Goal: Task Accomplishment & Management: Manage account settings

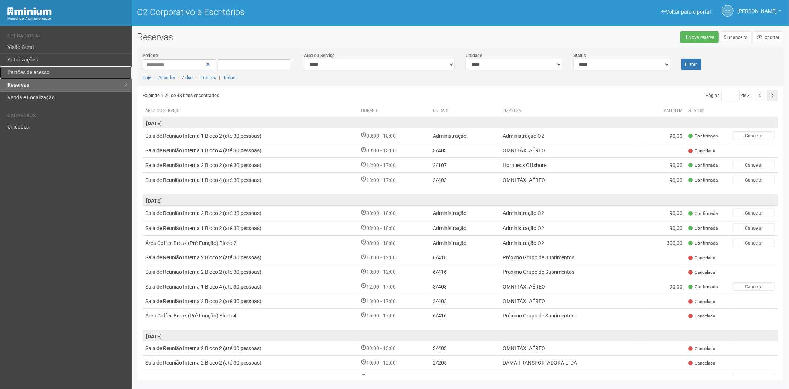
click at [52, 69] on link "Cartões de acesso" at bounding box center [66, 72] width 132 height 13
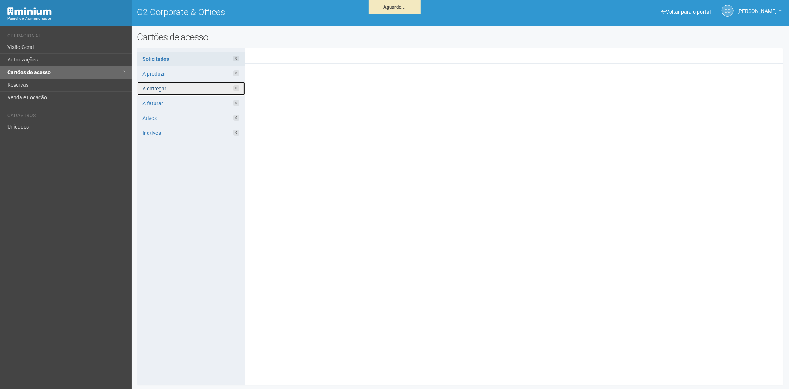
click at [189, 84] on link "A entregar 0" at bounding box center [191, 88] width 108 height 14
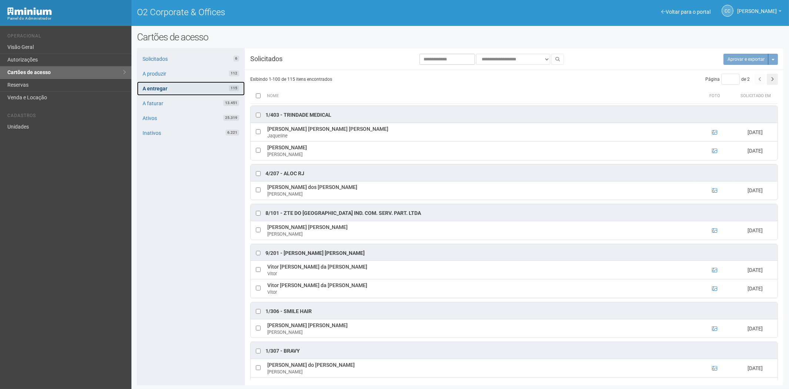
click at [200, 87] on link "A entregar 115" at bounding box center [191, 88] width 108 height 14
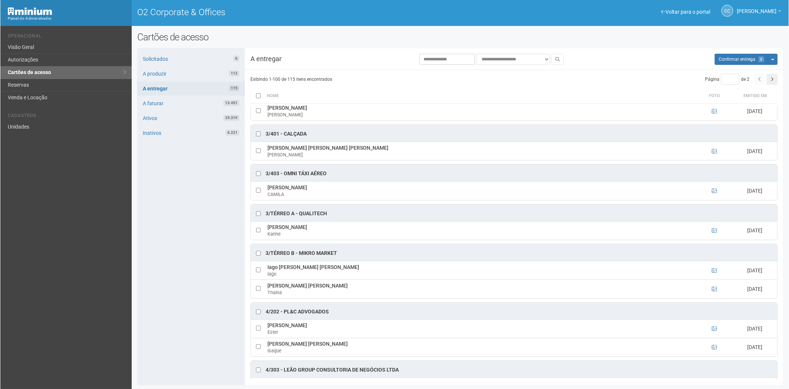
scroll to position [370, 0]
click at [758, 60] on ng-include "7" at bounding box center [760, 59] width 8 height 5
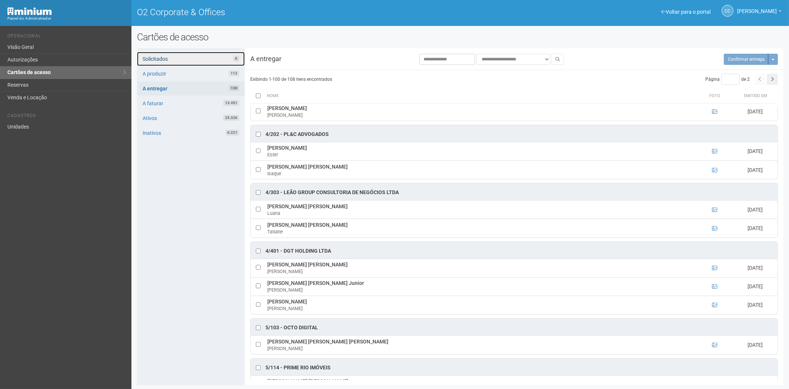
click at [203, 64] on link "Solicitados 6" at bounding box center [191, 59] width 108 height 14
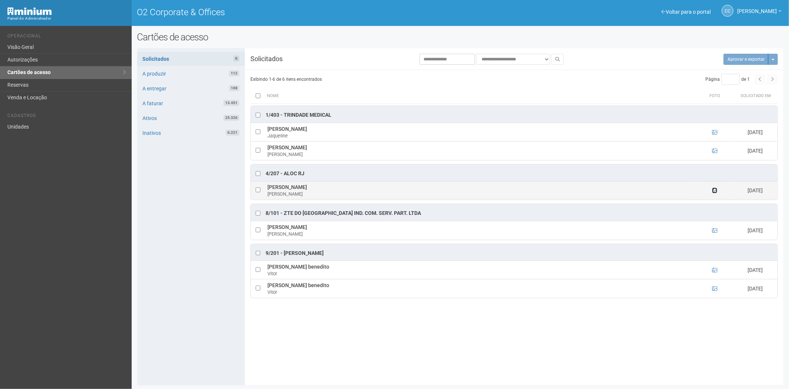
click at [716, 191] on icon at bounding box center [714, 190] width 5 height 5
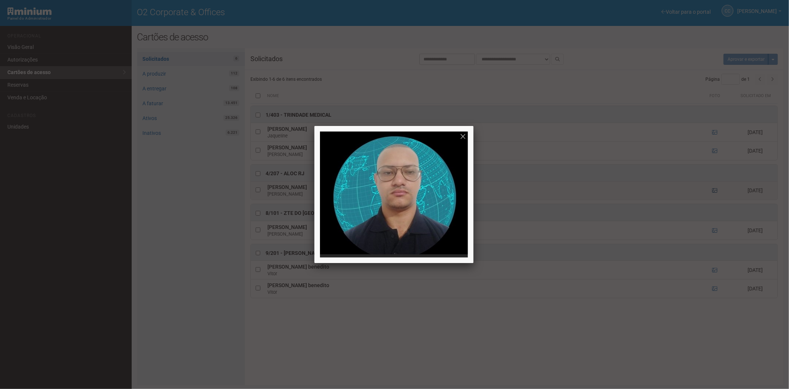
click at [716, 191] on div at bounding box center [394, 194] width 789 height 389
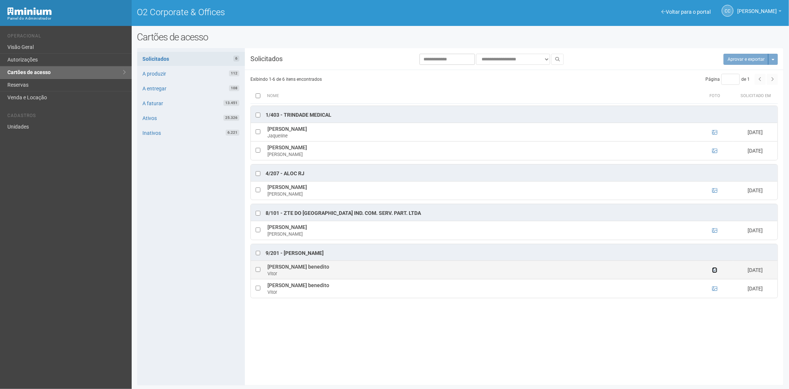
click at [715, 272] on icon at bounding box center [714, 269] width 5 height 5
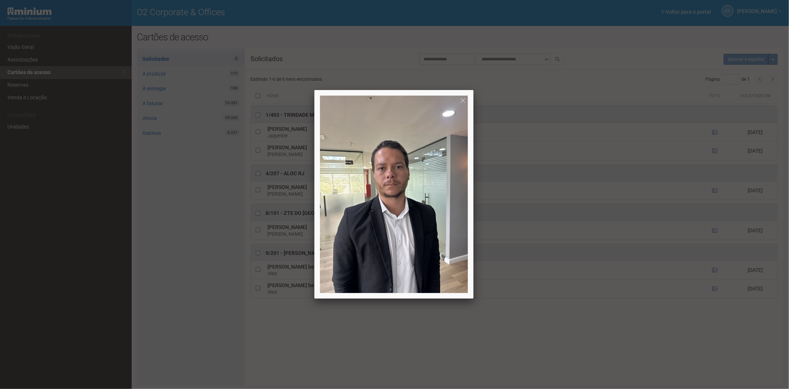
click at [715, 275] on div at bounding box center [394, 194] width 789 height 389
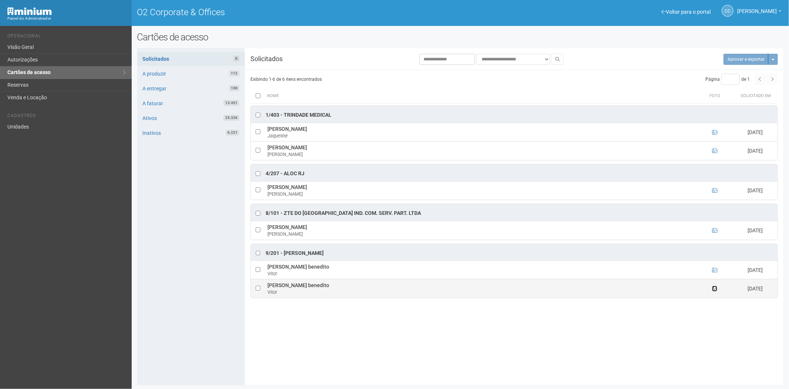
click at [716, 290] on icon at bounding box center [714, 288] width 5 height 5
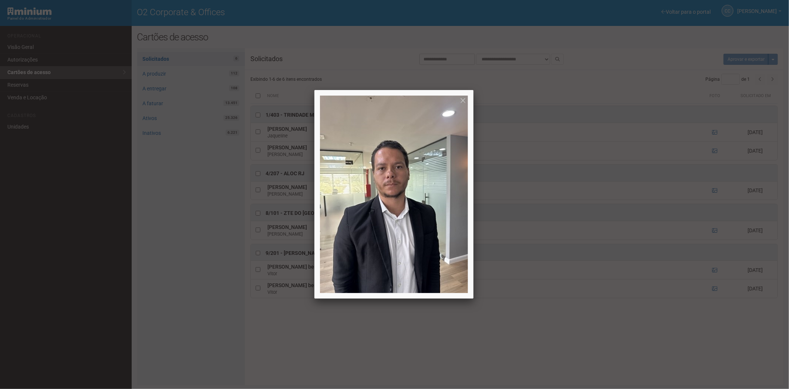
click at [716, 290] on div at bounding box center [394, 194] width 789 height 389
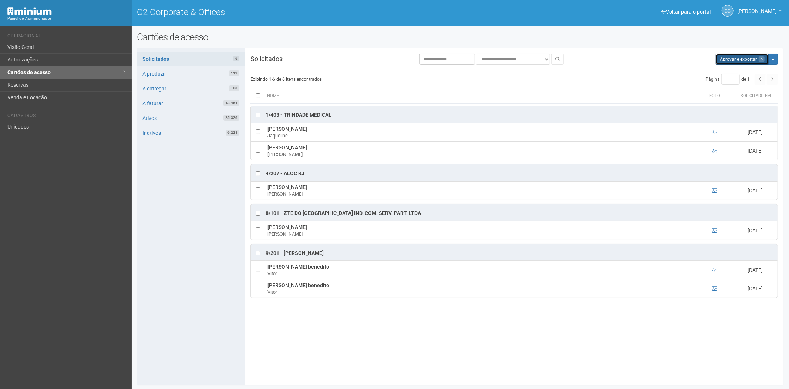
click at [737, 60] on button "Aprovar e exportar 6" at bounding box center [742, 59] width 53 height 11
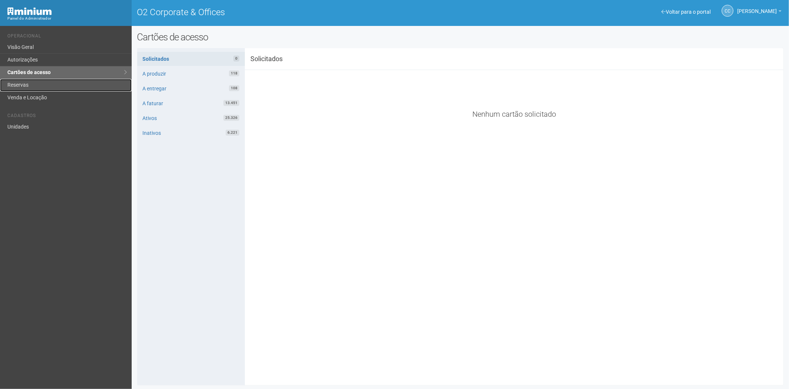
click at [61, 86] on link "Reservas" at bounding box center [66, 85] width 132 height 13
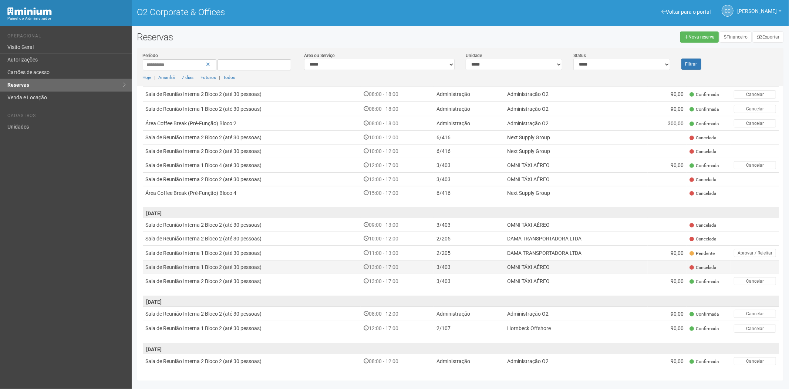
scroll to position [117, 0]
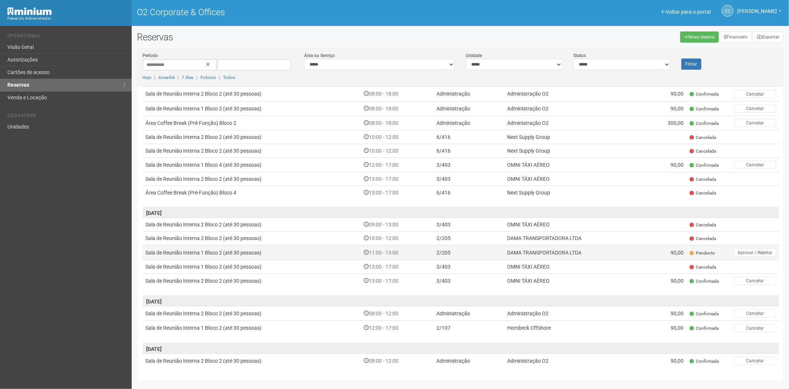
click at [678, 251] on td "90,00" at bounding box center [667, 252] width 39 height 14
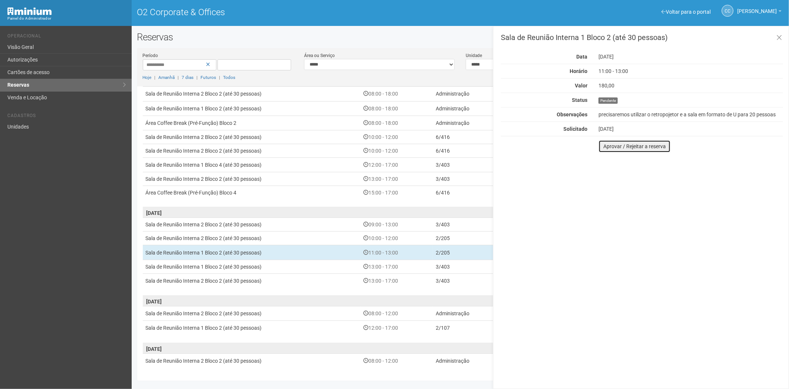
click at [608, 147] on button "Aprovar / Rejeitar a reserva" at bounding box center [635, 146] width 72 height 13
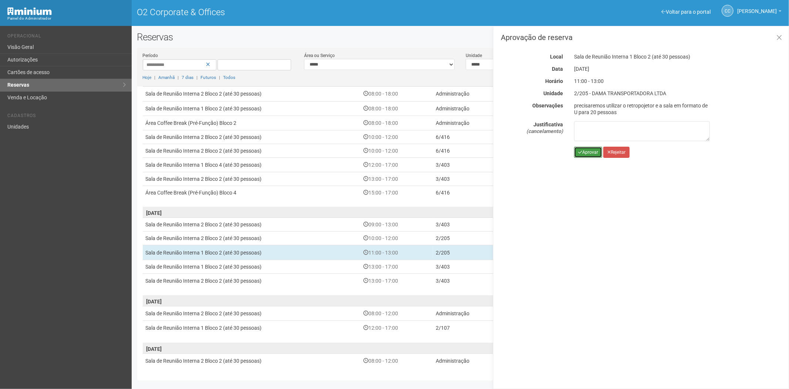
click at [591, 151] on button "Aprovar" at bounding box center [588, 152] width 28 height 11
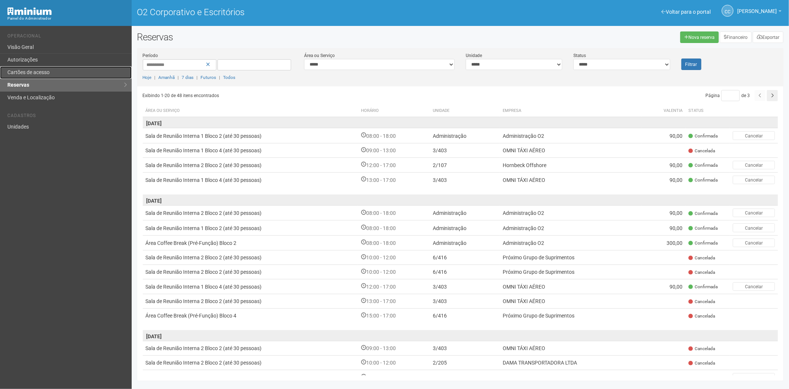
click at [53, 74] on link "Cartões de acesso" at bounding box center [66, 72] width 132 height 13
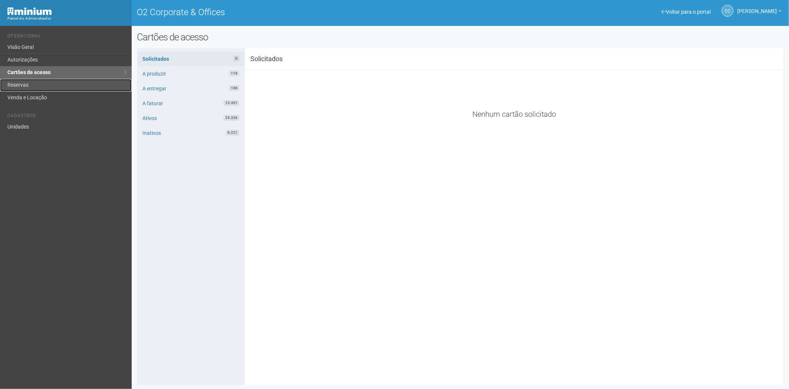
drag, startPoint x: 41, startPoint y: 81, endPoint x: 45, endPoint y: 86, distance: 6.6
click at [41, 81] on link "Reservas" at bounding box center [66, 85] width 132 height 13
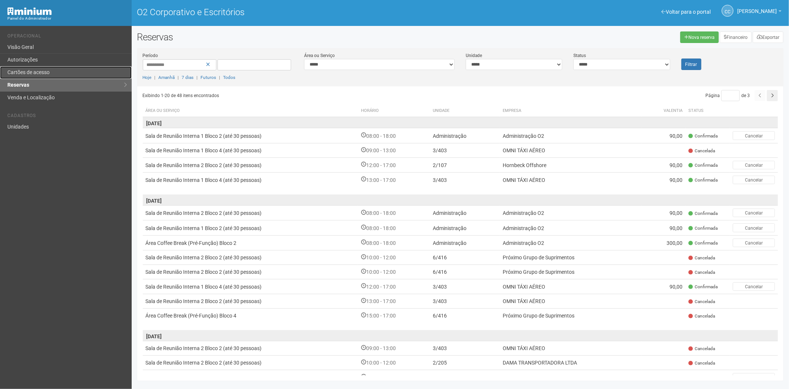
click at [26, 69] on font "Cartões de acesso" at bounding box center [28, 72] width 42 height 6
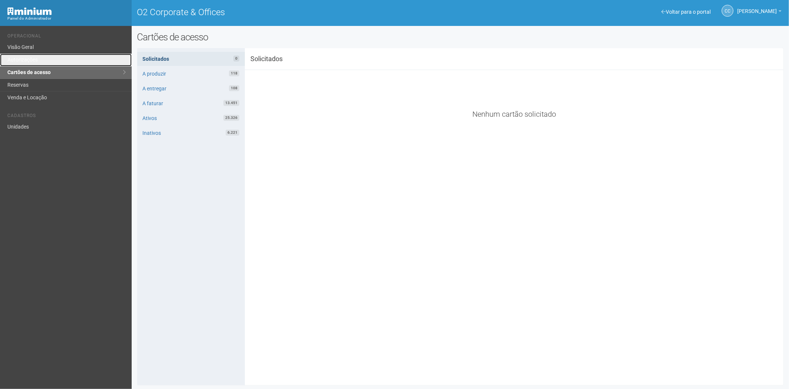
drag, startPoint x: 54, startPoint y: 58, endPoint x: 187, endPoint y: 56, distance: 132.9
click at [54, 58] on link "Autorizações" at bounding box center [66, 60] width 132 height 13
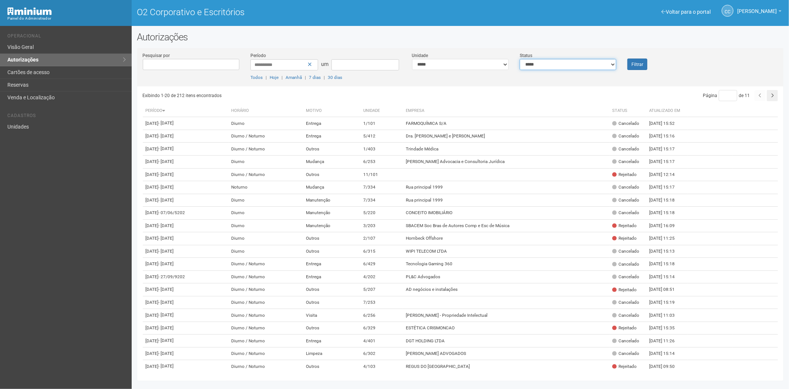
drag, startPoint x: 599, startPoint y: 65, endPoint x: 592, endPoint y: 69, distance: 7.8
click at [599, 65] on select "**********" at bounding box center [568, 64] width 97 height 11
select select "*"
click at [520, 59] on select "**********" at bounding box center [568, 64] width 97 height 11
click at [642, 64] on font "Filtrar" at bounding box center [638, 64] width 12 height 5
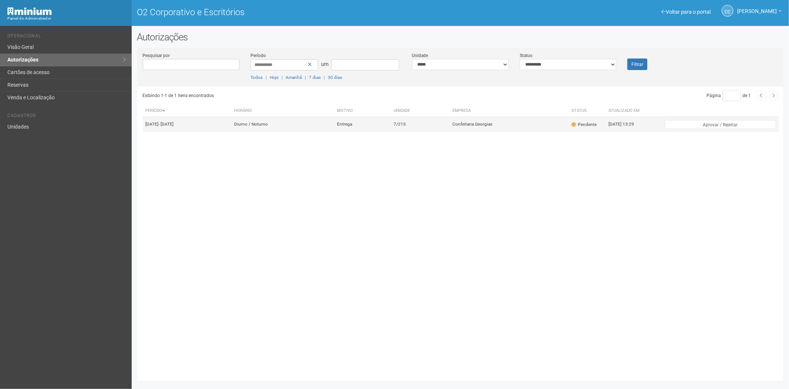
click at [450, 132] on td "7/215" at bounding box center [420, 124] width 59 height 15
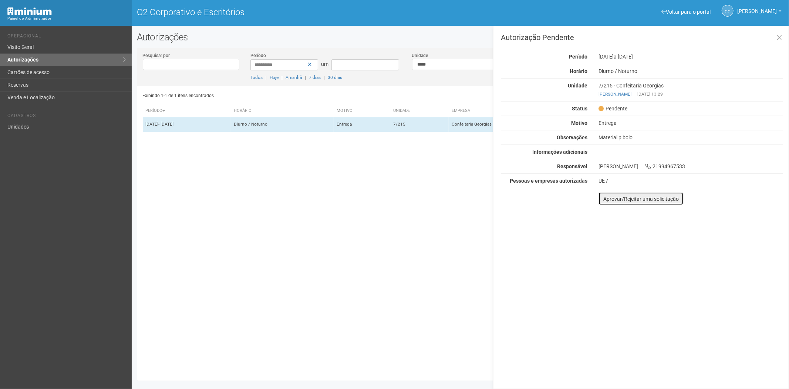
click at [604, 199] on font "Aprovar/Rejeitar uma solicitação" at bounding box center [641, 199] width 75 height 6
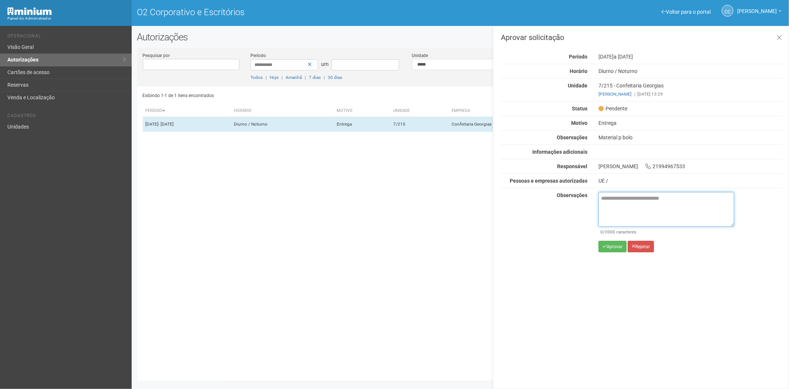
click at [617, 202] on textarea at bounding box center [667, 209] width 136 height 35
paste textarea "**********"
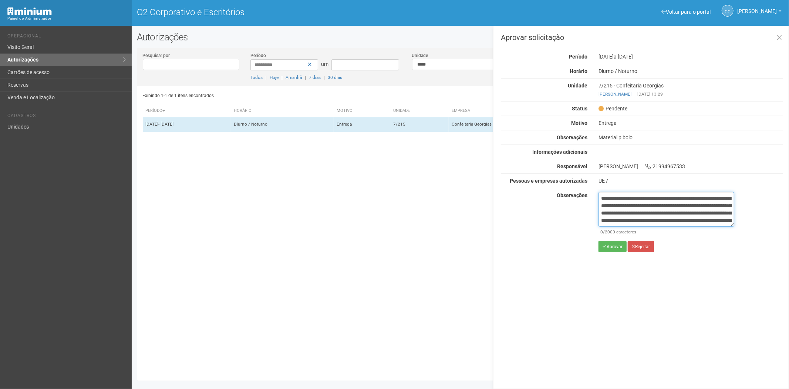
scroll to position [41, 0]
type textarea "**********"
click at [609, 249] on font "Aprovar" at bounding box center [615, 246] width 16 height 5
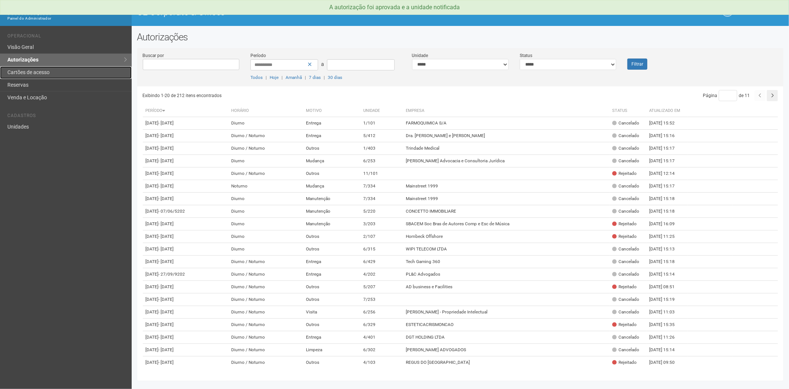
click at [31, 73] on link "Cartões de acesso" at bounding box center [66, 72] width 132 height 13
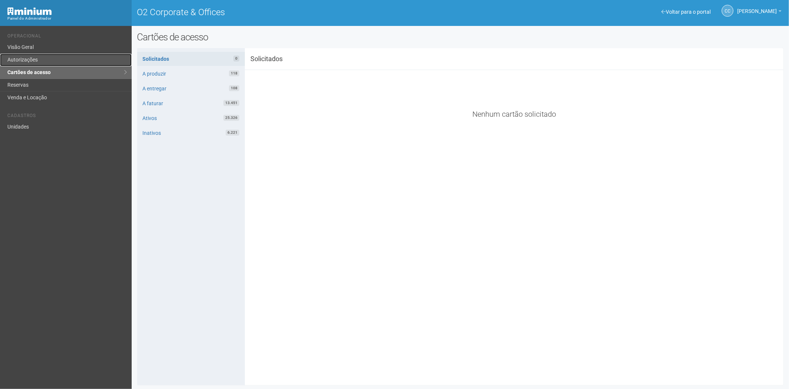
click at [48, 64] on link "Autorizações" at bounding box center [66, 60] width 132 height 13
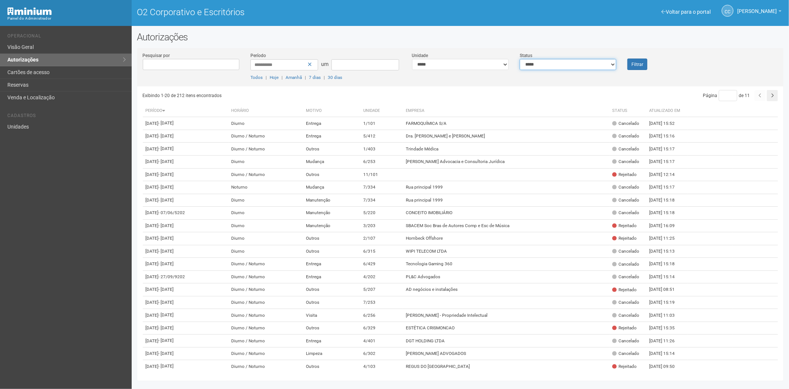
click at [568, 67] on select "**********" at bounding box center [568, 64] width 97 height 11
select select "*"
click at [520, 59] on select "**********" at bounding box center [568, 64] width 97 height 11
click at [645, 63] on button "Filtrar" at bounding box center [638, 63] width 20 height 11
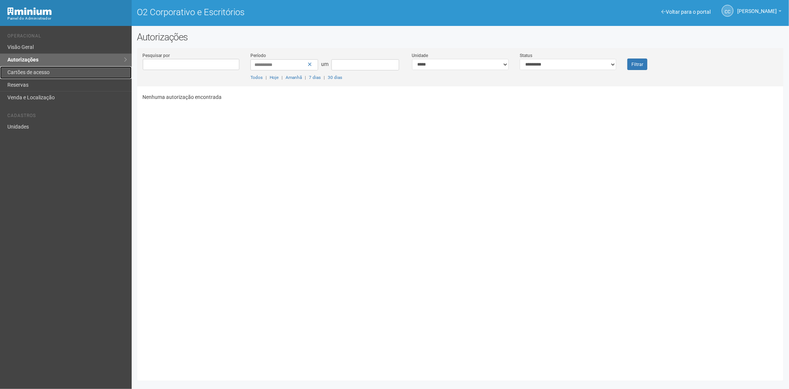
click at [42, 72] on font "Cartões de acesso" at bounding box center [28, 72] width 42 height 6
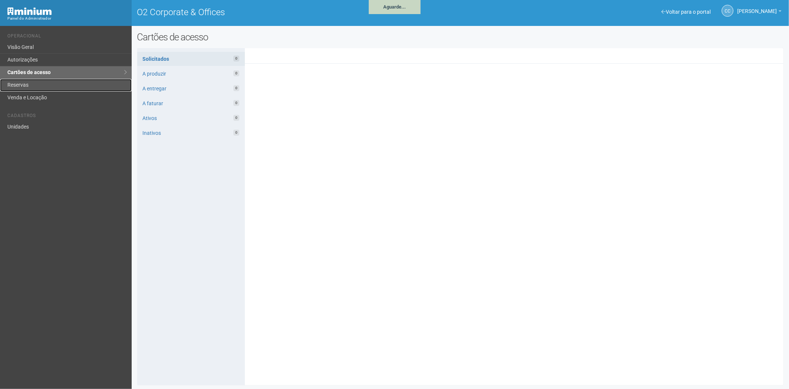
click at [38, 86] on link "Reservas" at bounding box center [66, 85] width 132 height 13
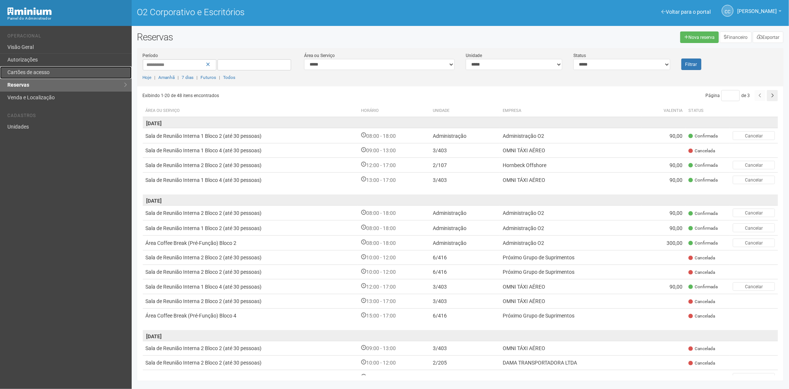
click at [47, 73] on font "Cartões de acesso" at bounding box center [28, 72] width 42 height 6
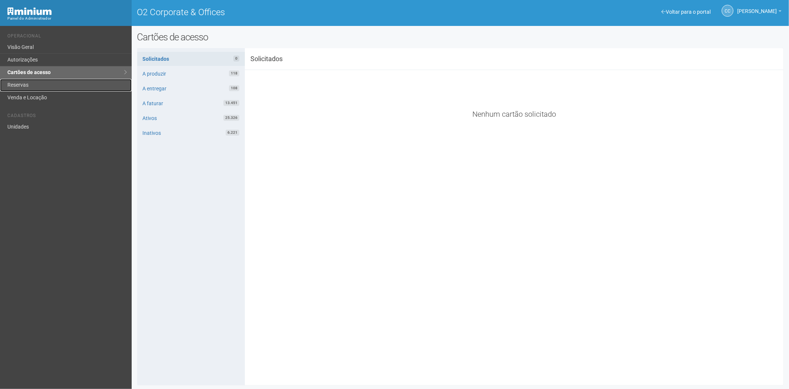
click at [25, 83] on link "Reservas" at bounding box center [66, 85] width 132 height 13
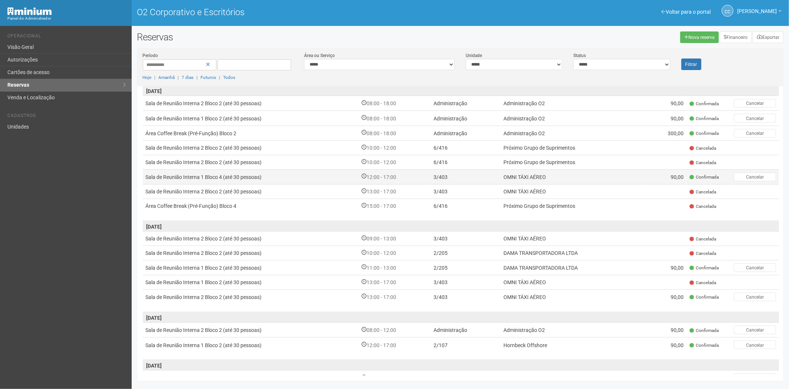
scroll to position [121, 0]
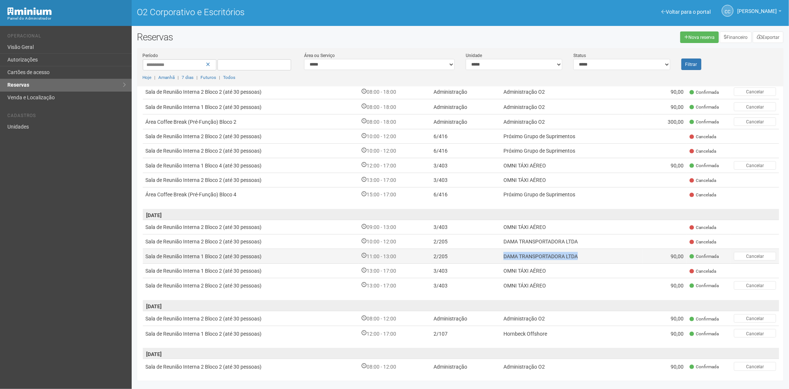
drag, startPoint x: 584, startPoint y: 252, endPoint x: 504, endPoint y: 252, distance: 79.9
click at [504, 252] on td "DAMA TRANSPORTADORA LTDA" at bounding box center [572, 255] width 142 height 15
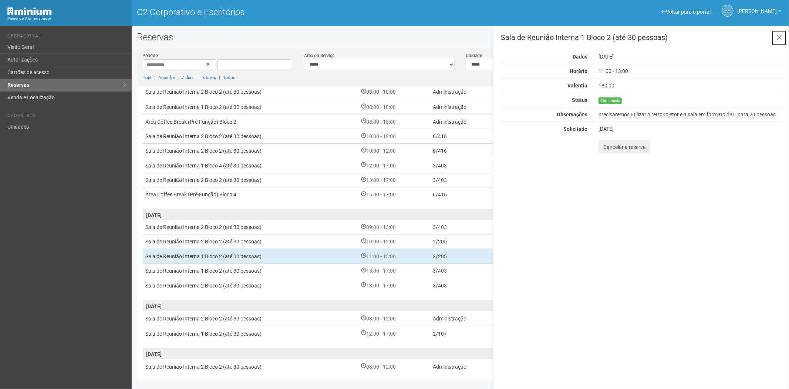
click at [778, 35] on icon at bounding box center [780, 37] width 6 height 7
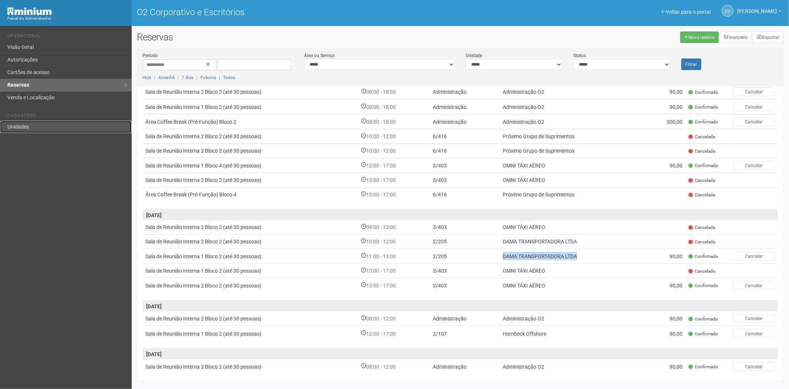
click at [20, 128] on font "Unidades" at bounding box center [17, 127] width 21 height 6
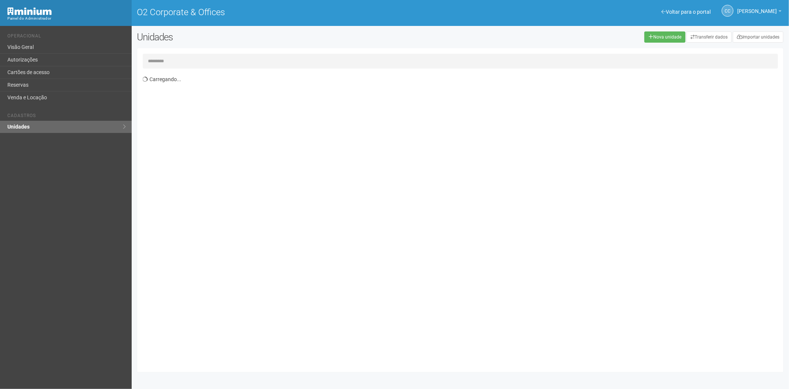
click at [185, 58] on input "text" at bounding box center [461, 61] width 636 height 15
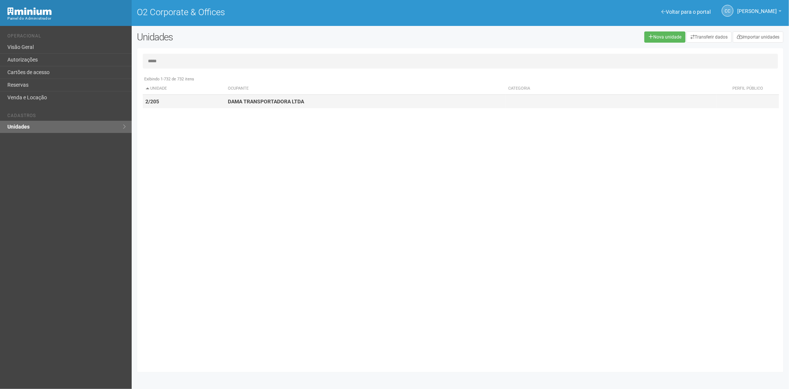
type input "*****"
drag, startPoint x: 294, startPoint y: 99, endPoint x: 228, endPoint y: 100, distance: 66.2
click at [228, 100] on td "DAMA TRANSPORTADORA LTDA" at bounding box center [365, 102] width 281 height 14
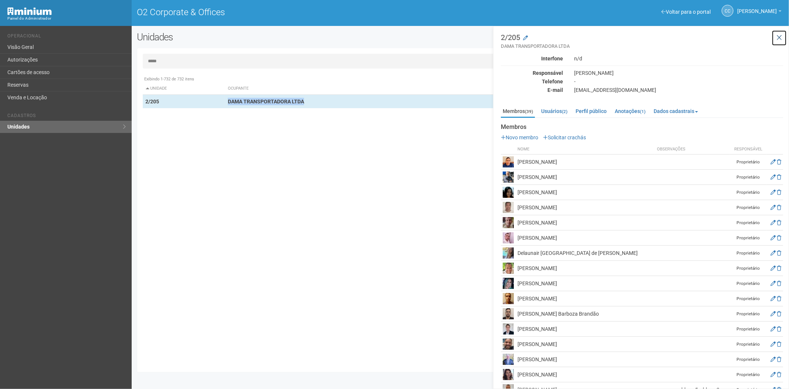
click at [778, 36] on icon at bounding box center [780, 37] width 6 height 7
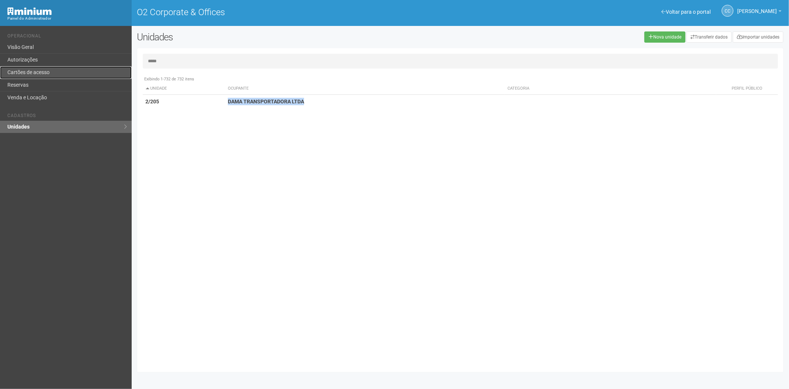
click at [36, 73] on link "Cartões de acesso" at bounding box center [66, 72] width 132 height 13
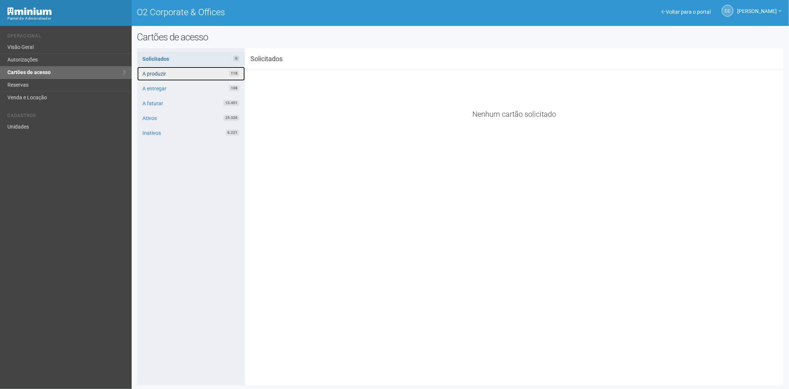
click at [184, 73] on link "A produzir 118" at bounding box center [191, 74] width 108 height 14
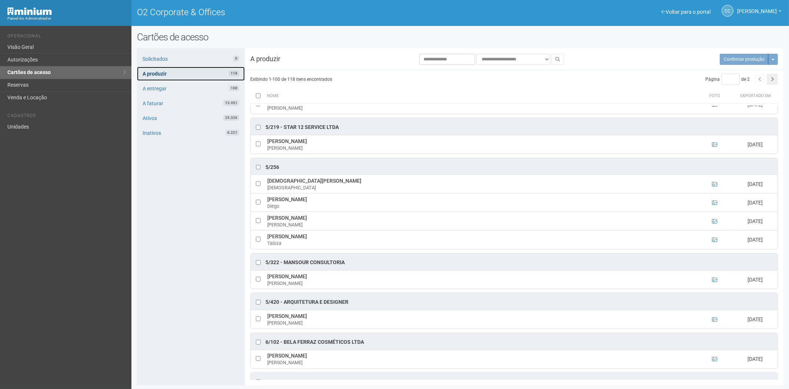
scroll to position [1151, 0]
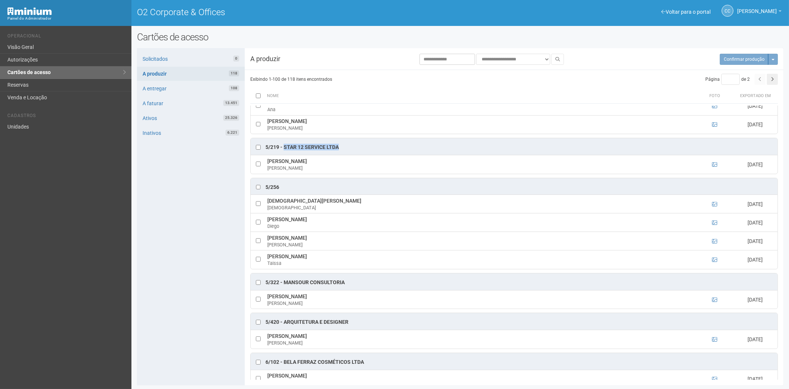
drag, startPoint x: 342, startPoint y: 157, endPoint x: 283, endPoint y: 156, distance: 58.5
click at [283, 155] on div "5/219 - STAR 12 SERVICE LTDA" at bounding box center [514, 146] width 527 height 17
copy div "STAR 12 SERVICE LTDA"
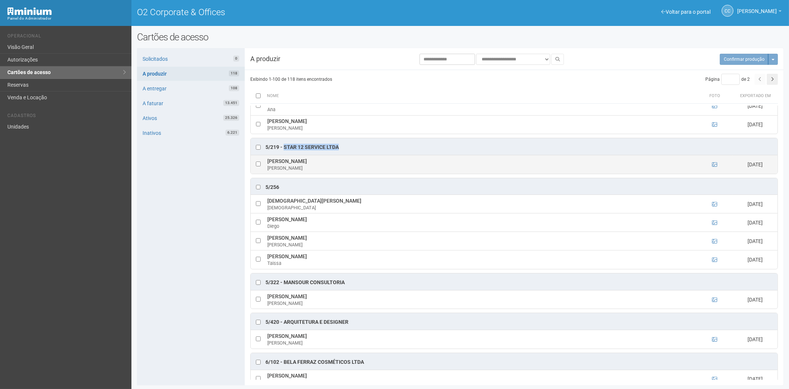
drag, startPoint x: 349, startPoint y: 169, endPoint x: 266, endPoint y: 167, distance: 82.2
click at [266, 167] on td "JORGE LUIZ AUGUSTO DA COSTA JORGE" at bounding box center [480, 164] width 430 height 19
copy td "JORGE LUIZ AUGUSTO DA COSTA"
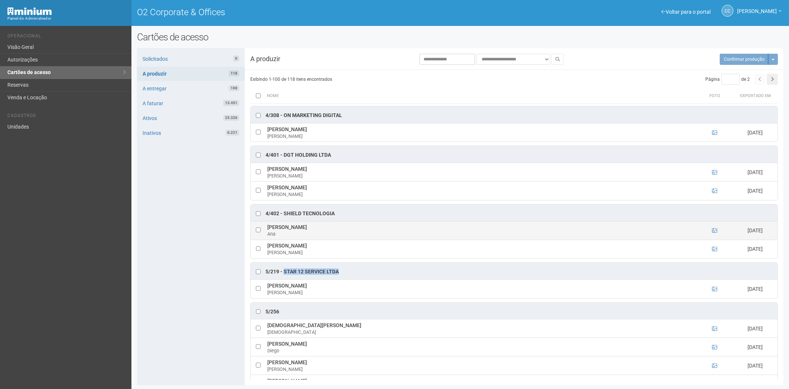
scroll to position [1028, 0]
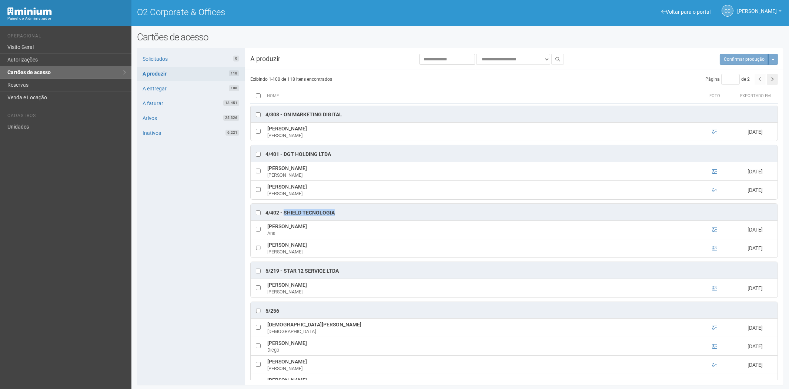
drag, startPoint x: 340, startPoint y: 219, endPoint x: 284, endPoint y: 219, distance: 56.2
click at [283, 219] on div "4/402 - Shield Tecnologia" at bounding box center [514, 212] width 527 height 17
copy div "Shield Tecnologia"
drag, startPoint x: 345, startPoint y: 232, endPoint x: 269, endPoint y: 233, distance: 76.2
click at [265, 233] on td "Ana Carolina Ferreira Thomé De Moura Ana" at bounding box center [480, 229] width 430 height 19
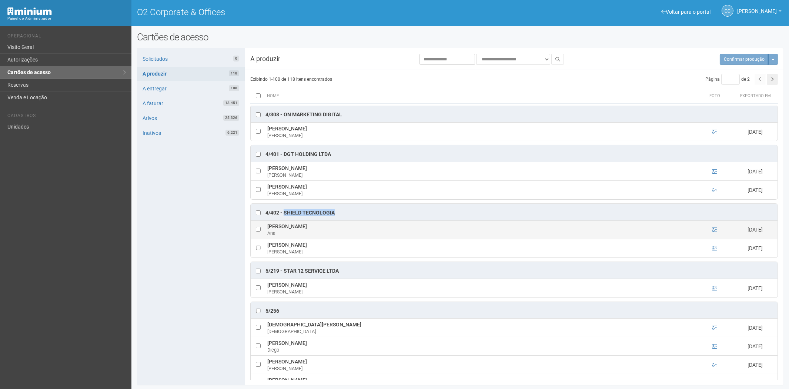
copy td "Ana Carolina Ferreira Thomé De Moura"
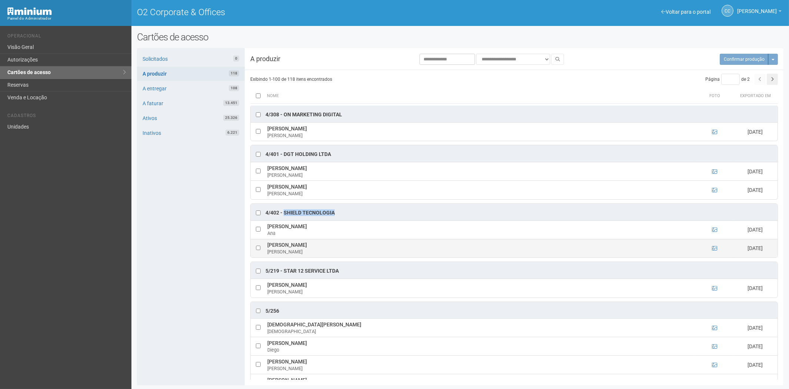
drag, startPoint x: 353, startPoint y: 253, endPoint x: 270, endPoint y: 252, distance: 83.3
click at [268, 252] on td "Pedro Henrique Bortolucci Klayn Pedro" at bounding box center [480, 248] width 430 height 19
copy td "Pedro Henrique Bortolucci Klayn"
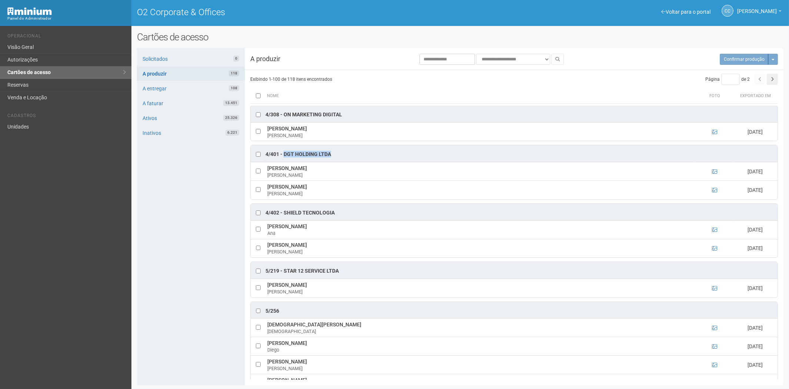
drag, startPoint x: 336, startPoint y: 159, endPoint x: 283, endPoint y: 160, distance: 52.5
click at [283, 160] on div "4/401 - DGT HOLDING LTDA" at bounding box center [514, 153] width 527 height 17
copy div "DGT HOLDING LTDA"
drag, startPoint x: 355, startPoint y: 175, endPoint x: 278, endPoint y: 174, distance: 77.7
click at [268, 177] on td "André Gustavo de Cerqueira Siqueira André Siqueira" at bounding box center [480, 171] width 430 height 19
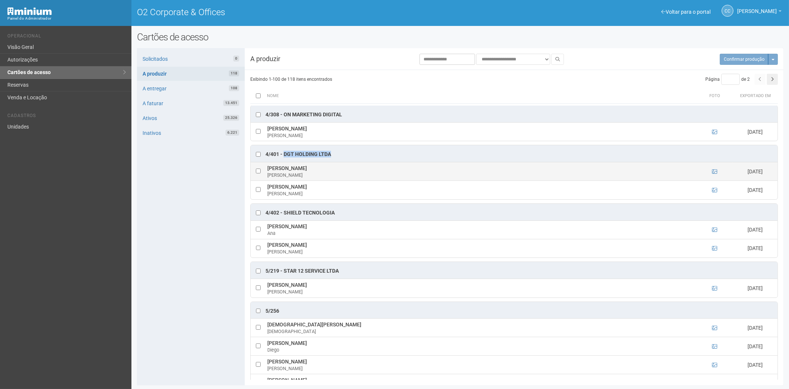
copy td "André Gustavo de Cerqueira Siqueira"
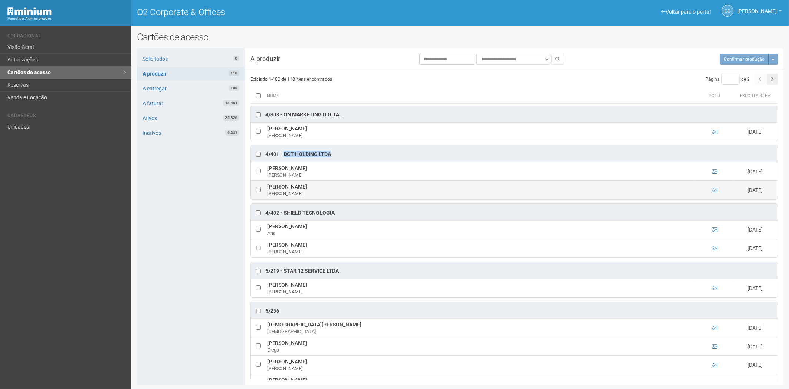
drag, startPoint x: 329, startPoint y: 194, endPoint x: 272, endPoint y: 194, distance: 57.4
click at [268, 195] on td "Gustavo Matheus Dantas Matheus Dantas" at bounding box center [480, 190] width 430 height 19
copy td "Gustavo Matheus Dantas"
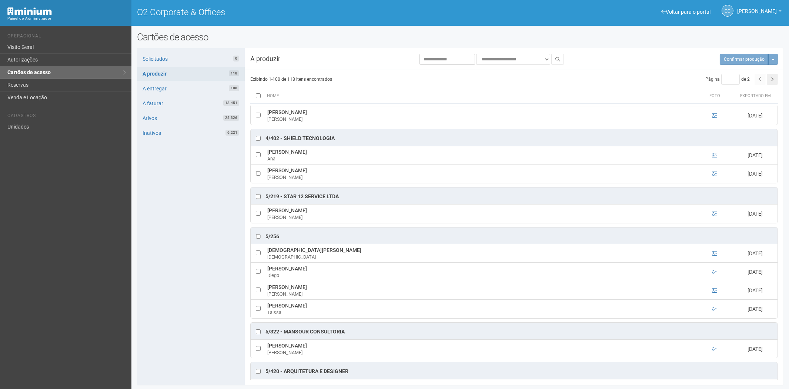
scroll to position [1151, 0]
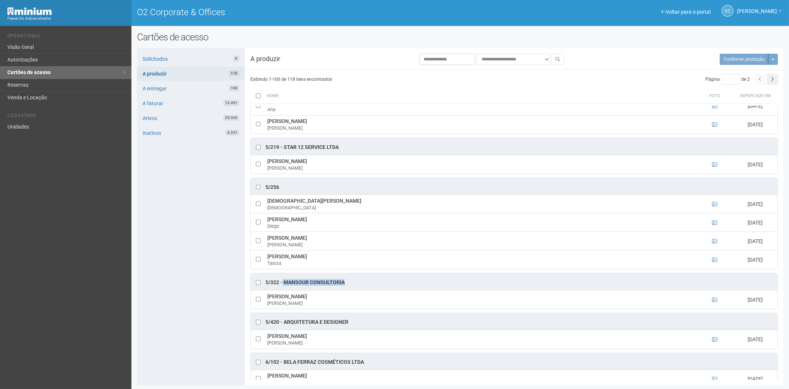
drag, startPoint x: 346, startPoint y: 290, endPoint x: 290, endPoint y: 292, distance: 55.5
click at [285, 290] on div "5/322 - Mansour Consultoria" at bounding box center [514, 281] width 527 height 17
copy div "Mansour Consultoria"
drag, startPoint x: 336, startPoint y: 308, endPoint x: 271, endPoint y: 306, distance: 65.2
click at [267, 306] on td "Michele Magalhães Muller Michele" at bounding box center [480, 299] width 430 height 19
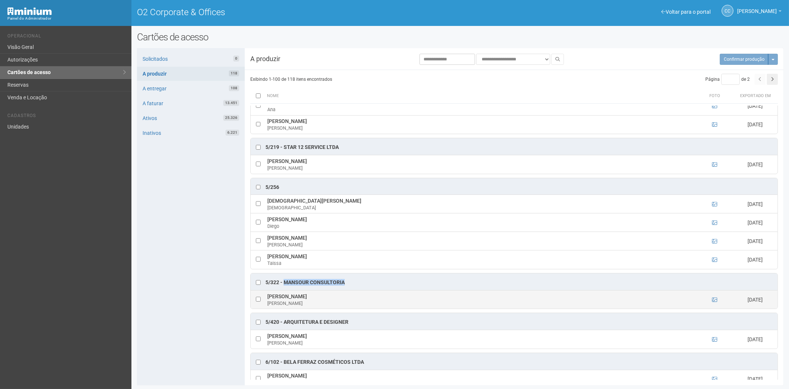
copy td "Michele Magalhães Muller"
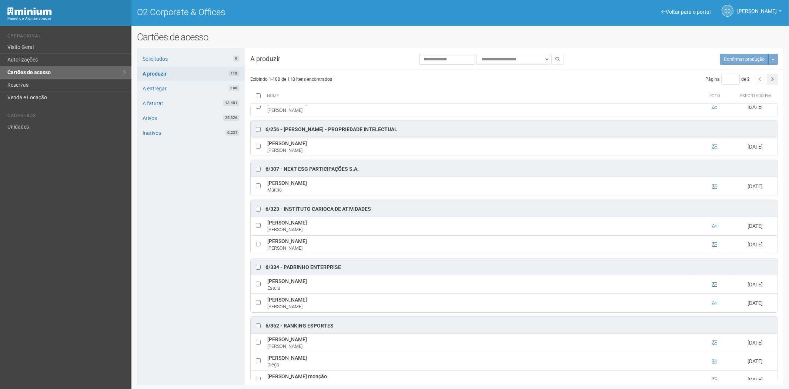
scroll to position [1645, 0]
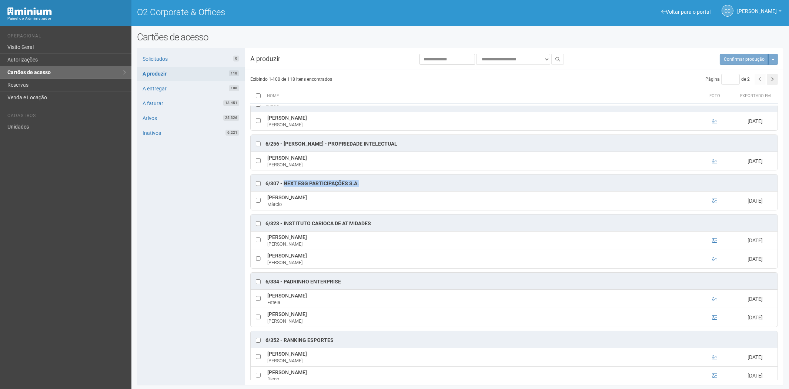
drag, startPoint x: 361, startPoint y: 197, endPoint x: 285, endPoint y: 194, distance: 75.5
click at [285, 191] on div "6/307 - NEXT ESG Participações S.A." at bounding box center [514, 182] width 527 height 17
drag, startPoint x: 347, startPoint y: 210, endPoint x: 275, endPoint y: 211, distance: 72.2
click at [266, 210] on td "Márcio Artiaga de Almeida Castro Márcio" at bounding box center [480, 200] width 430 height 19
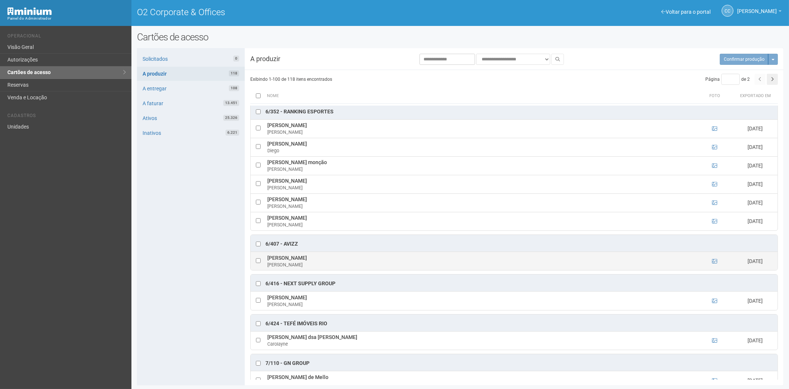
scroll to position [1891, 0]
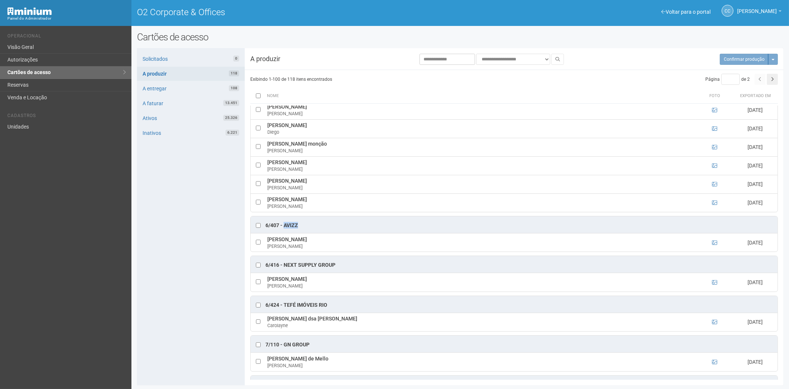
drag, startPoint x: 305, startPoint y: 238, endPoint x: 284, endPoint y: 239, distance: 21.5
click at [284, 233] on div "6/407 - AVIZZ" at bounding box center [514, 224] width 527 height 17
drag, startPoint x: 319, startPoint y: 252, endPoint x: 272, endPoint y: 253, distance: 47.8
click at [268, 251] on td "João Pedro Constant João" at bounding box center [480, 242] width 430 height 19
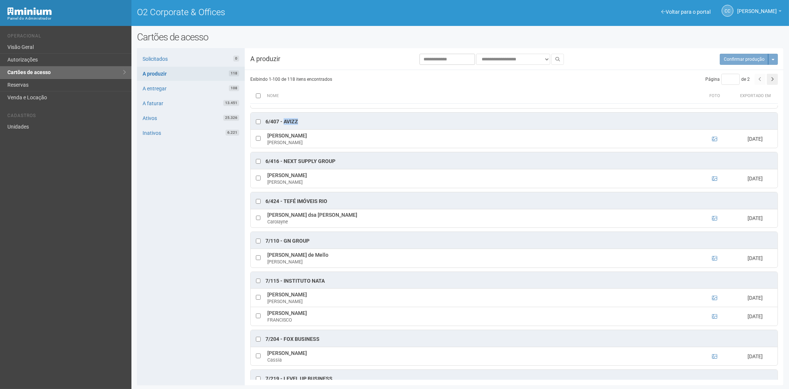
scroll to position [2015, 0]
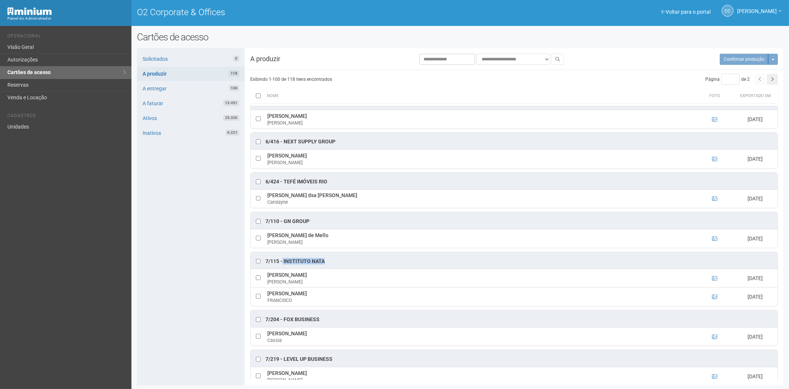
drag, startPoint x: 329, startPoint y: 275, endPoint x: 287, endPoint y: 276, distance: 41.8
click at [283, 269] on div "7/115 - INSTITUTO NATA" at bounding box center [514, 260] width 527 height 17
drag, startPoint x: 341, startPoint y: 290, endPoint x: 268, endPoint y: 291, distance: 73.3
click at [268, 287] on td "CARLA PEIXOTO RODRIGUES CARLA" at bounding box center [480, 278] width 430 height 19
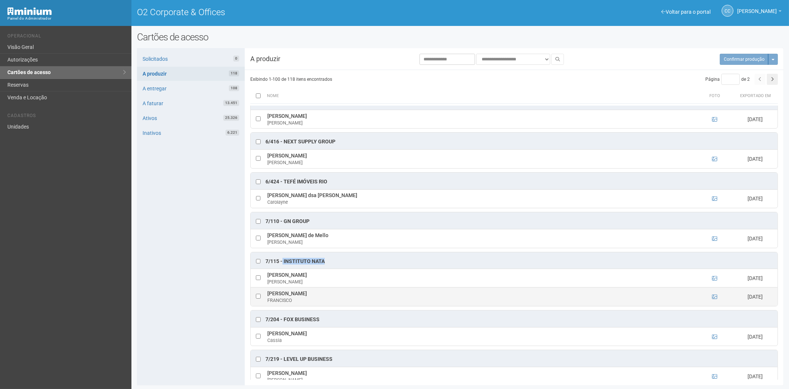
drag, startPoint x: 376, startPoint y: 308, endPoint x: 267, endPoint y: 306, distance: 109.2
click at [267, 306] on td "FRANCISCO MARCOLINO DA SILVA JUNIOR FRANCISCO" at bounding box center [480, 296] width 430 height 19
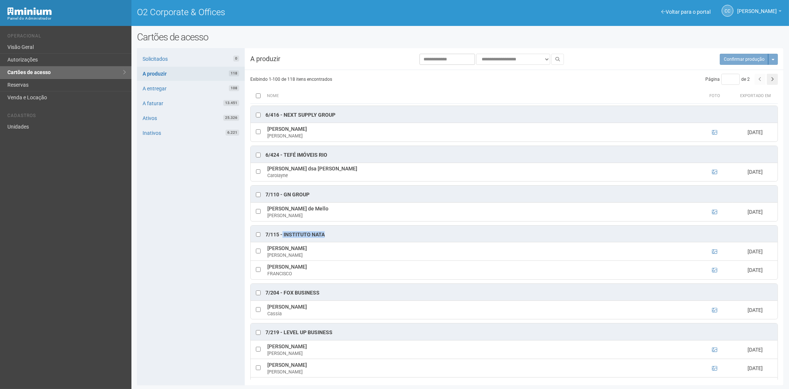
scroll to position [2056, 0]
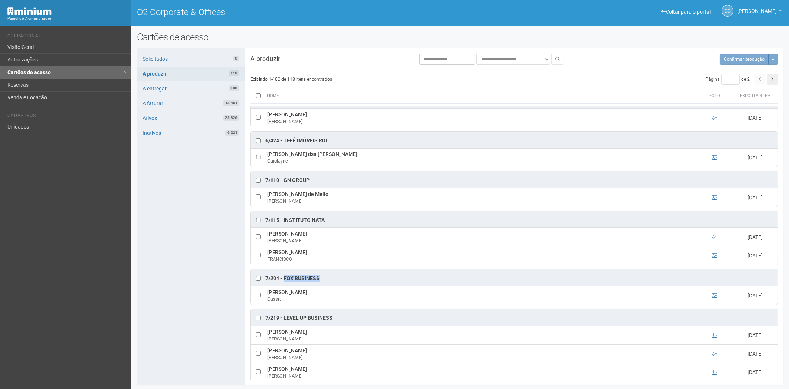
drag, startPoint x: 324, startPoint y: 290, endPoint x: 283, endPoint y: 293, distance: 41.2
click at [283, 286] on div "7/204 - Fox Business" at bounding box center [514, 277] width 527 height 17
drag, startPoint x: 335, startPoint y: 305, endPoint x: 270, endPoint y: 302, distance: 64.8
click at [269, 302] on td "Cassia Aparecida Silva de Paula Cassia" at bounding box center [480, 295] width 430 height 19
click at [276, 304] on td "Cassia Aparecida Silva de Paula Cassia" at bounding box center [480, 295] width 430 height 19
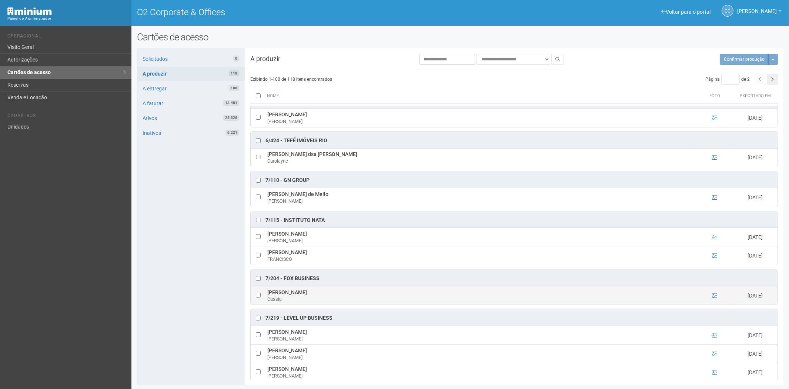
drag, startPoint x: 313, startPoint y: 307, endPoint x: 256, endPoint y: 306, distance: 56.6
click at [256, 304] on tr "Cassia Aparecida Silva de Paula Cassia 08/10/2025" at bounding box center [514, 295] width 527 height 19
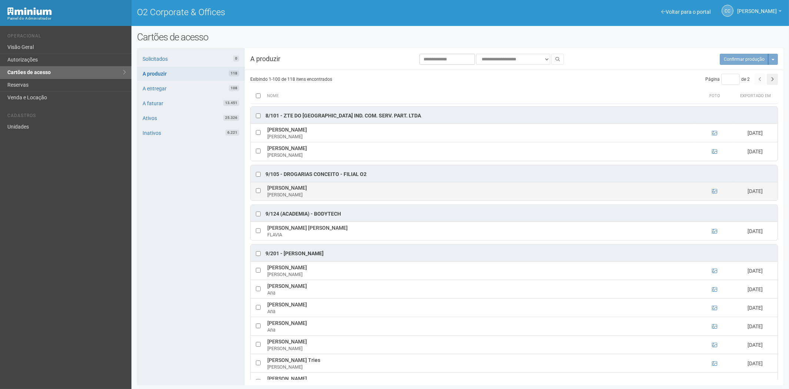
scroll to position [2508, 0]
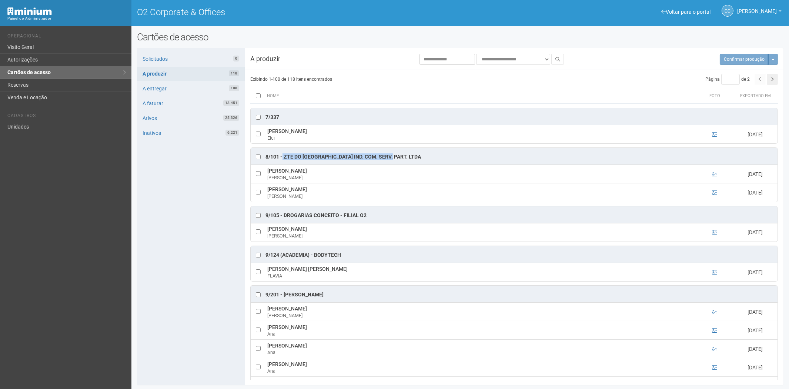
drag, startPoint x: 394, startPoint y: 175, endPoint x: 282, endPoint y: 174, distance: 112.1
click at [282, 164] on div "8/101 - ZTE do Brasil ind. com. Serv. Part. ltda" at bounding box center [514, 156] width 527 height 17
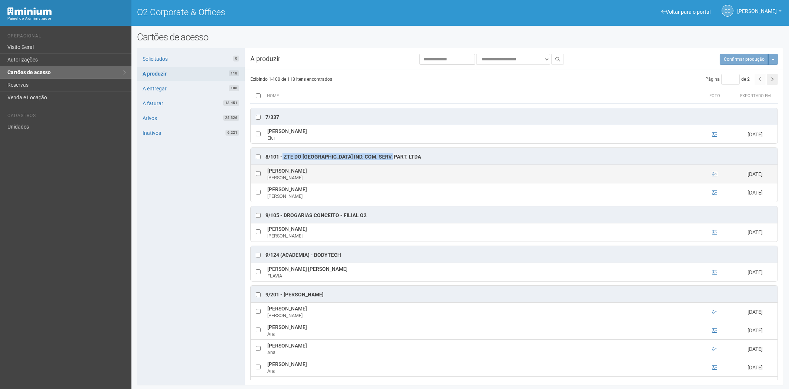
drag, startPoint x: 323, startPoint y: 188, endPoint x: 267, endPoint y: 189, distance: 56.3
click at [267, 183] on td "Carla Gardel dos Santos Carla" at bounding box center [480, 174] width 430 height 19
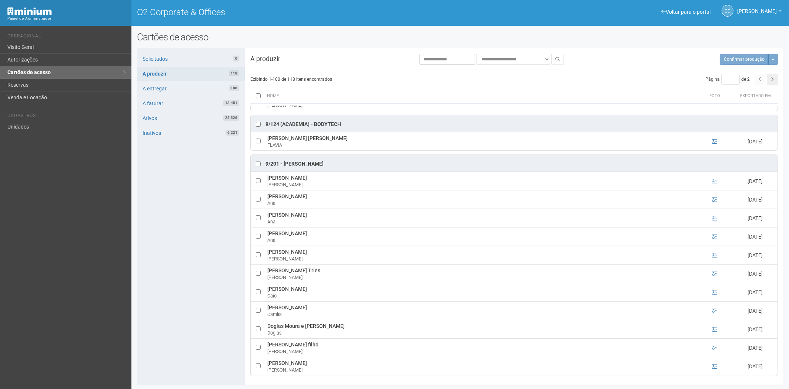
scroll to position [2657, 0]
click at [776, 77] on button "button" at bounding box center [771, 79] width 11 height 11
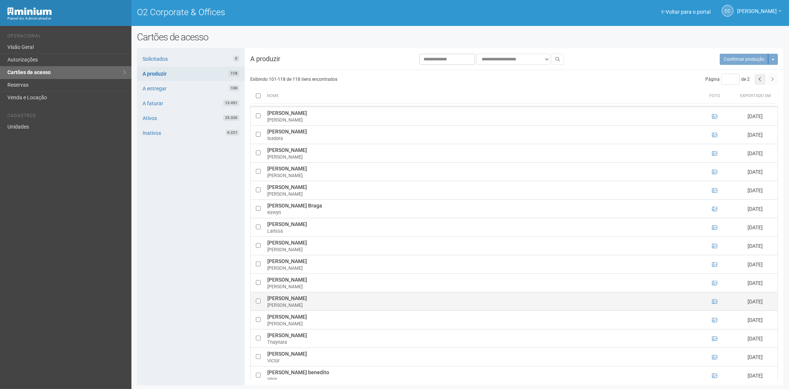
scroll to position [0, 0]
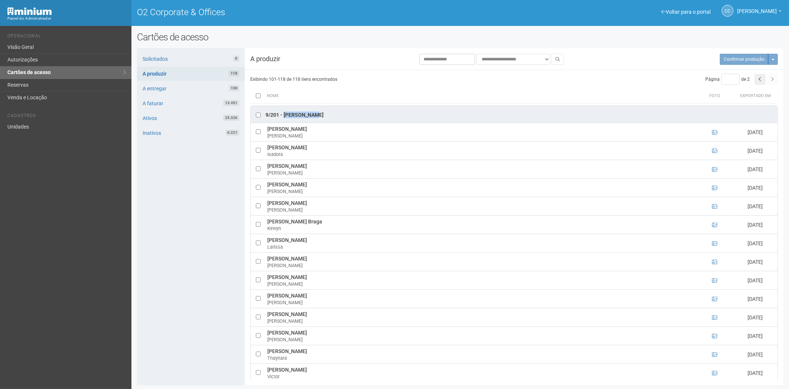
drag, startPoint x: 323, startPoint y: 113, endPoint x: 284, endPoint y: 112, distance: 39.6
click at [284, 112] on div "9/201 - Sousa Hartz" at bounding box center [514, 114] width 527 height 17
click at [758, 79] on icon "button" at bounding box center [759, 79] width 3 height 4
type input "*"
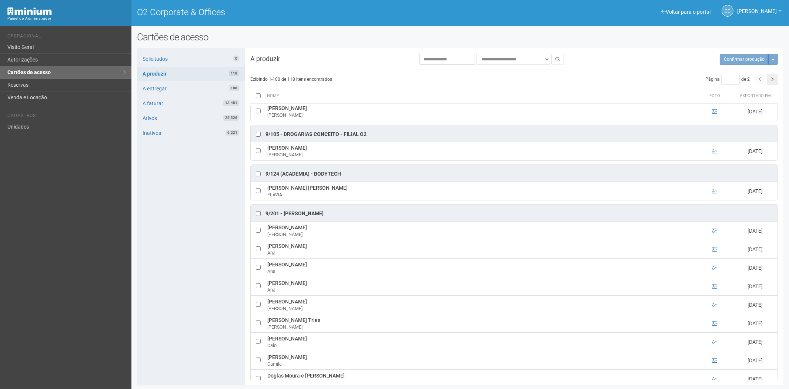
scroll to position [2575, 0]
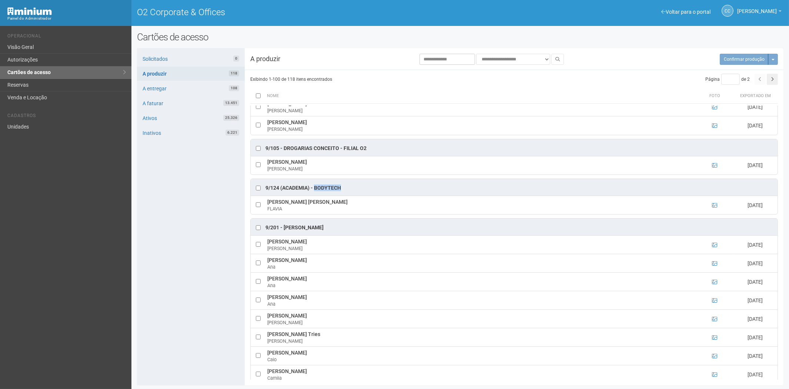
drag, startPoint x: 347, startPoint y: 204, endPoint x: 315, endPoint y: 205, distance: 31.5
click at [315, 195] on div "9/124 (Academia) - BODYTECH" at bounding box center [514, 187] width 527 height 17
drag, startPoint x: 361, startPoint y: 216, endPoint x: 270, endPoint y: 219, distance: 90.7
click at [266, 214] on td "FLAVIA DOS SANTOS PINHEIRO BARRETO FLAVIA" at bounding box center [480, 204] width 430 height 19
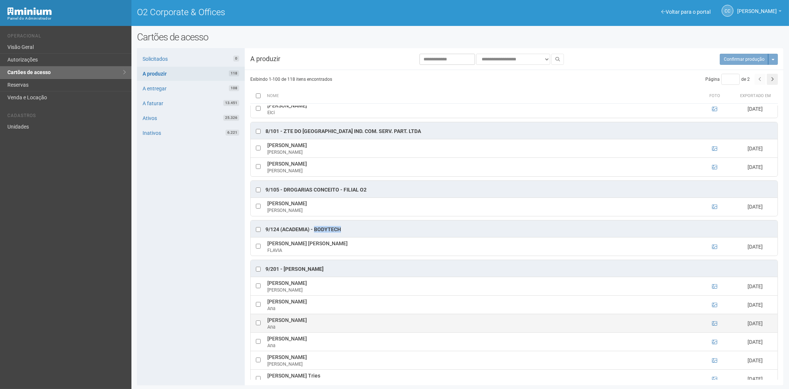
scroll to position [2493, 0]
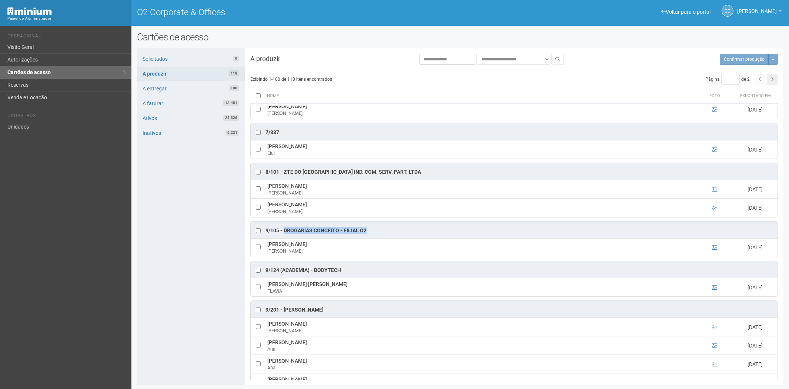
drag, startPoint x: 372, startPoint y: 247, endPoint x: 284, endPoint y: 248, distance: 87.7
click at [284, 238] on div "9/105 - Drogarias Conceito - Filial O2" at bounding box center [514, 229] width 527 height 17
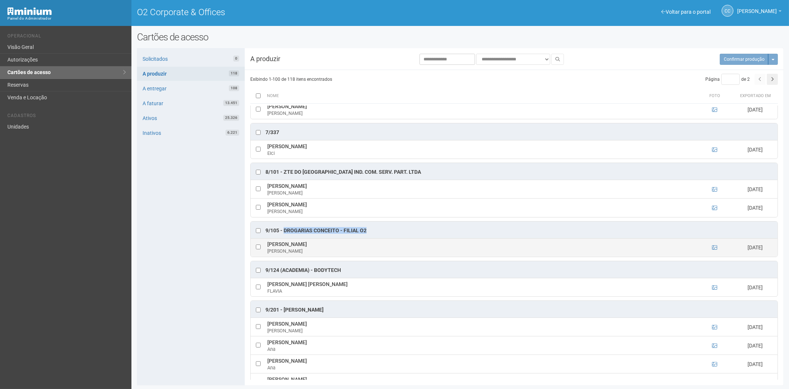
drag, startPoint x: 342, startPoint y: 265, endPoint x: 280, endPoint y: 260, distance: 62.4
click at [269, 256] on td "ERICA MONTEIRO MENEZES ERICA" at bounding box center [480, 247] width 430 height 19
click at [274, 256] on td "ERICA MONTEIRO MENEZES ERICA" at bounding box center [480, 247] width 430 height 19
drag, startPoint x: 334, startPoint y: 261, endPoint x: 268, endPoint y: 263, distance: 65.9
click at [268, 256] on td "ERICA MONTEIRO MENEZES ERICA" at bounding box center [480, 247] width 430 height 19
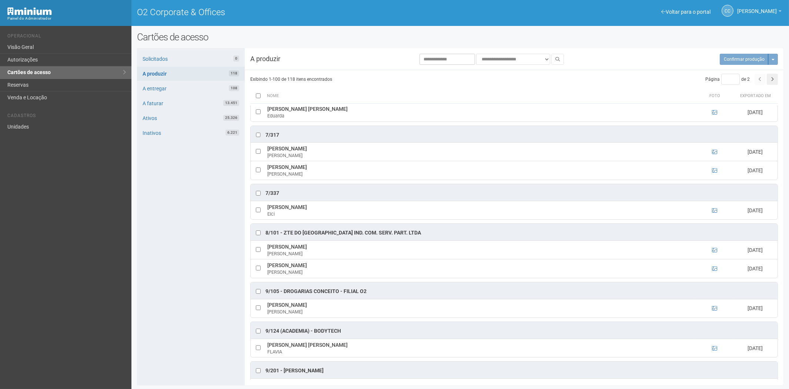
scroll to position [2411, 0]
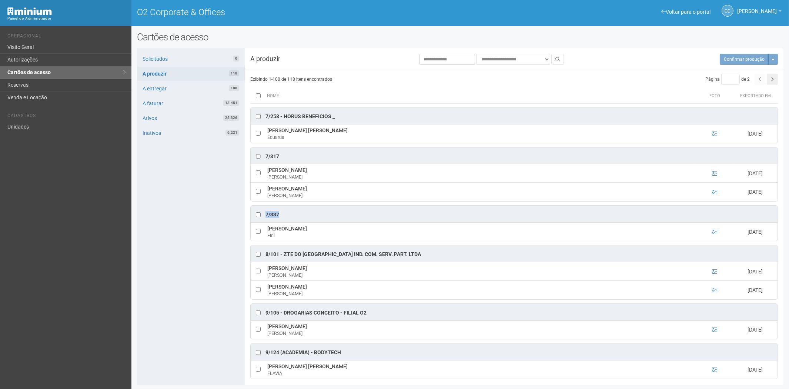
drag, startPoint x: 286, startPoint y: 229, endPoint x: 265, endPoint y: 232, distance: 20.5
click at [265, 222] on div "7/337" at bounding box center [514, 213] width 527 height 17
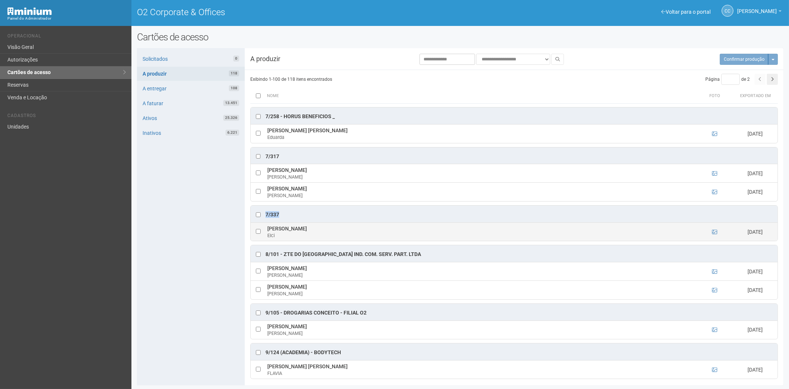
drag, startPoint x: 327, startPoint y: 243, endPoint x: 273, endPoint y: 245, distance: 53.7
click at [269, 241] on td "Elci Zilli HAANWINCKEL Elci" at bounding box center [480, 231] width 430 height 19
click at [333, 239] on div "Elci" at bounding box center [480, 235] width 427 height 7
drag, startPoint x: 326, startPoint y: 245, endPoint x: 268, endPoint y: 246, distance: 57.7
click at [268, 241] on td "Elci Zilli HAANWINCKEL Elci" at bounding box center [480, 231] width 430 height 19
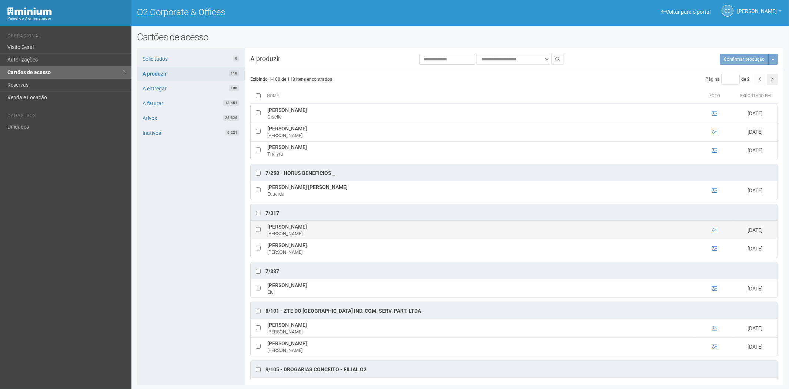
scroll to position [2328, 0]
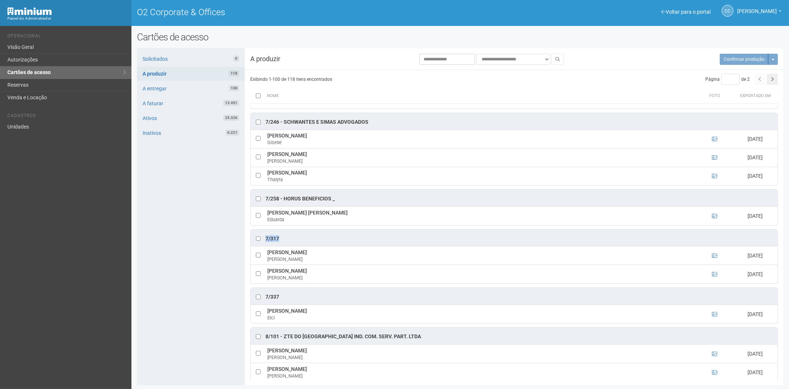
drag, startPoint x: 279, startPoint y: 257, endPoint x: 266, endPoint y: 256, distance: 13.0
click at [266, 246] on div "7/317" at bounding box center [514, 237] width 527 height 17
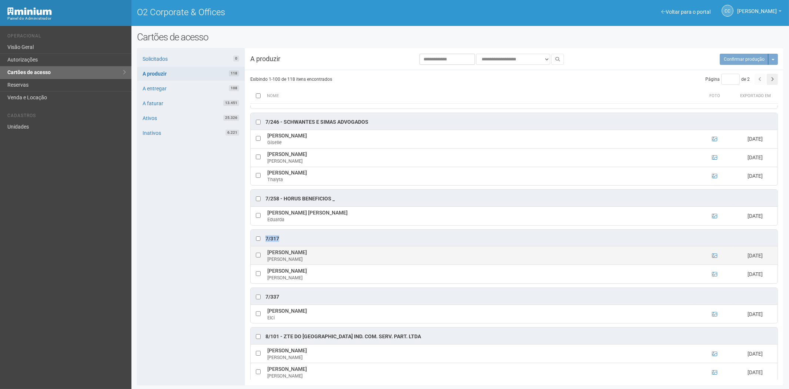
drag, startPoint x: 335, startPoint y: 272, endPoint x: 268, endPoint y: 271, distance: 66.6
click at [268, 265] on td "Gabriela Campos Pimenta Gabriela" at bounding box center [480, 255] width 430 height 19
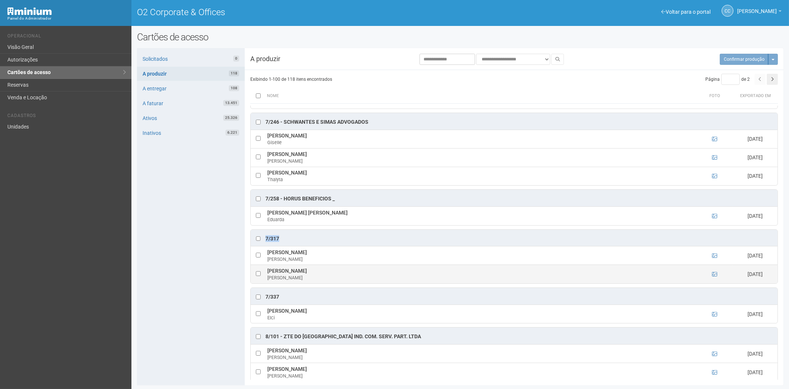
drag, startPoint x: 309, startPoint y: 287, endPoint x: 267, endPoint y: 287, distance: 41.4
click at [267, 283] on td "Leandro Cechinel Leandro" at bounding box center [480, 274] width 430 height 19
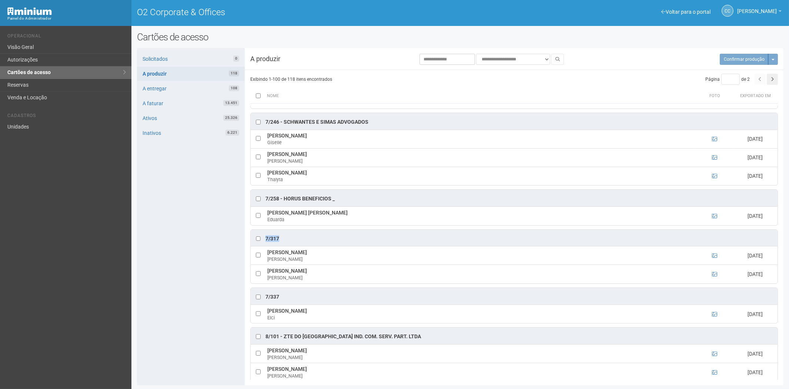
scroll to position [2287, 0]
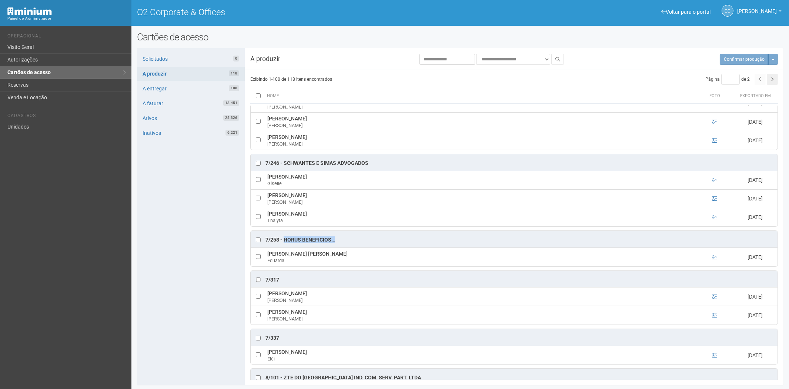
drag, startPoint x: 337, startPoint y: 256, endPoint x: 289, endPoint y: 259, distance: 48.6
click at [284, 247] on div "7/258 - Horus Beneficios _" at bounding box center [514, 239] width 527 height 17
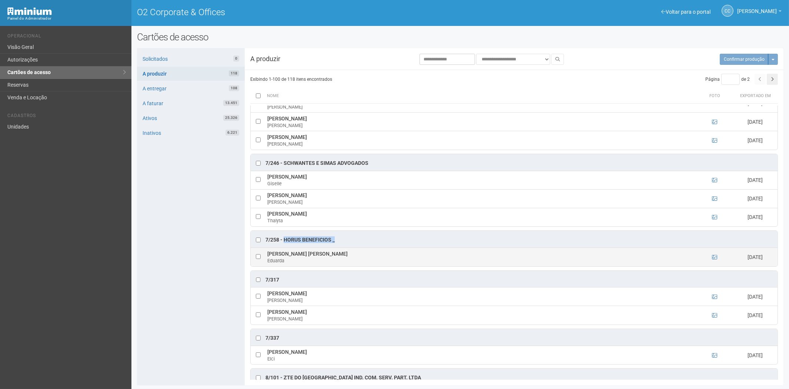
drag, startPoint x: 336, startPoint y: 270, endPoint x: 268, endPoint y: 272, distance: 68.1
click at [266, 266] on td "Eduarda S. de Carvalho G. da Silva Eduarda" at bounding box center [480, 257] width 430 height 19
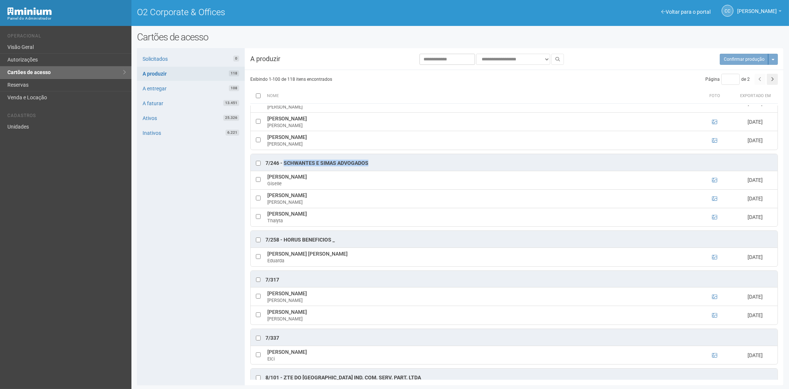
drag, startPoint x: 374, startPoint y: 178, endPoint x: 284, endPoint y: 175, distance: 90.0
click at [284, 171] on div "7/246 - Schwantes e Simas Advogados" at bounding box center [514, 162] width 527 height 17
drag, startPoint x: 324, startPoint y: 192, endPoint x: 268, endPoint y: 192, distance: 56.2
click at [268, 189] on td "Giselle Batista da Silva Giselle" at bounding box center [480, 180] width 430 height 19
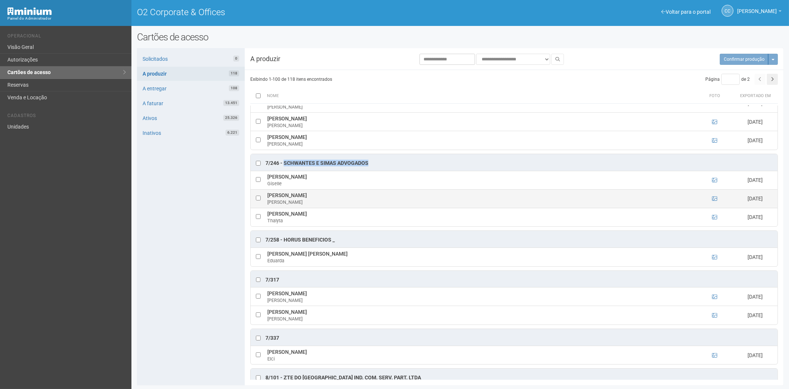
drag, startPoint x: 349, startPoint y: 210, endPoint x: 267, endPoint y: 214, distance: 82.2
click at [267, 208] on td "Reinaldo de Souza Schwantes Reinaldo" at bounding box center [480, 198] width 430 height 19
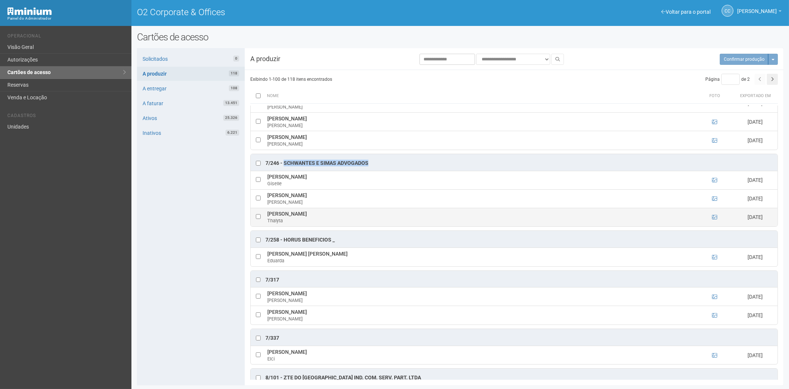
drag, startPoint x: 353, startPoint y: 229, endPoint x: 268, endPoint y: 231, distance: 84.7
click at [268, 226] on td "Thalyta Cristina Souza da Silva Cruz Thalyta" at bounding box center [480, 217] width 430 height 19
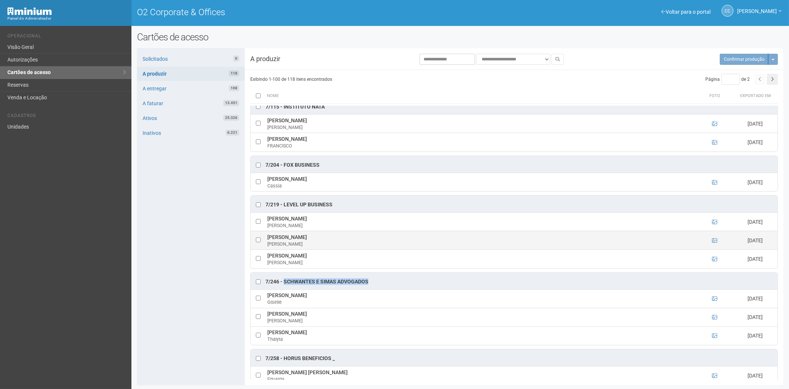
scroll to position [2164, 0]
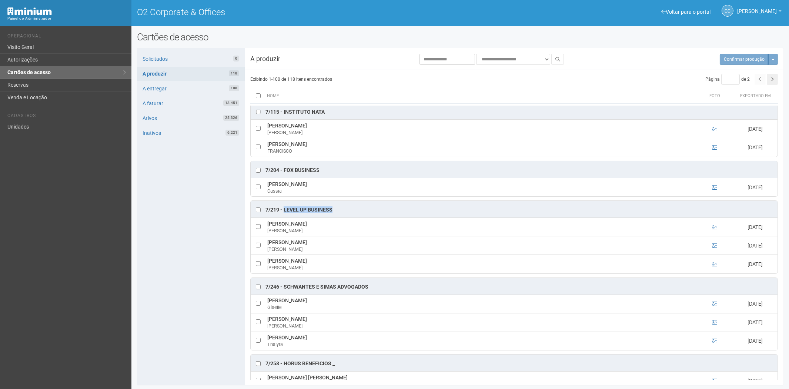
drag, startPoint x: 318, startPoint y: 226, endPoint x: 283, endPoint y: 226, distance: 34.8
click at [283, 217] on div "7/219 - Level Up Business" at bounding box center [514, 209] width 527 height 17
drag, startPoint x: 337, startPoint y: 238, endPoint x: 272, endPoint y: 240, distance: 64.8
click at [268, 236] on td "Adriano Farias de Carvalho Adriano" at bounding box center [480, 227] width 430 height 19
drag, startPoint x: 316, startPoint y: 258, endPoint x: 272, endPoint y: 260, distance: 44.1
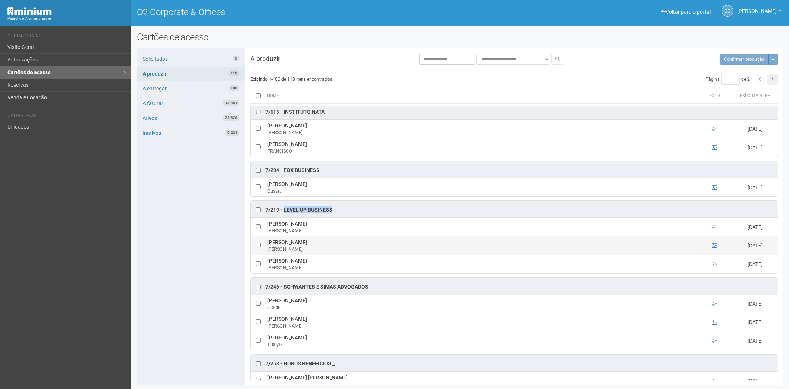
click at [268, 255] on td "Jorge Mesqueu Neto Jorge" at bounding box center [480, 245] width 430 height 19
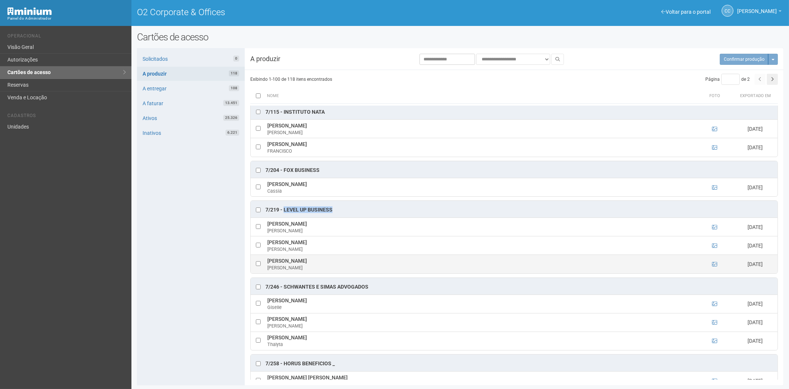
drag, startPoint x: 320, startPoint y: 276, endPoint x: 269, endPoint y: 276, distance: 51.1
click at [268, 273] on td "Marcus Koji Nakasato Marcus" at bounding box center [480, 264] width 430 height 19
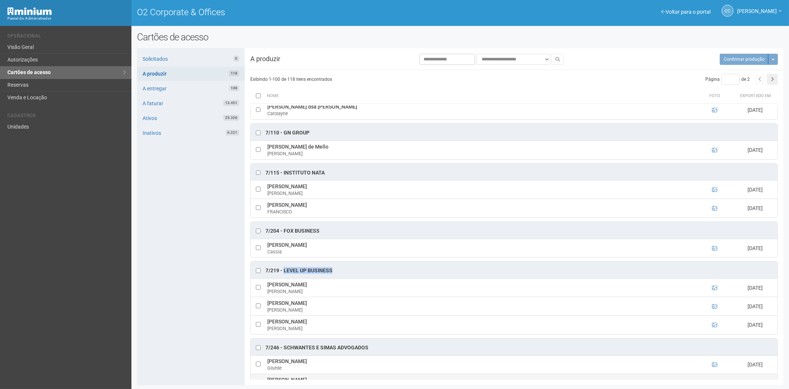
scroll to position [2082, 0]
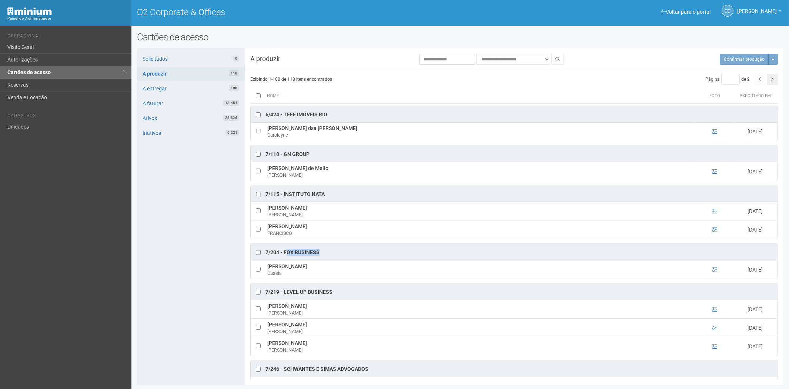
drag, startPoint x: 323, startPoint y: 266, endPoint x: 285, endPoint y: 266, distance: 38.1
click at [285, 260] on div "7/204 - Fox Business" at bounding box center [514, 251] width 527 height 17
click at [313, 256] on div "7/204 - Fox Business" at bounding box center [292, 252] width 54 height 7
drag, startPoint x: 321, startPoint y: 268, endPoint x: 284, endPoint y: 266, distance: 37.4
click at [284, 260] on div "7/204 - Fox Business" at bounding box center [514, 251] width 527 height 17
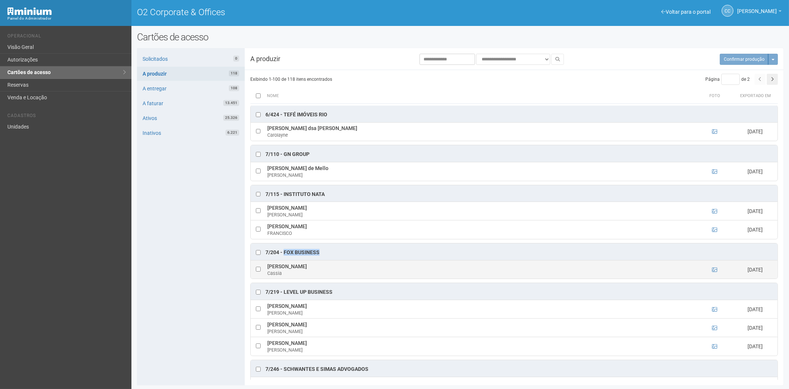
drag, startPoint x: 349, startPoint y: 283, endPoint x: 267, endPoint y: 283, distance: 82.2
click at [267, 278] on td "Cassia Aparecida Silva de Paula Cassia" at bounding box center [480, 269] width 430 height 19
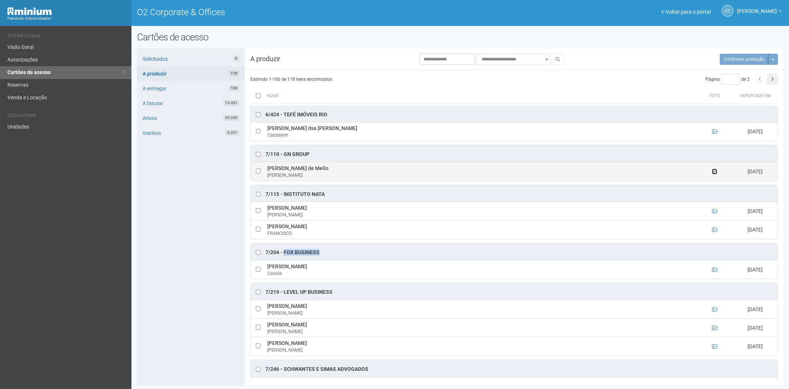
click at [715, 174] on icon at bounding box center [714, 171] width 5 height 5
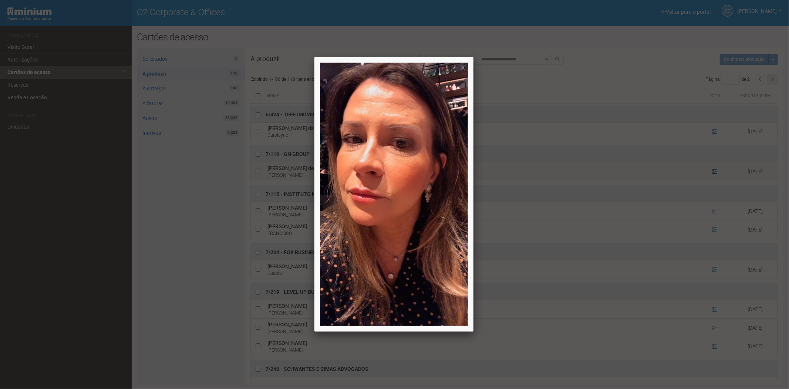
click at [715, 187] on div at bounding box center [394, 194] width 789 height 389
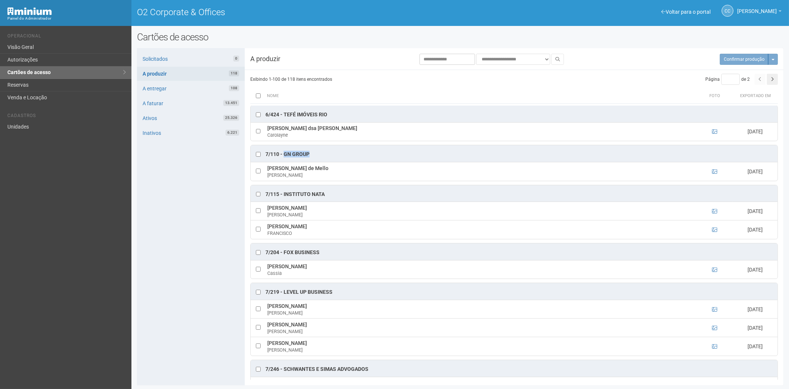
drag, startPoint x: 306, startPoint y: 168, endPoint x: 284, endPoint y: 168, distance: 22.2
click at [284, 162] on div "7/110 - GN GROUP" at bounding box center [514, 153] width 527 height 17
drag, startPoint x: 340, startPoint y: 182, endPoint x: 269, endPoint y: 184, distance: 70.7
click at [269, 181] on td "Roberta Lamonica de Mello Roberta" at bounding box center [480, 171] width 430 height 19
drag, startPoint x: 274, startPoint y: 183, endPoint x: 291, endPoint y: 180, distance: 17.0
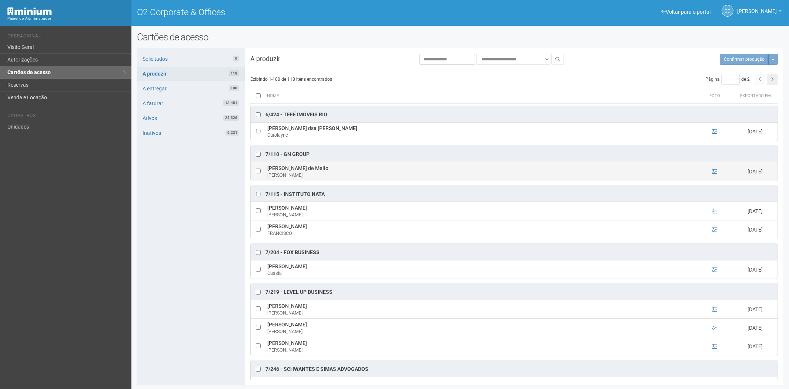
click at [268, 179] on td "Roberta Lamonica de Mello Roberta" at bounding box center [480, 171] width 430 height 19
drag, startPoint x: 328, startPoint y: 182, endPoint x: 272, endPoint y: 182, distance: 55.9
click at [267, 181] on td "Roberta Lamonica de Mello Roberta" at bounding box center [480, 171] width 430 height 19
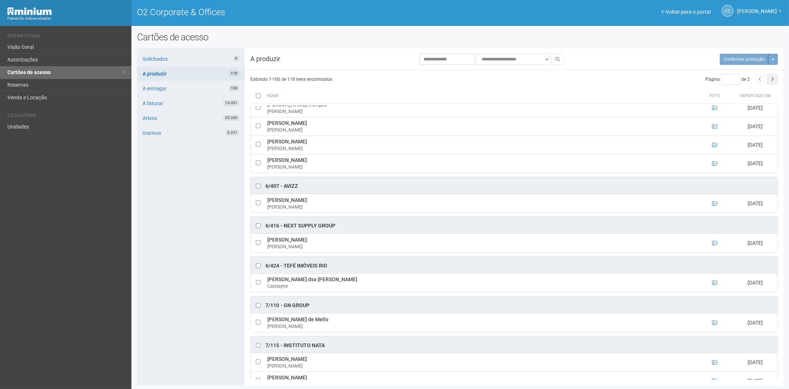
scroll to position [1917, 0]
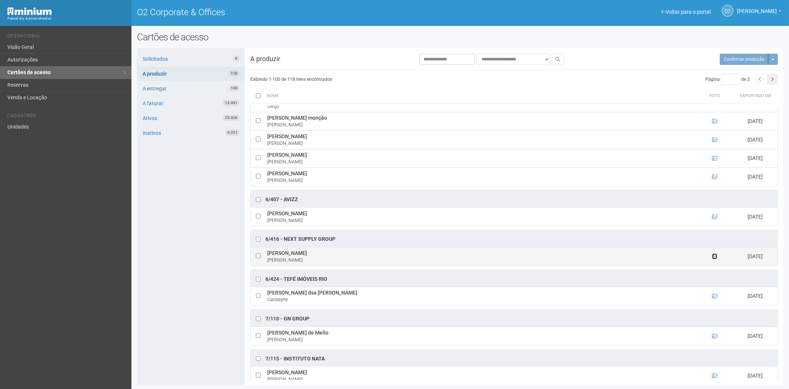
click at [715, 259] on icon at bounding box center [714, 255] width 5 height 5
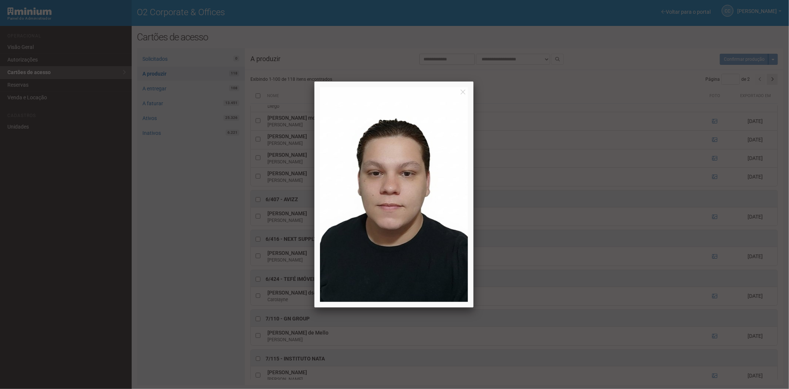
click at [715, 269] on div at bounding box center [394, 194] width 789 height 389
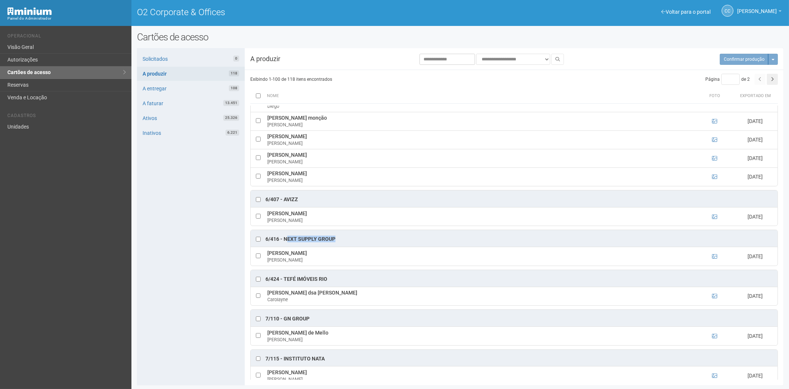
drag, startPoint x: 323, startPoint y: 252, endPoint x: 286, endPoint y: 254, distance: 37.4
click at [286, 246] on div "6/416 - Next Supply Group" at bounding box center [514, 238] width 527 height 17
click at [284, 243] on div "6/416 - Next Supply Group" at bounding box center [300, 238] width 70 height 7
drag, startPoint x: 345, startPoint y: 250, endPoint x: 283, endPoint y: 253, distance: 61.5
click at [283, 246] on div "6/416 - Next Supply Group" at bounding box center [514, 238] width 527 height 17
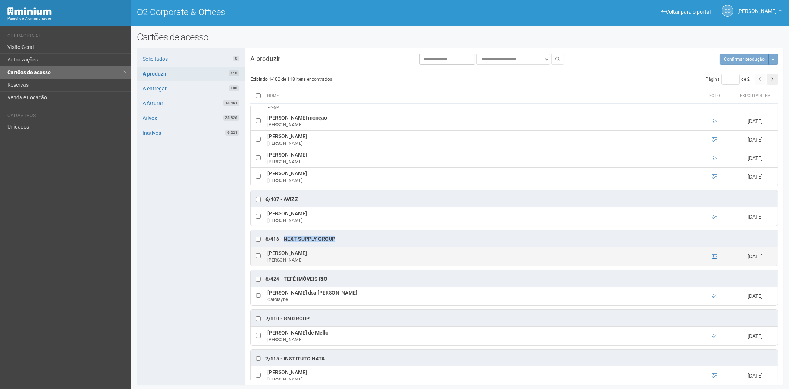
drag, startPoint x: 335, startPoint y: 267, endPoint x: 267, endPoint y: 268, distance: 67.4
click at [267, 265] on td "CARLOS DA SILVA DE OLIVEIRA CARLOS" at bounding box center [480, 256] width 430 height 19
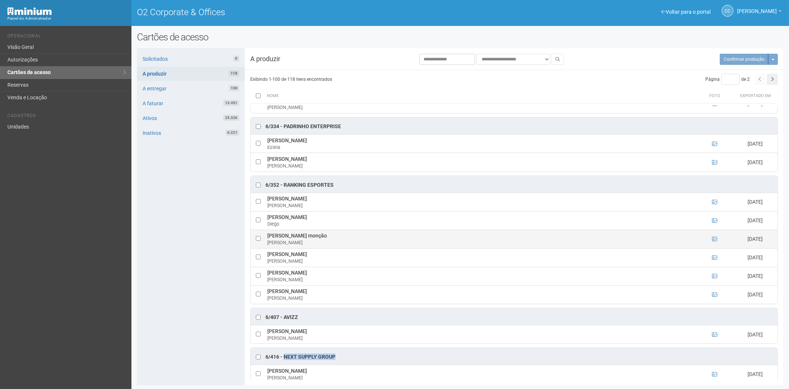
scroll to position [1794, 0]
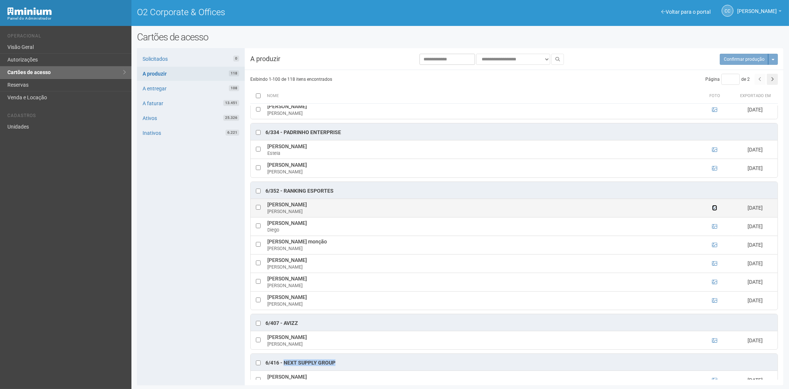
click at [713, 210] on icon at bounding box center [714, 207] width 5 height 5
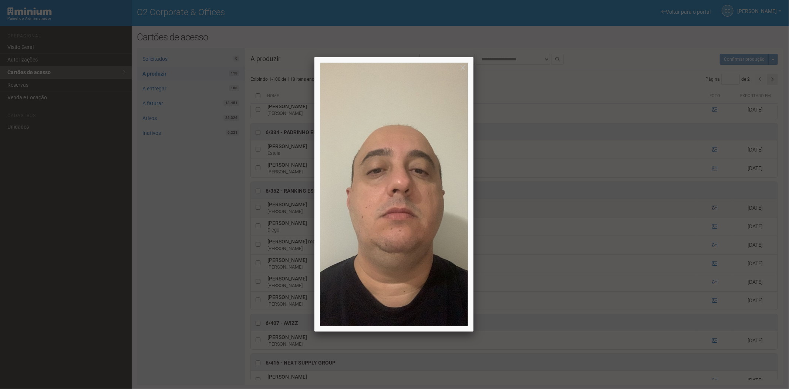
click at [713, 218] on div at bounding box center [394, 194] width 789 height 389
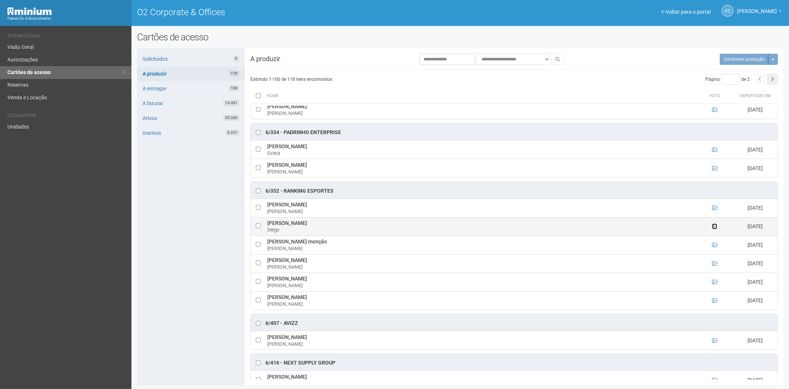
click at [712, 229] on icon at bounding box center [714, 226] width 5 height 5
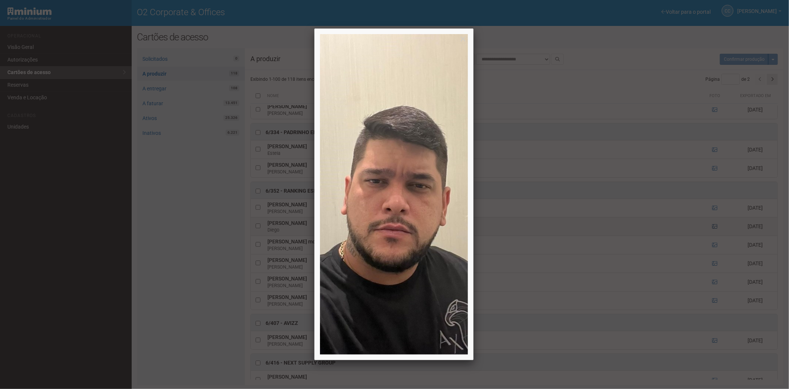
click at [712, 239] on div at bounding box center [394, 194] width 789 height 389
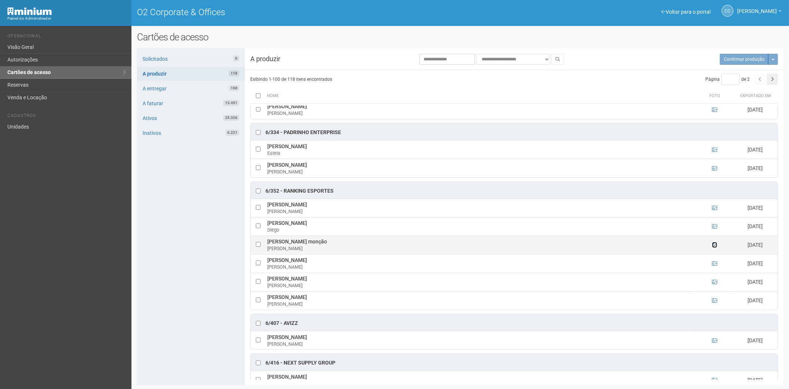
click at [713, 247] on icon at bounding box center [714, 244] width 5 height 5
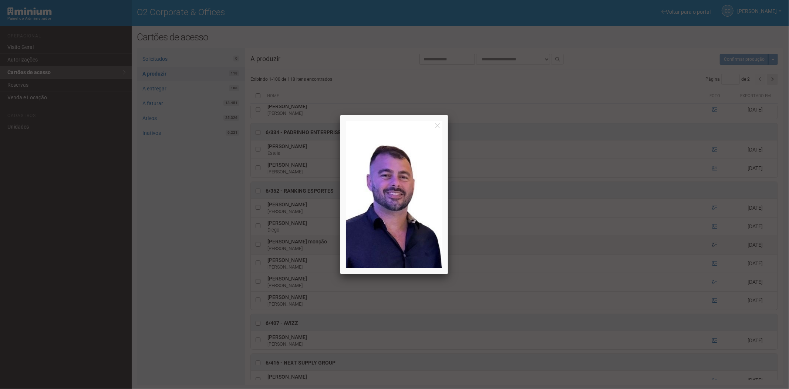
click at [713, 256] on div at bounding box center [394, 194] width 789 height 389
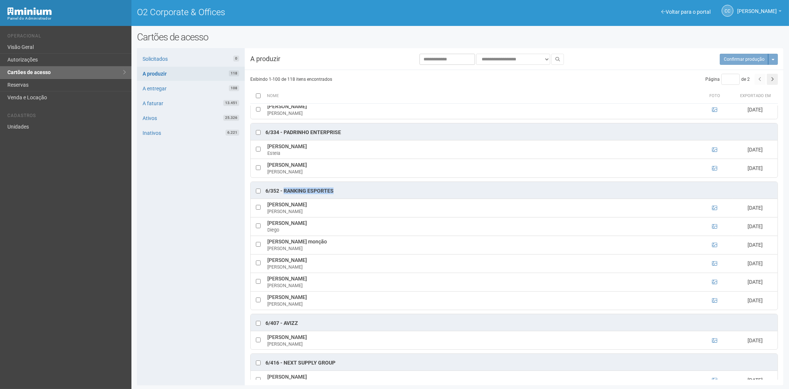
drag, startPoint x: 340, startPoint y: 202, endPoint x: 283, endPoint y: 204, distance: 56.3
click at [283, 198] on div "6/352 - Ranking Esportes" at bounding box center [514, 190] width 527 height 17
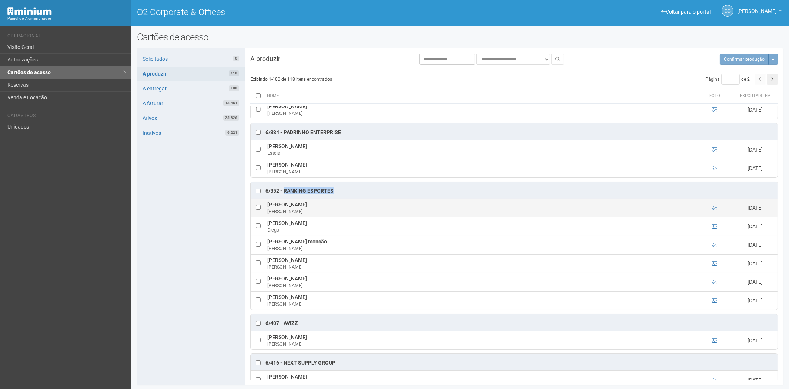
drag, startPoint x: 373, startPoint y: 218, endPoint x: 268, endPoint y: 219, distance: 105.1
click at [268, 217] on td "Carlos Alberto Salles Cunha do Nascimento Carlos" at bounding box center [480, 207] width 430 height 19
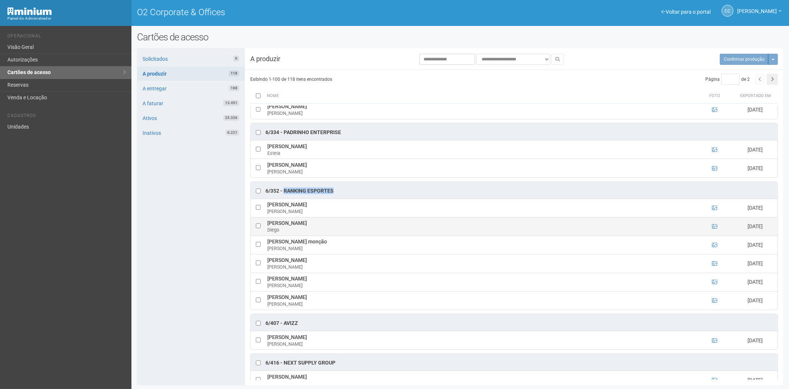
drag, startPoint x: 315, startPoint y: 234, endPoint x: 270, endPoint y: 235, distance: 44.4
click at [268, 235] on td "Diego Dutra Soares Diego" at bounding box center [480, 226] width 430 height 19
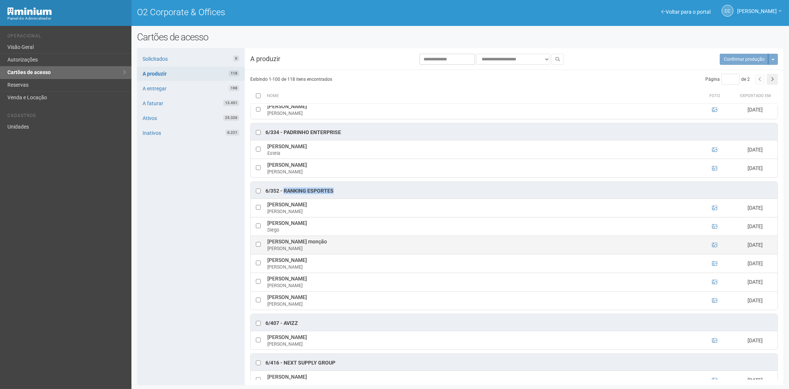
drag, startPoint x: 345, startPoint y: 256, endPoint x: 281, endPoint y: 253, distance: 64.1
click at [264, 254] on tr "Gustavo José Barrionuevo monção Gustavo 08/10/2025" at bounding box center [514, 244] width 527 height 19
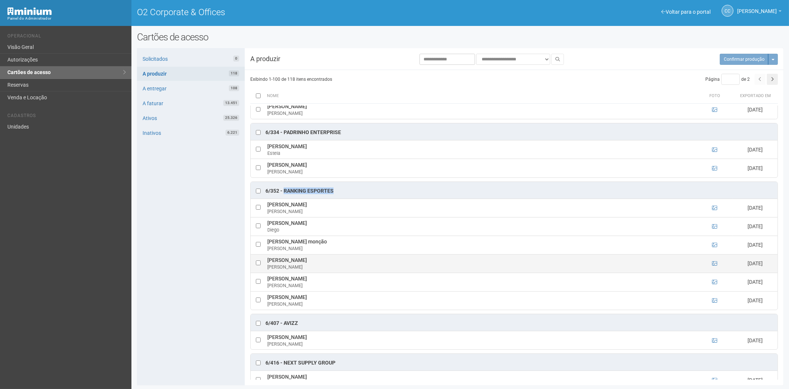
drag, startPoint x: 310, startPoint y: 272, endPoint x: 268, endPoint y: 272, distance: 42.6
click at [268, 272] on td "João PedroSilva João" at bounding box center [480, 263] width 430 height 19
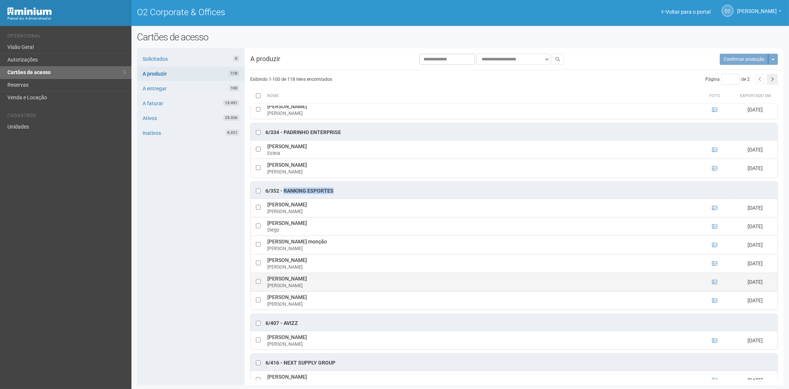
drag, startPoint x: 323, startPoint y: 292, endPoint x: 268, endPoint y: 294, distance: 55.5
click at [268, 291] on td "Leonardo de Souza Gomes Leonardo" at bounding box center [480, 281] width 430 height 19
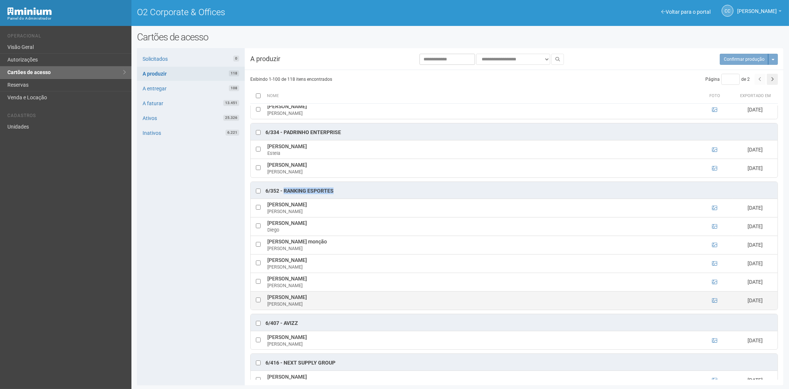
drag, startPoint x: 333, startPoint y: 309, endPoint x: 267, endPoint y: 312, distance: 66.3
click at [267, 309] on td "Rodrigo de Oliveira Santana Rodrigo" at bounding box center [480, 300] width 430 height 19
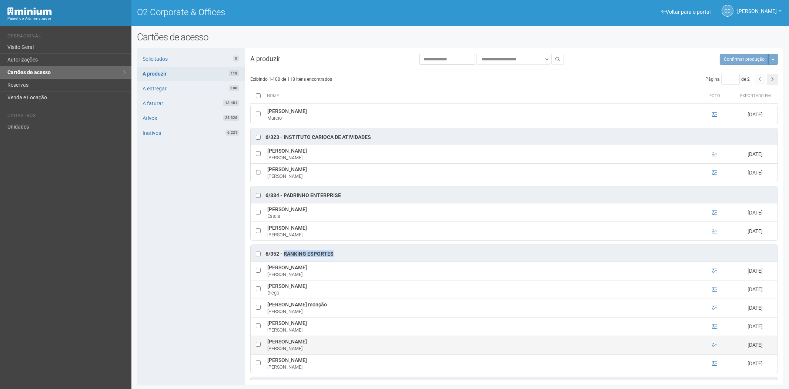
scroll to position [1712, 0]
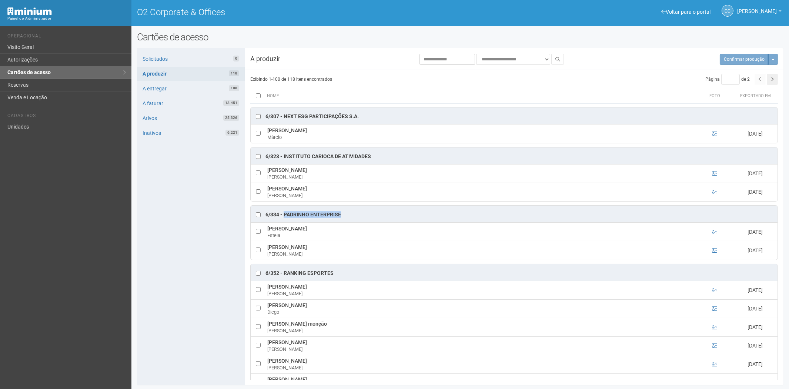
drag, startPoint x: 342, startPoint y: 226, endPoint x: 285, endPoint y: 225, distance: 57.0
click at [284, 222] on div "6/334 - Padrinho enterprise" at bounding box center [514, 213] width 527 height 17
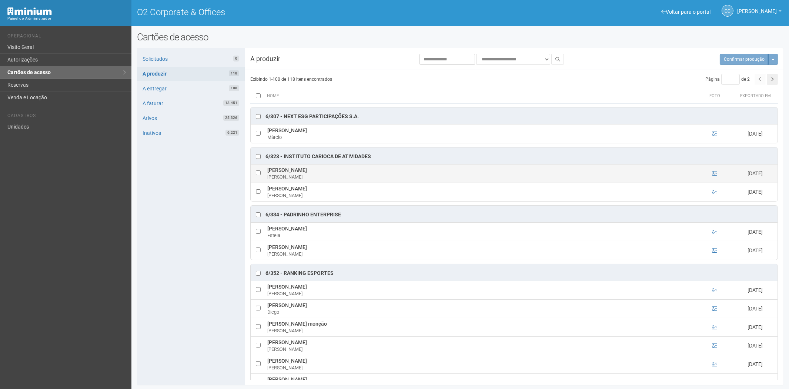
click at [328, 179] on td "Rafael Ferreira dos Santos Rafael" at bounding box center [480, 173] width 430 height 19
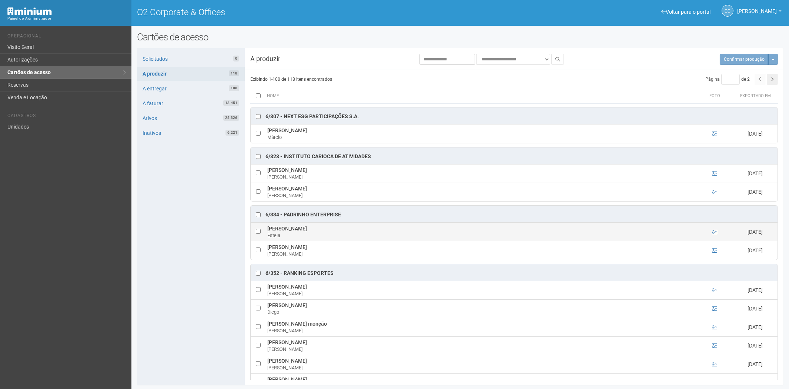
drag, startPoint x: 343, startPoint y: 240, endPoint x: 271, endPoint y: 241, distance: 72.2
click at [267, 241] on td "Estela Luigia Napolitano Santos Estela" at bounding box center [480, 231] width 430 height 19
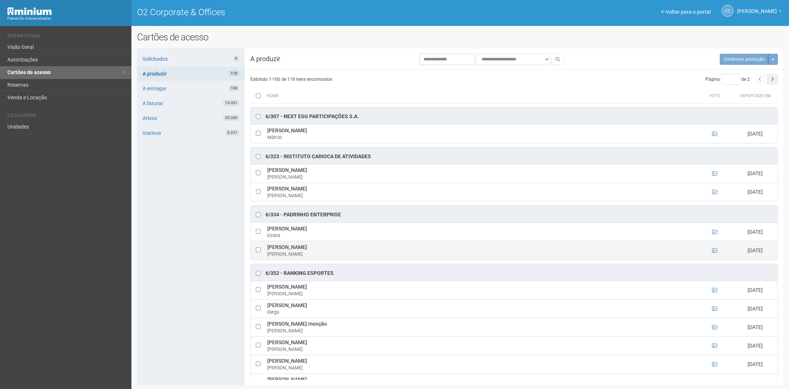
drag, startPoint x: 337, startPoint y: 259, endPoint x: 267, endPoint y: 262, distance: 69.6
click at [267, 259] on td "Giovanna Napolitano Santos Giovanna" at bounding box center [480, 250] width 430 height 19
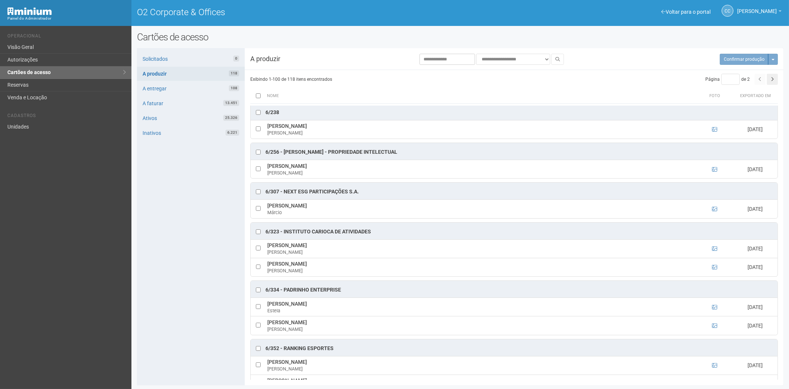
scroll to position [1629, 0]
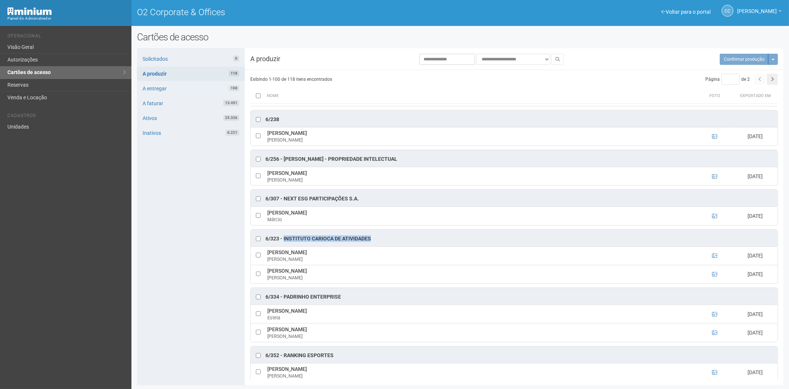
drag, startPoint x: 375, startPoint y: 247, endPoint x: 283, endPoint y: 251, distance: 92.2
click at [283, 246] on div "6/323 - Instituto Carioca de Atividades" at bounding box center [514, 237] width 527 height 17
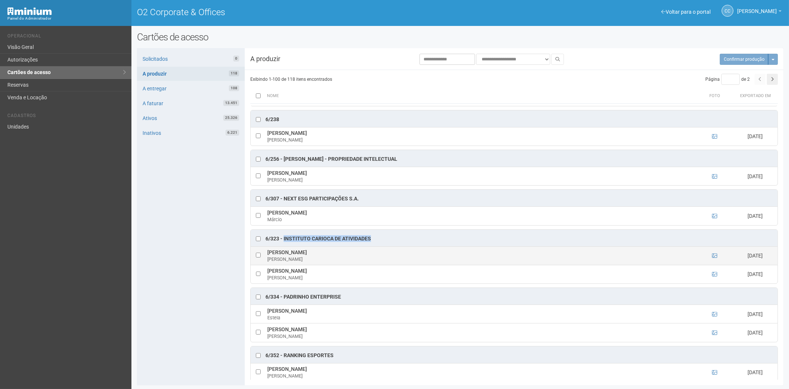
drag, startPoint x: 337, startPoint y: 267, endPoint x: 267, endPoint y: 264, distance: 70.7
click at [267, 264] on td "Rafael Ferreira dos Santos Rafael" at bounding box center [480, 255] width 430 height 19
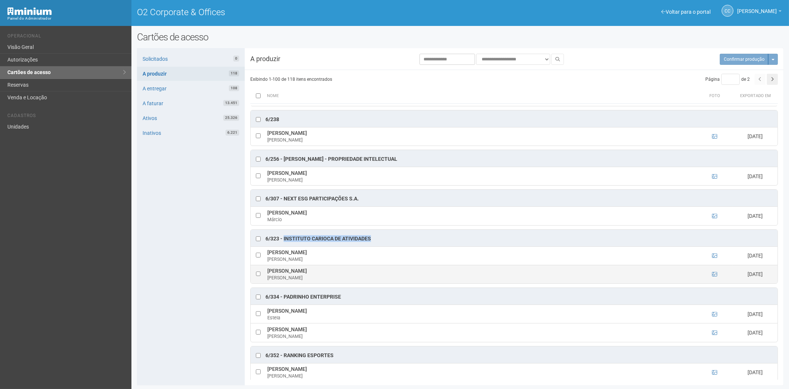
drag, startPoint x: 350, startPoint y: 282, endPoint x: 272, endPoint y: 283, distance: 77.7
click at [269, 283] on td "RAQUEL MARINS ALBUQUERQUE RAQUEL" at bounding box center [480, 274] width 430 height 19
drag, startPoint x: 273, startPoint y: 283, endPoint x: 333, endPoint y: 279, distance: 60.8
click at [333, 279] on td "RAQUEL MARINS ALBUQUERQUE RAQUEL" at bounding box center [480, 274] width 430 height 19
drag, startPoint x: 350, startPoint y: 283, endPoint x: 268, endPoint y: 283, distance: 81.8
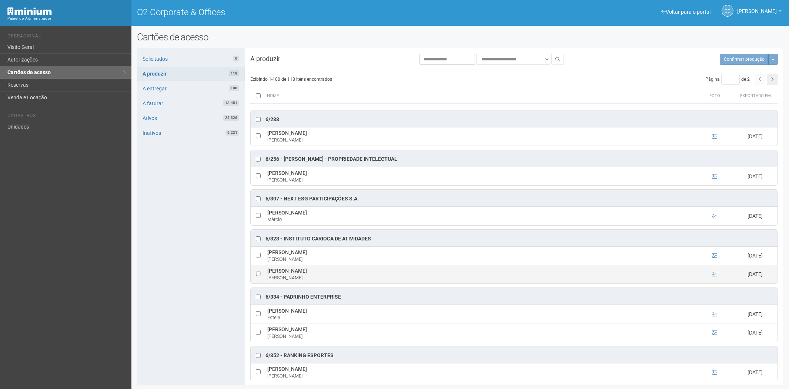
click at [268, 283] on td "RAQUEL MARINS ALBUQUERQUE RAQUEL" at bounding box center [480, 274] width 430 height 19
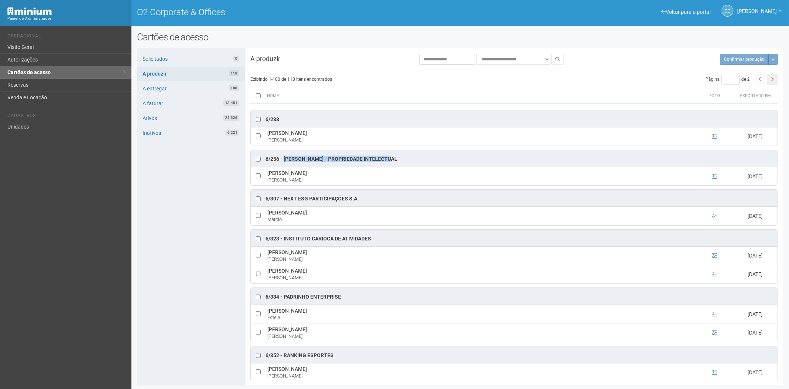
drag, startPoint x: 393, startPoint y: 171, endPoint x: 283, endPoint y: 171, distance: 109.5
click at [283, 167] on div "6/256 - Eliza Seoud - Propriedade Intelectual" at bounding box center [514, 158] width 527 height 17
drag, startPoint x: 342, startPoint y: 184, endPoint x: 268, endPoint y: 184, distance: 74.4
click at [268, 184] on td "Marcos André Faria Gonçalves Marcos" at bounding box center [480, 176] width 430 height 19
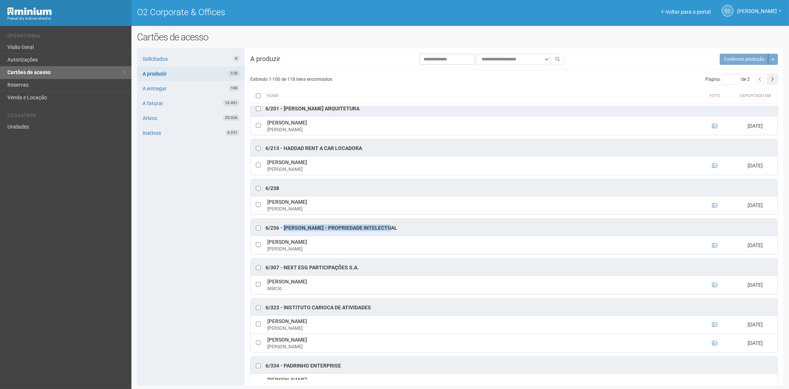
scroll to position [1547, 0]
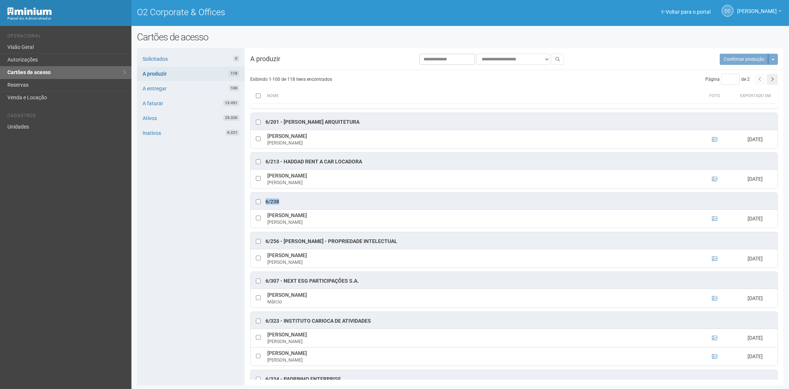
drag, startPoint x: 282, startPoint y: 212, endPoint x: 265, endPoint y: 211, distance: 17.0
click at [265, 209] on div "6/238" at bounding box center [514, 200] width 527 height 17
drag, startPoint x: 308, startPoint y: 226, endPoint x: 275, endPoint y: 226, distance: 32.6
click at [265, 224] on td "Felipe Barbosa Felipe" at bounding box center [480, 218] width 430 height 19
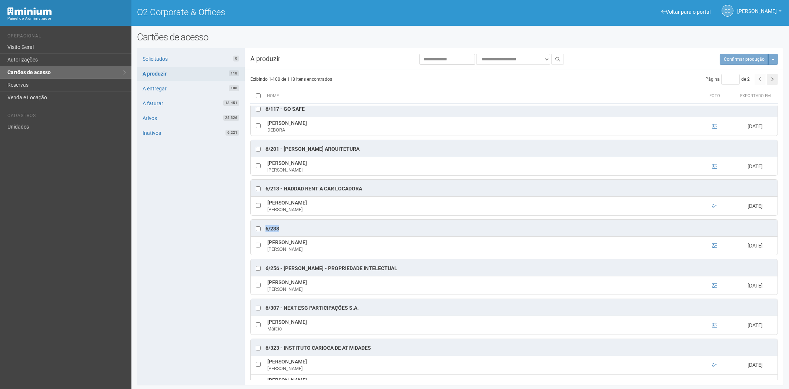
scroll to position [1506, 0]
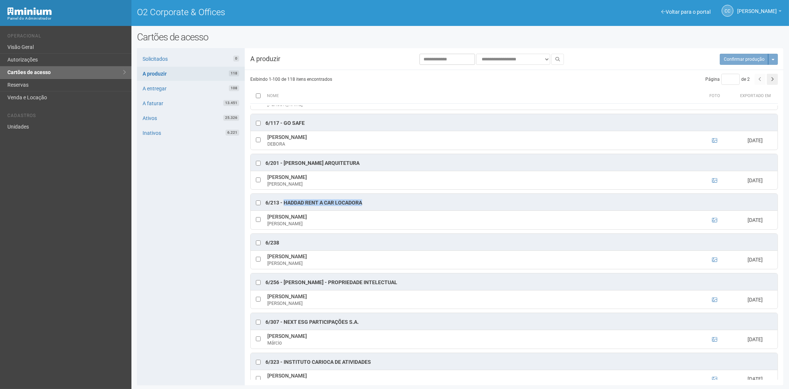
drag, startPoint x: 364, startPoint y: 213, endPoint x: 296, endPoint y: 212, distance: 67.4
click at [287, 210] on div "6/213 - HADDAD RENT A CAR LOCADORA" at bounding box center [514, 202] width 527 height 17
drag, startPoint x: 292, startPoint y: 215, endPoint x: 353, endPoint y: 215, distance: 61.8
click at [292, 206] on div "6/213 - HADDAD RENT A CAR LOCADORA" at bounding box center [313, 202] width 97 height 7
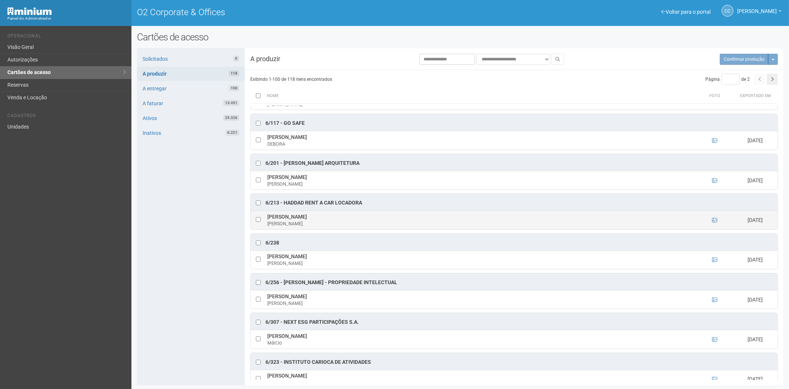
click at [360, 228] on td "LUIS CARLOS DA SILVA LUIS" at bounding box center [480, 220] width 430 height 19
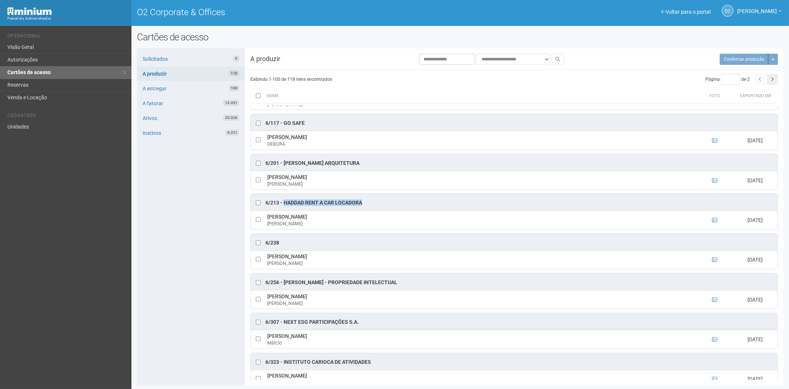
drag, startPoint x: 366, startPoint y: 212, endPoint x: 291, endPoint y: 213, distance: 75.5
click at [284, 210] on div "6/213 - HADDAD RENT A CAR LOCADORA" at bounding box center [514, 202] width 527 height 17
drag, startPoint x: 323, startPoint y: 226, endPoint x: 271, endPoint y: 226, distance: 51.8
click at [268, 227] on td "LUIS CARLOS DA SILVA LUIS" at bounding box center [480, 220] width 430 height 19
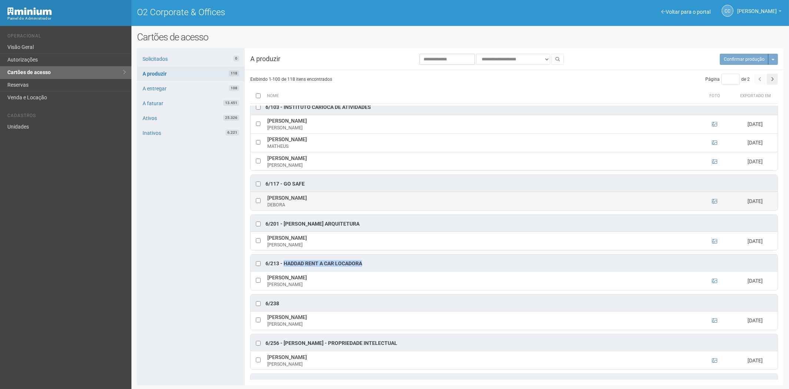
scroll to position [1424, 0]
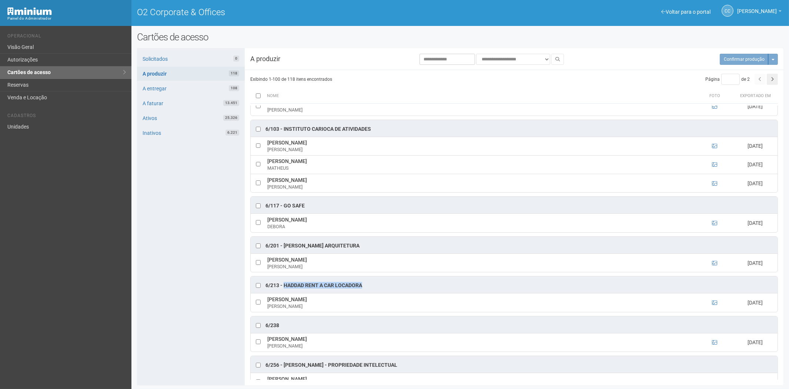
drag, startPoint x: 371, startPoint y: 254, endPoint x: 287, endPoint y: 253, distance: 83.6
click at [283, 253] on div "6/201 - Isabela Lavenère Arquitetura" at bounding box center [514, 244] width 527 height 17
drag, startPoint x: 335, startPoint y: 271, endPoint x: 268, endPoint y: 271, distance: 67.0
click at [268, 271] on td "João Vinícius Barros Cassar João" at bounding box center [480, 262] width 430 height 19
drag, startPoint x: 312, startPoint y: 215, endPoint x: 285, endPoint y: 214, distance: 27.0
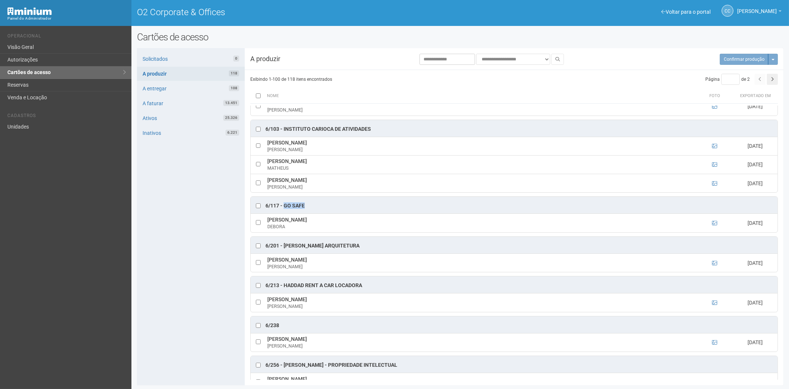
click at [285, 213] on div "6/117 - Go Safe" at bounding box center [514, 204] width 527 height 17
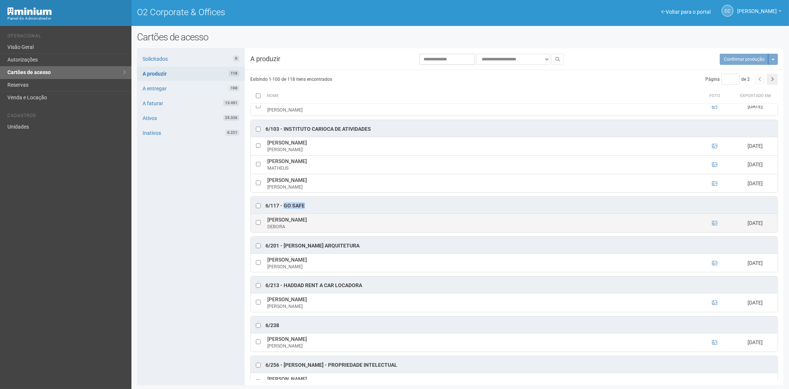
drag, startPoint x: 381, startPoint y: 228, endPoint x: 269, endPoint y: 230, distance: 111.8
click at [267, 230] on td "DEBORA RODRIGUES FERNANDES CAMPOS DEBORA" at bounding box center [480, 223] width 430 height 19
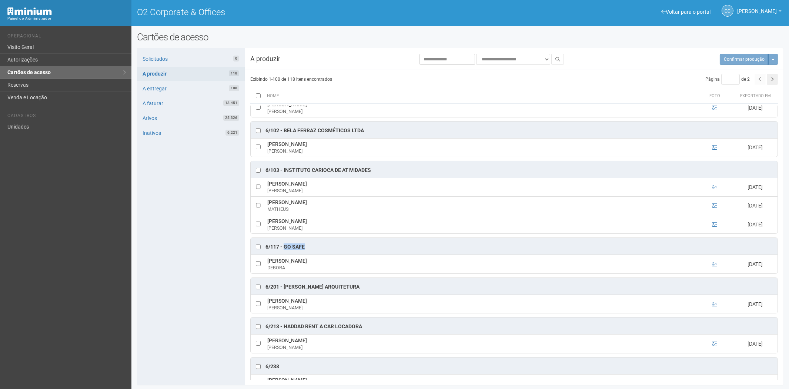
scroll to position [1341, 0]
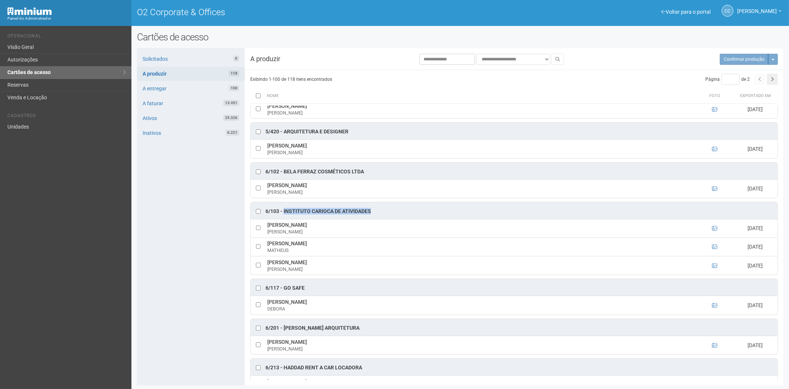
drag, startPoint x: 378, startPoint y: 219, endPoint x: 292, endPoint y: 221, distance: 85.9
click at [284, 219] on div "6/103 - INSTITUTO CARIOCA DE ATIVIDADES" at bounding box center [514, 210] width 527 height 17
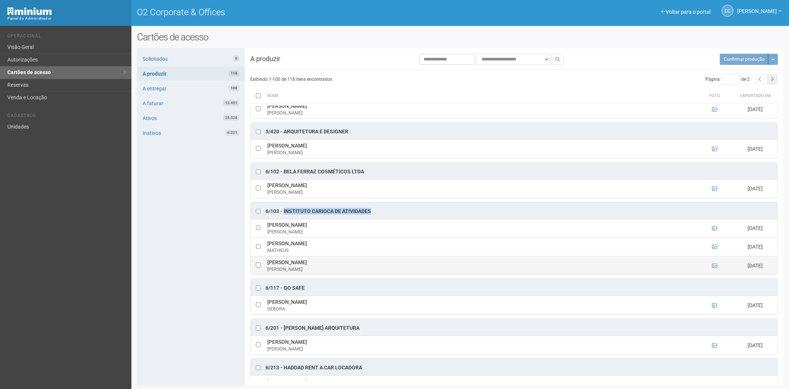
drag, startPoint x: 340, startPoint y: 272, endPoint x: 268, endPoint y: 272, distance: 71.4
click at [268, 272] on td "RACHEL DE SOUSA DOURADO RACHEL" at bounding box center [480, 265] width 430 height 19
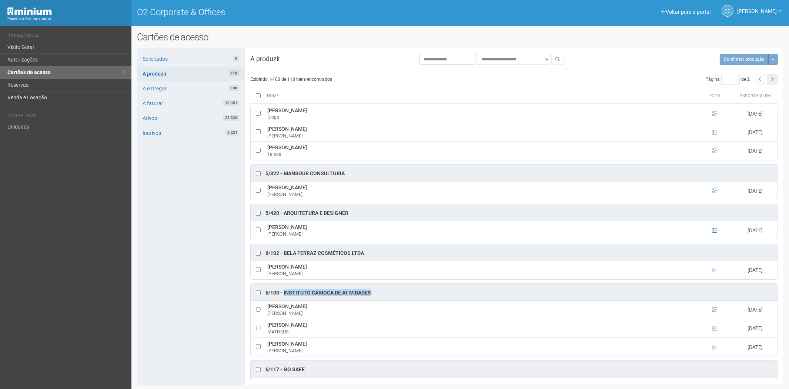
scroll to position [1259, 0]
drag, startPoint x: 369, startPoint y: 261, endPoint x: 290, endPoint y: 262, distance: 78.5
click at [286, 261] on div "6/102 - BELA FERRAZ COSMÉTICOS LTDA" at bounding box center [514, 253] width 527 height 17
drag, startPoint x: 290, startPoint y: 262, endPoint x: 295, endPoint y: 258, distance: 5.8
click at [295, 258] on div "6/102 - BELA FERRAZ COSMÉTICOS LTDA" at bounding box center [514, 253] width 527 height 17
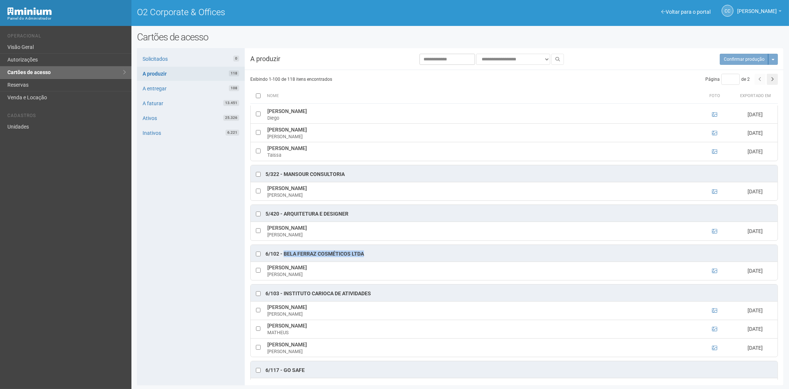
drag, startPoint x: 355, startPoint y: 261, endPoint x: 284, endPoint y: 262, distance: 71.1
click at [284, 261] on div "6/102 - BELA FERRAZ COSMÉTICOS LTDA" at bounding box center [514, 253] width 527 height 17
drag, startPoint x: 343, startPoint y: 275, endPoint x: 271, endPoint y: 278, distance: 72.2
click at [267, 279] on td "Marcos Vinicius da Silva Souza Marcos" at bounding box center [480, 270] width 430 height 19
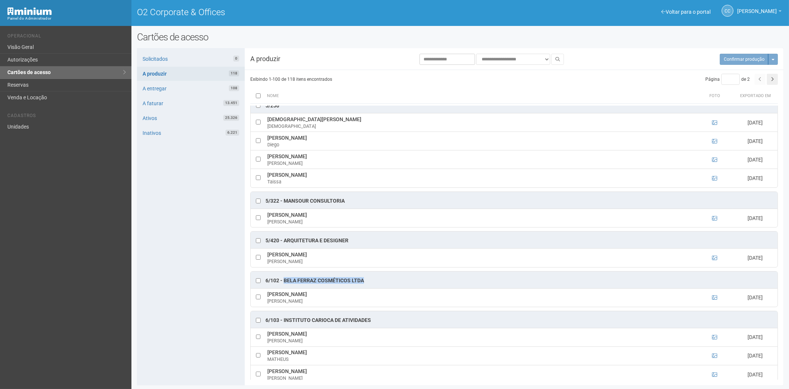
scroll to position [1218, 0]
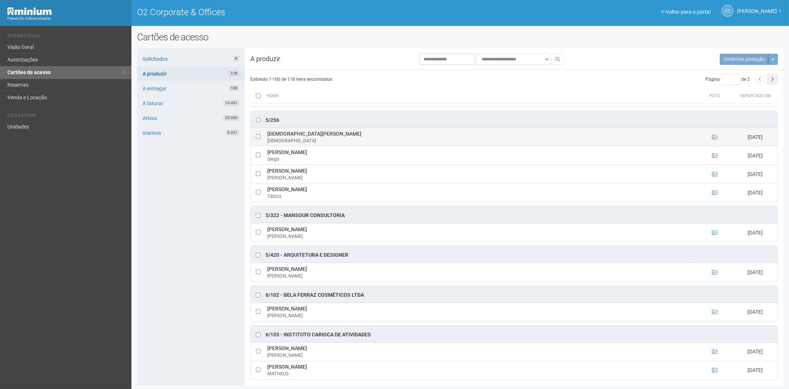
click at [710, 146] on td at bounding box center [714, 137] width 37 height 19
click at [714, 140] on icon at bounding box center [714, 136] width 5 height 5
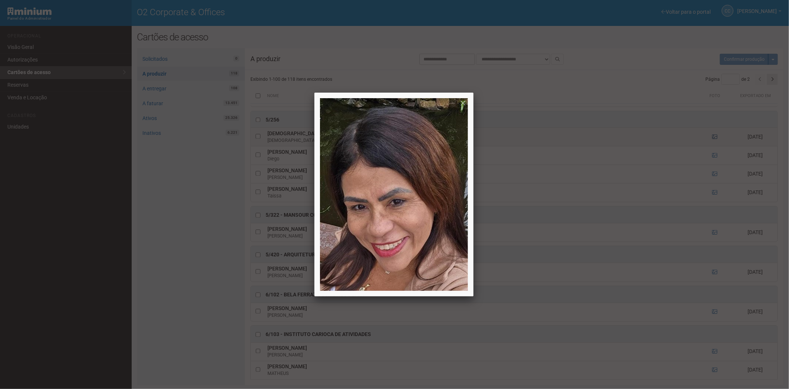
click at [714, 146] on div at bounding box center [394, 194] width 789 height 389
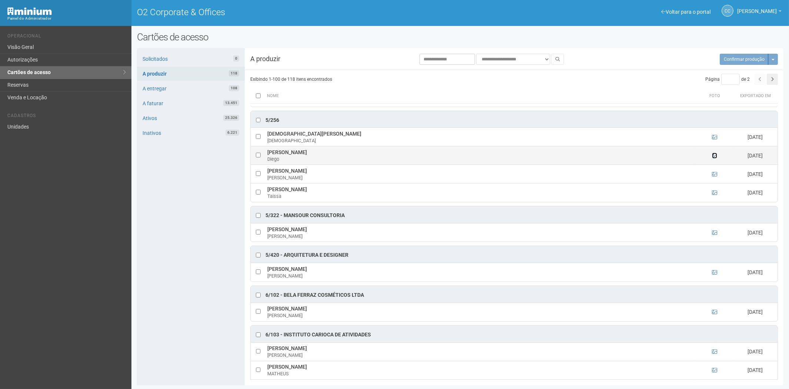
click at [713, 158] on icon at bounding box center [714, 155] width 5 height 5
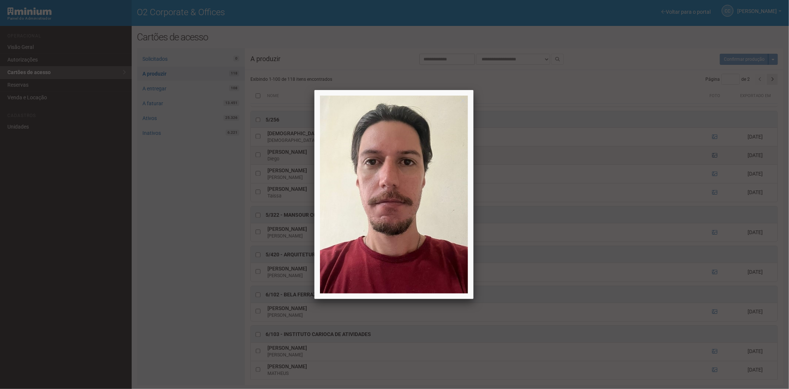
click at [713, 164] on div at bounding box center [394, 194] width 789 height 389
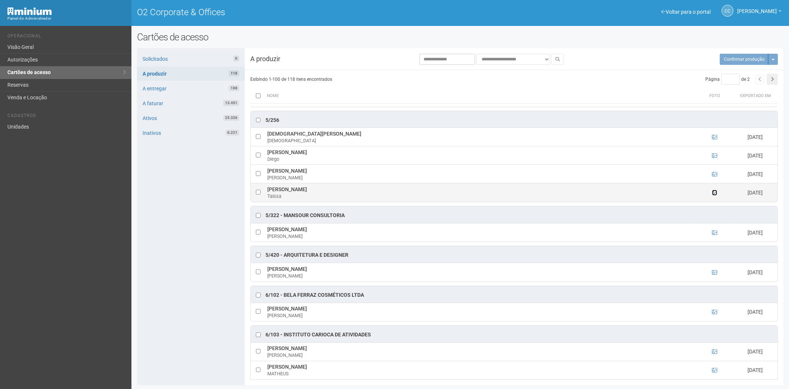
click at [715, 195] on icon at bounding box center [714, 192] width 5 height 5
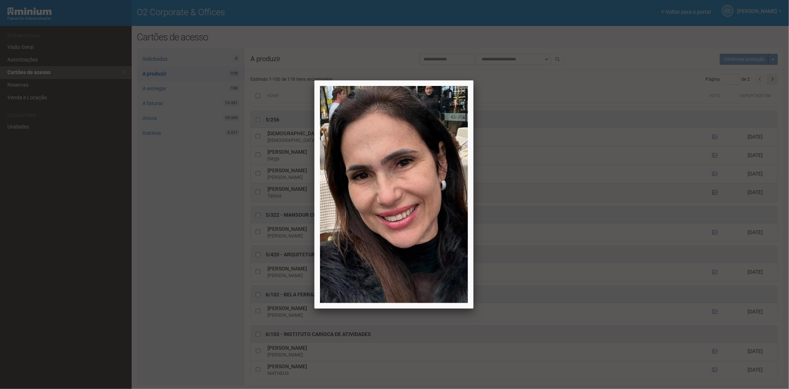
click at [715, 201] on div at bounding box center [394, 194] width 789 height 389
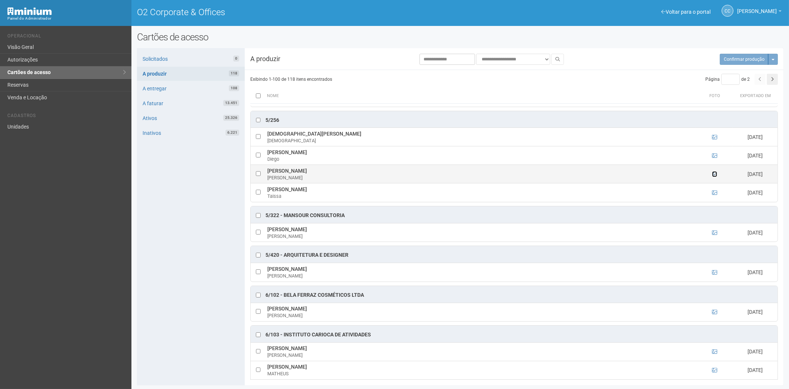
click at [713, 177] on icon at bounding box center [714, 173] width 5 height 5
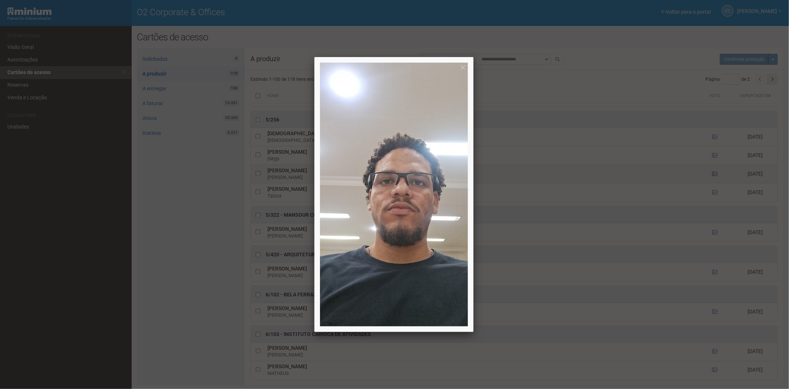
click at [713, 181] on div at bounding box center [394, 194] width 789 height 389
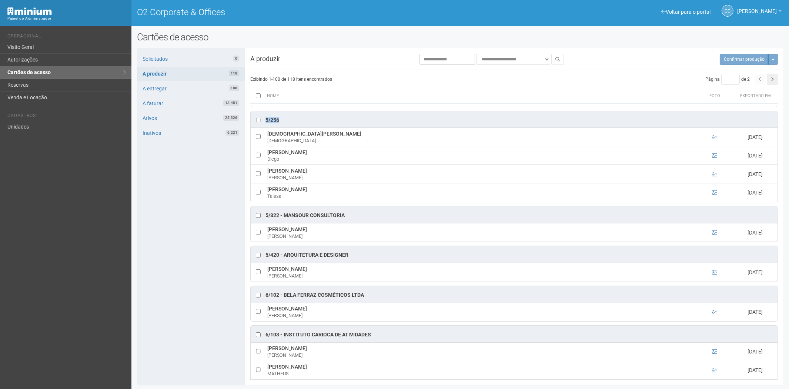
drag, startPoint x: 287, startPoint y: 128, endPoint x: 270, endPoint y: 130, distance: 17.1
click at [266, 128] on div "5/256" at bounding box center [514, 119] width 527 height 17
drag, startPoint x: 325, startPoint y: 141, endPoint x: 265, endPoint y: 145, distance: 60.1
click at [265, 145] on td "Cristiane De Assis Silva Cristiane" at bounding box center [480, 137] width 430 height 19
drag, startPoint x: 313, startPoint y: 158, endPoint x: 271, endPoint y: 158, distance: 42.9
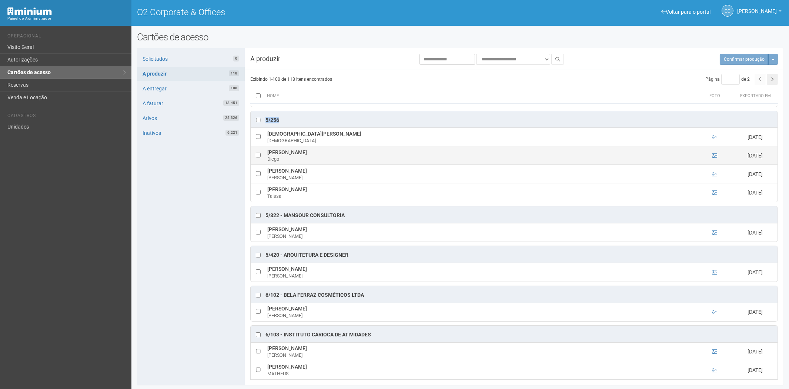
click at [268, 158] on td "Diego Fiuza Batista Diego" at bounding box center [480, 155] width 430 height 19
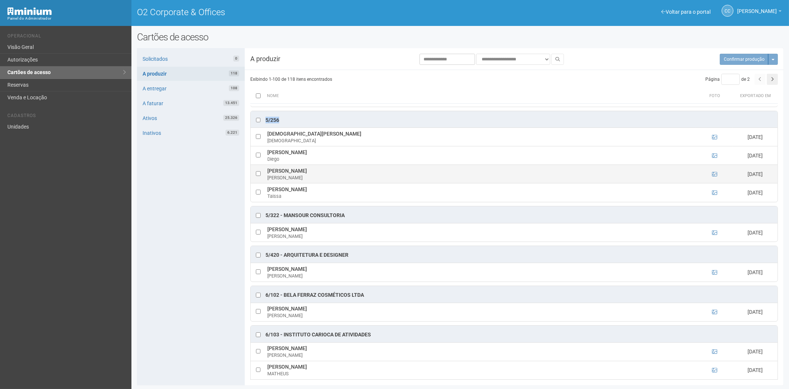
drag, startPoint x: 335, startPoint y: 177, endPoint x: 268, endPoint y: 178, distance: 67.0
click at [267, 178] on td "Pedro José Ferreira Bessone Pedro" at bounding box center [480, 174] width 430 height 19
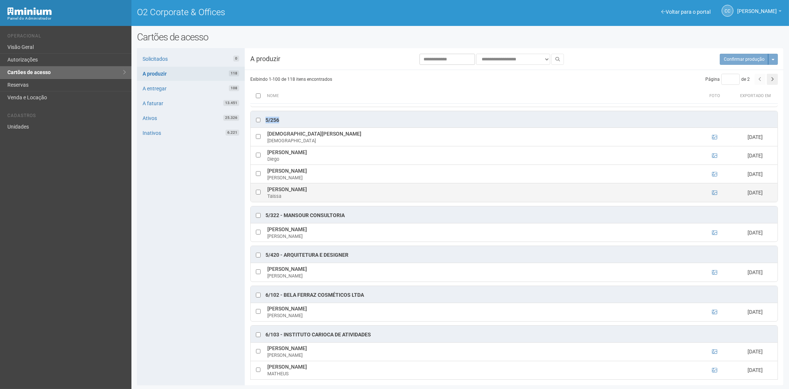
drag, startPoint x: 337, startPoint y: 194, endPoint x: 266, endPoint y: 198, distance: 70.4
click at [266, 198] on td "Taissa Jannuzzi Rodrigues Taissa" at bounding box center [480, 192] width 430 height 19
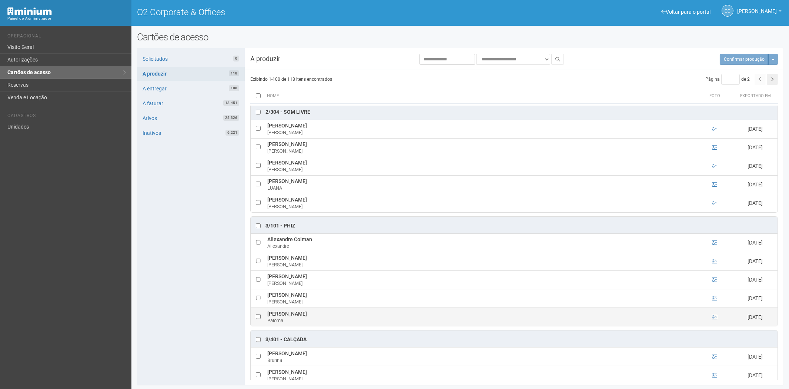
scroll to position [519, 0]
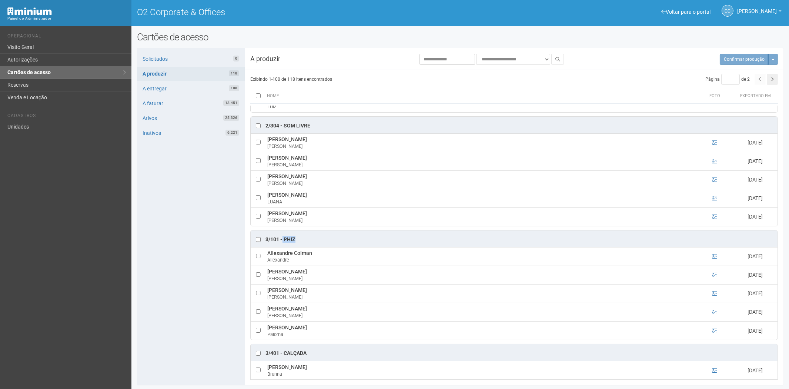
drag, startPoint x: 298, startPoint y: 243, endPoint x: 283, endPoint y: 243, distance: 15.2
click at [283, 243] on div "3/101 - Phiz" at bounding box center [514, 238] width 527 height 17
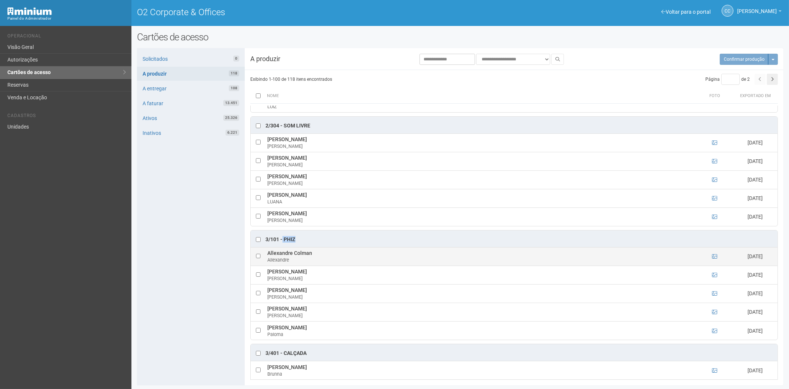
drag, startPoint x: 313, startPoint y: 256, endPoint x: 268, endPoint y: 257, distance: 45.2
click at [268, 257] on td "Allexandre Colman Allexandre" at bounding box center [480, 256] width 430 height 19
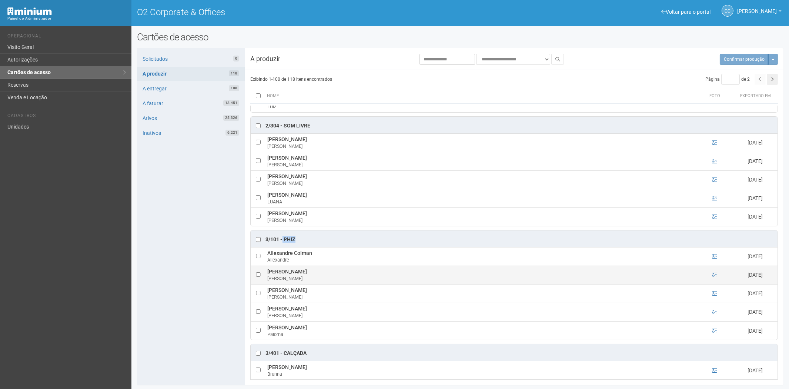
drag, startPoint x: 310, startPoint y: 277, endPoint x: 268, endPoint y: 276, distance: 41.8
click at [268, 276] on td "Gabriel De Santi Gabriel" at bounding box center [480, 274] width 430 height 19
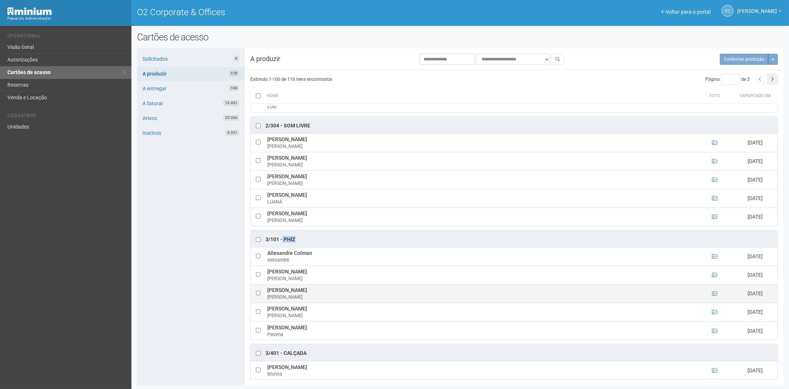
drag, startPoint x: 326, startPoint y: 294, endPoint x: 266, endPoint y: 297, distance: 60.0
click at [266, 297] on td "Guilherme Aguiar Costa Guilherme" at bounding box center [480, 293] width 430 height 19
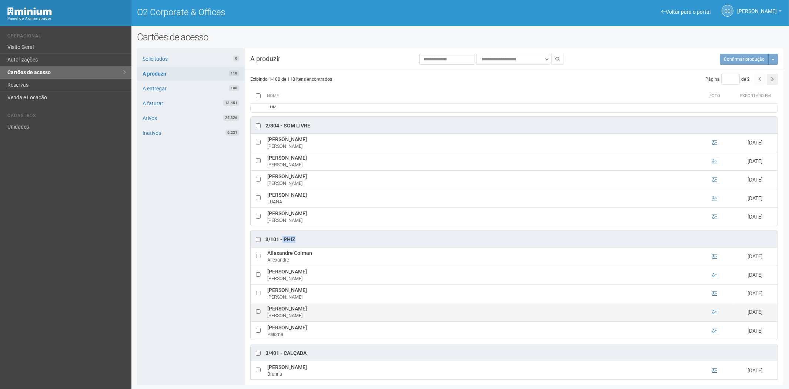
drag, startPoint x: 302, startPoint y: 312, endPoint x: 268, endPoint y: 313, distance: 34.0
click at [268, 313] on td "Nicolas Monks Nicolas" at bounding box center [480, 311] width 430 height 19
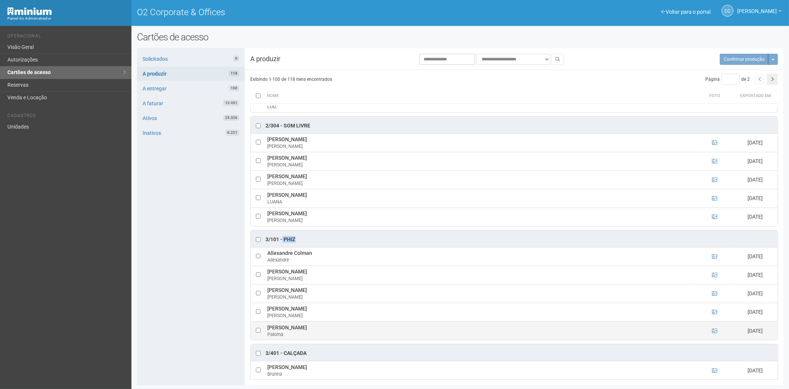
drag, startPoint x: 339, startPoint y: 331, endPoint x: 269, endPoint y: 329, distance: 69.6
click at [268, 332] on td "Paloma Alves Gomes de Araújo Paloma" at bounding box center [480, 330] width 430 height 19
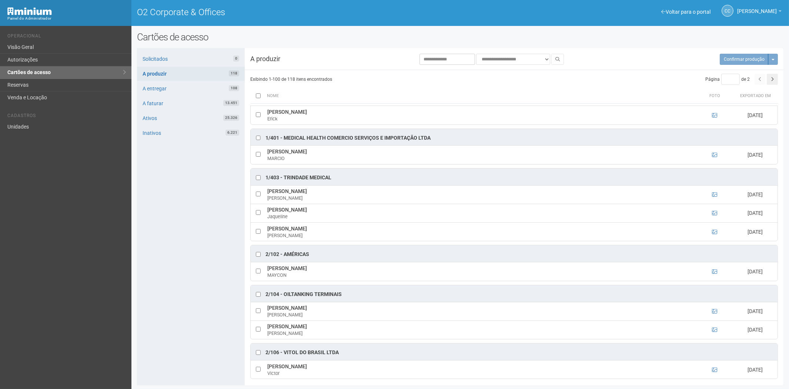
scroll to position [108, 0]
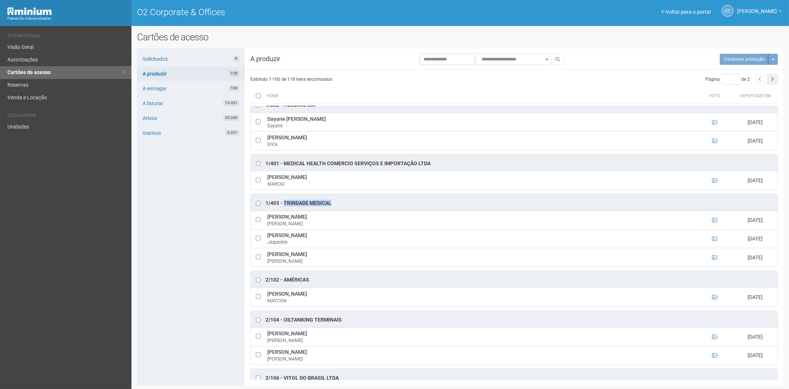
drag, startPoint x: 336, startPoint y: 202, endPoint x: 283, endPoint y: 202, distance: 52.2
click at [283, 202] on div "1/403 - Trindade Medical" at bounding box center [514, 202] width 527 height 17
drag, startPoint x: 315, startPoint y: 217, endPoint x: 268, endPoint y: 218, distance: 47.7
click at [268, 218] on td "Flavio Silva de Souza Flavio" at bounding box center [480, 220] width 430 height 19
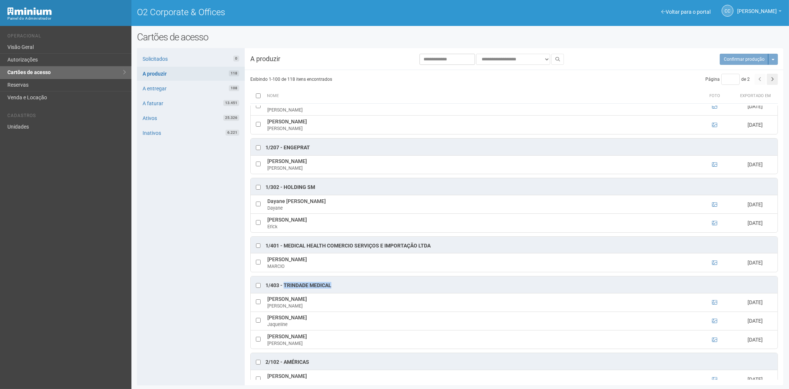
scroll to position [0, 0]
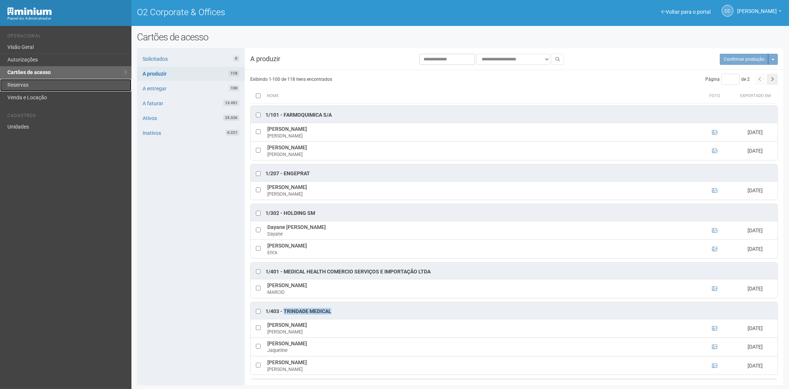
click at [35, 82] on link "Reservas" at bounding box center [65, 85] width 131 height 13
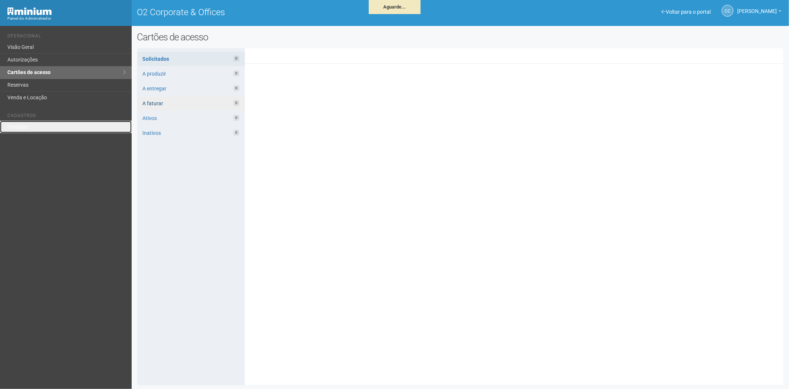
drag, startPoint x: 30, startPoint y: 130, endPoint x: 190, endPoint y: 97, distance: 163.6
click at [30, 130] on link "Unidades" at bounding box center [66, 127] width 132 height 12
click at [23, 121] on link "Unidades" at bounding box center [66, 127] width 132 height 12
click at [45, 127] on link "Unidades" at bounding box center [66, 127] width 132 height 12
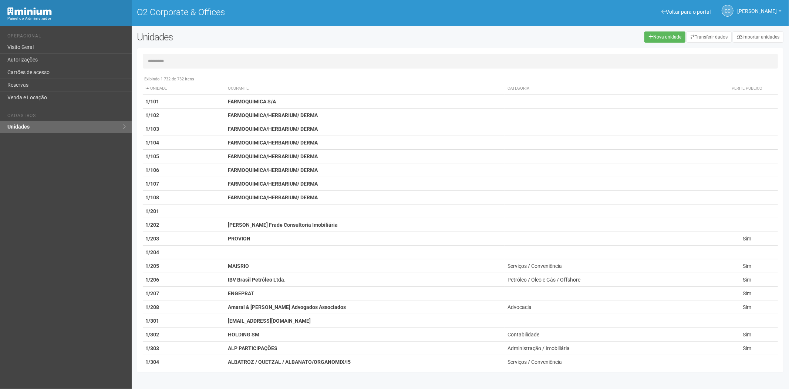
drag, startPoint x: 162, startPoint y: 61, endPoint x: 173, endPoint y: 55, distance: 12.9
click at [166, 58] on input "text" at bounding box center [461, 61] width 636 height 15
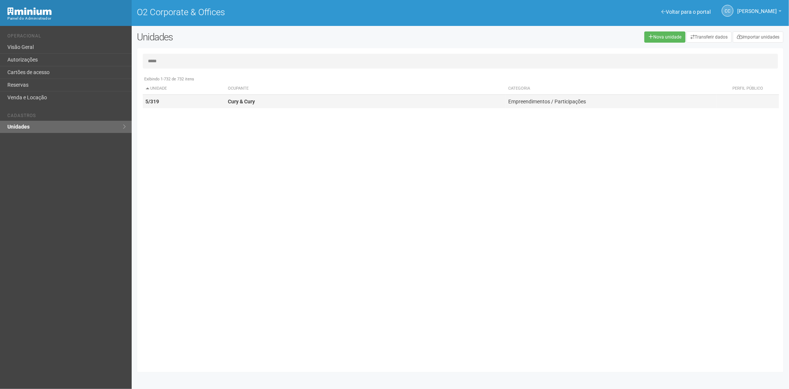
type input "*****"
click at [224, 102] on td "5/319" at bounding box center [184, 102] width 83 height 14
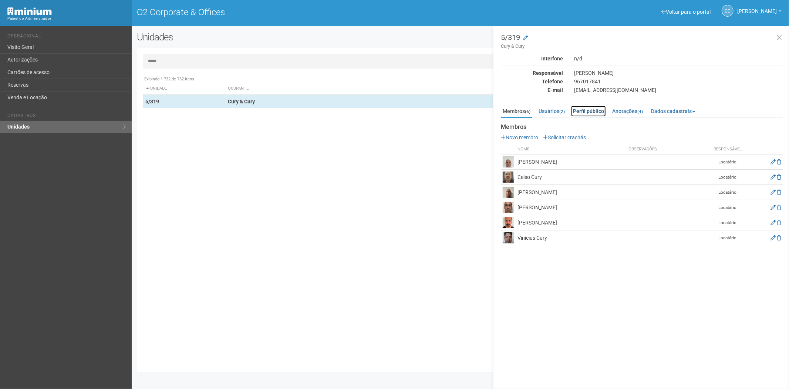
click at [591, 113] on link "Perfil público" at bounding box center [588, 110] width 35 height 11
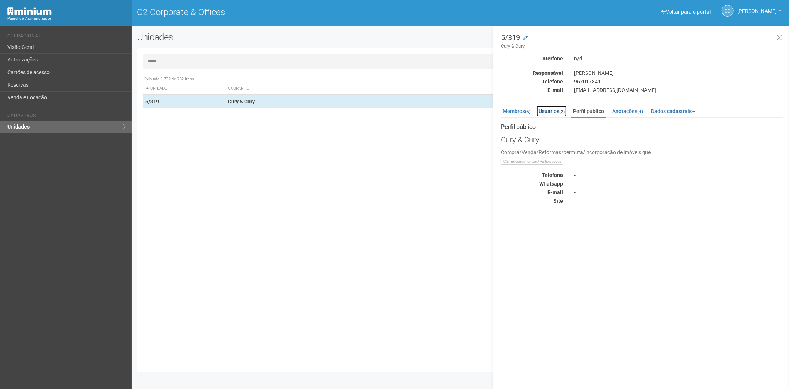
click at [557, 108] on link "Usuários (2)" at bounding box center [552, 110] width 30 height 11
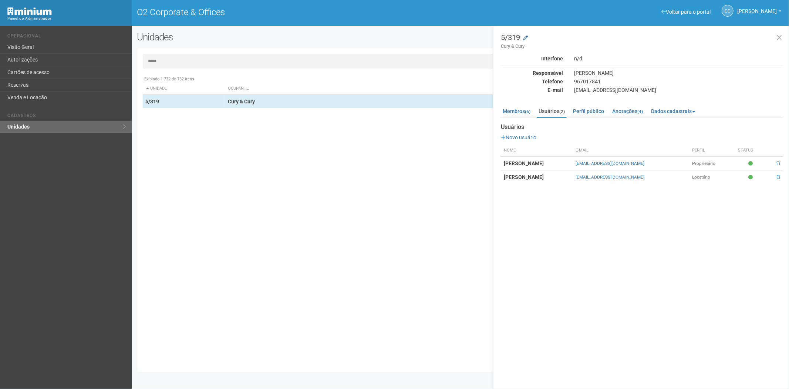
click at [604, 81] on div "967017841" at bounding box center [679, 81] width 220 height 7
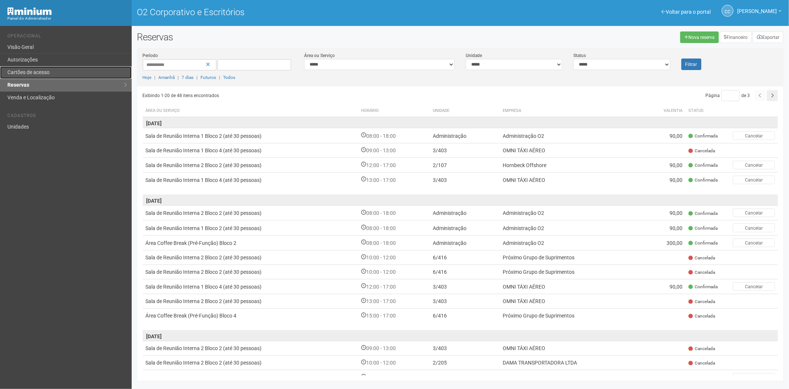
click at [31, 71] on font "Cartões de acesso" at bounding box center [28, 72] width 42 height 6
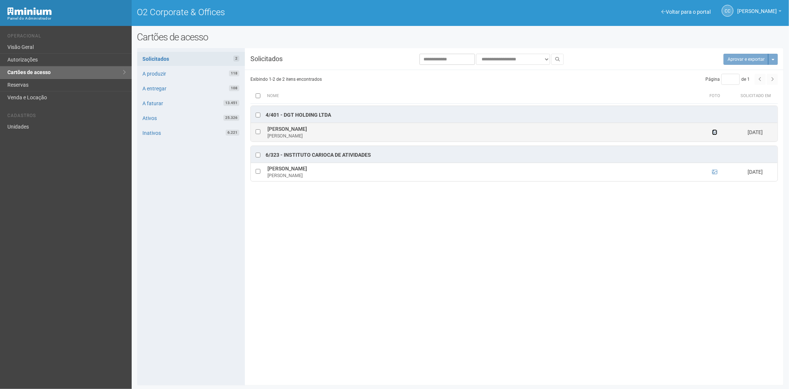
click at [717, 133] on icon at bounding box center [714, 132] width 5 height 5
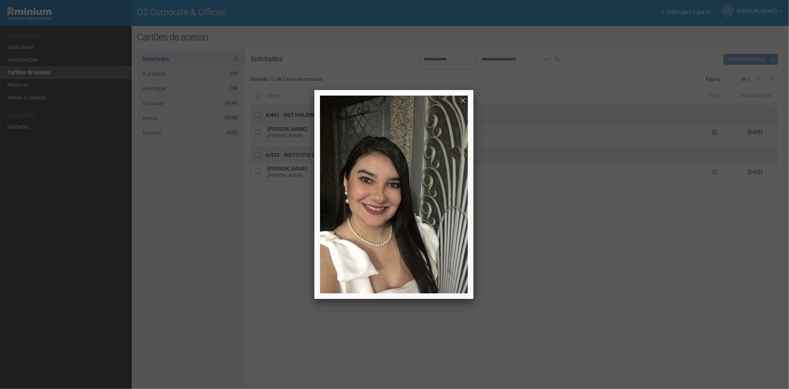
click at [717, 133] on div at bounding box center [394, 194] width 789 height 389
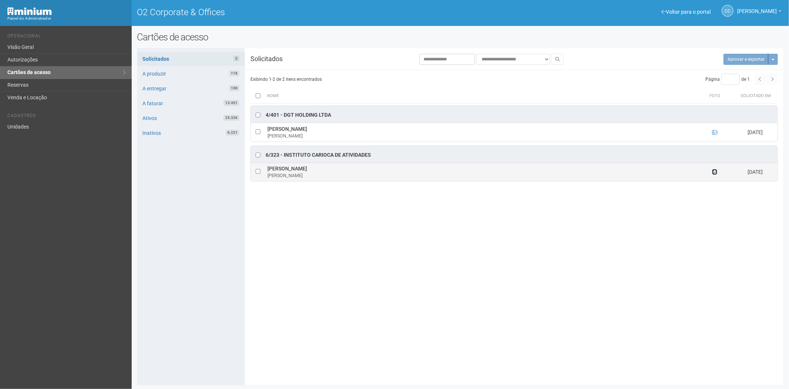
click at [716, 174] on icon at bounding box center [714, 171] width 5 height 5
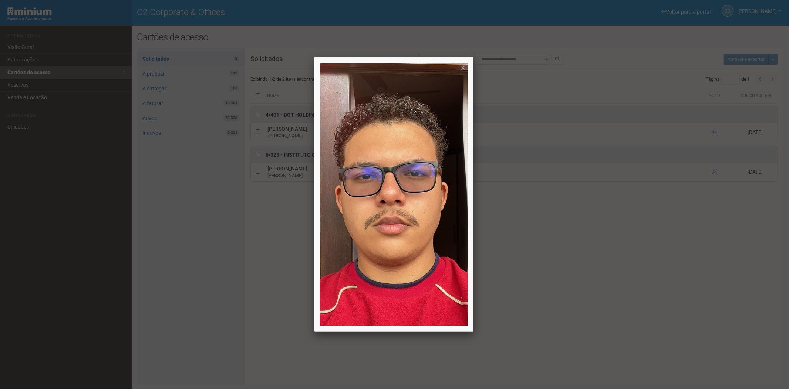
click at [635, 297] on div at bounding box center [394, 194] width 789 height 389
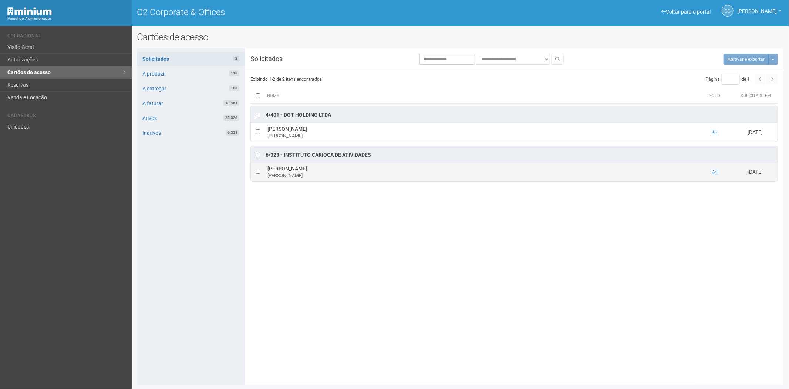
drag, startPoint x: 313, startPoint y: 168, endPoint x: 261, endPoint y: 172, distance: 52.7
click at [261, 172] on tr "Daniel da Silva Rosa Daniel 15/10/2025" at bounding box center [514, 171] width 527 height 19
copy tr "Daniel da Silva Rosa"
click at [665, 321] on div "**********" at bounding box center [460, 217] width 647 height 326
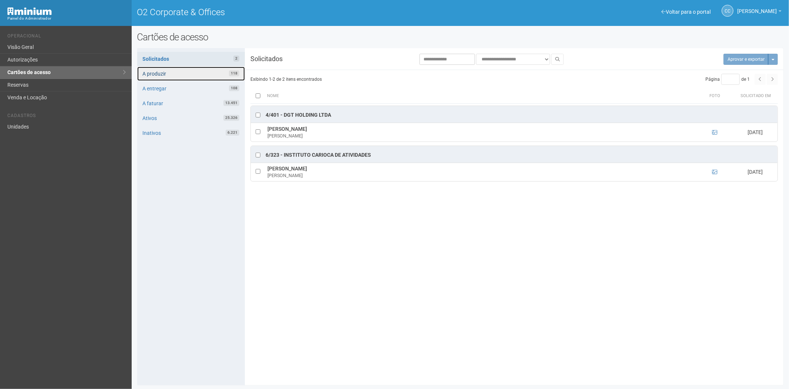
click at [190, 71] on link "A produzir 118" at bounding box center [191, 74] width 108 height 14
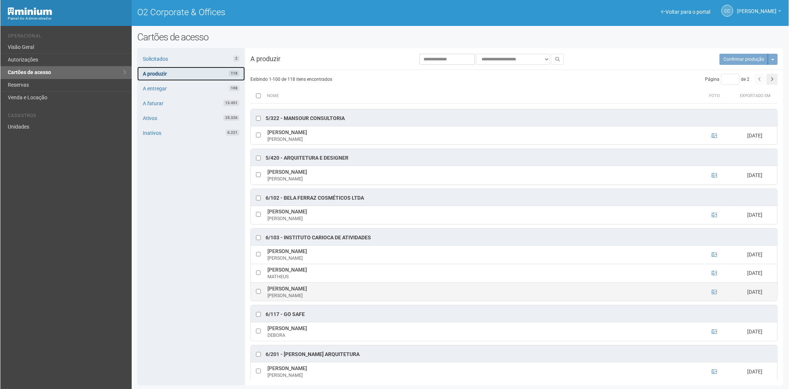
scroll to position [1316, 0]
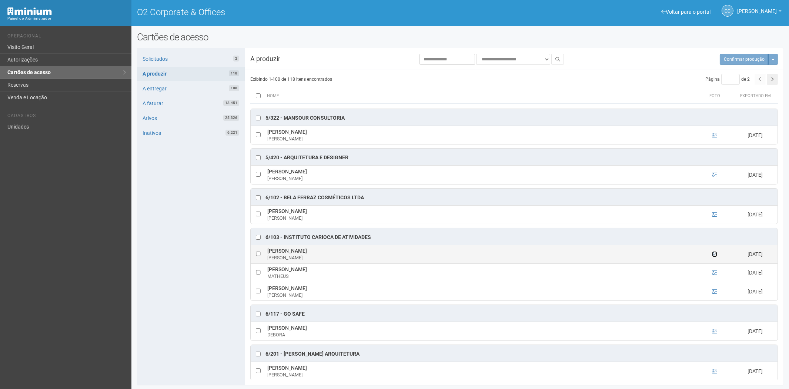
click at [712, 263] on td at bounding box center [714, 254] width 37 height 19
click at [712, 256] on icon at bounding box center [714, 253] width 5 height 5
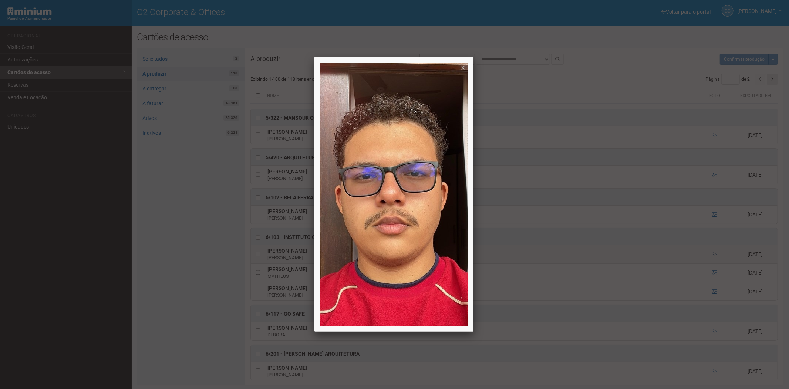
click at [711, 266] on div at bounding box center [394, 194] width 789 height 389
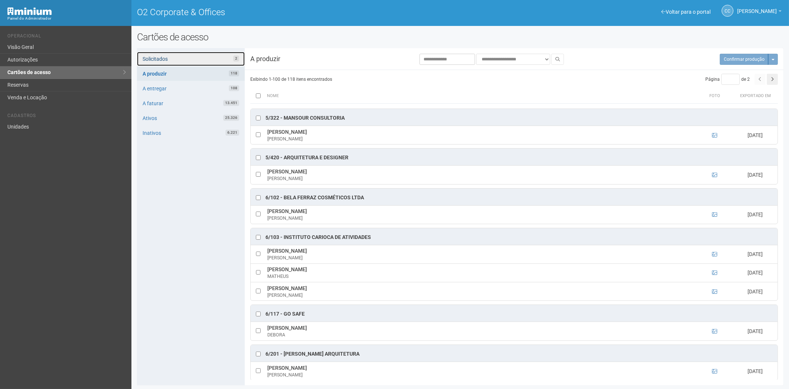
click at [215, 61] on link "Solicitados 2" at bounding box center [191, 59] width 108 height 14
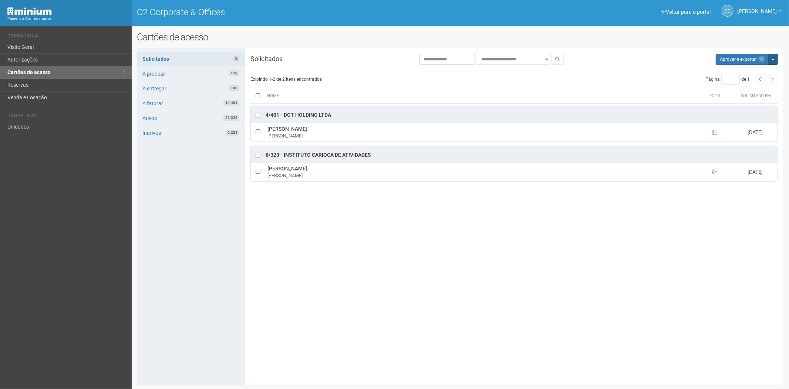
click at [770, 58] on button "Mais opções" at bounding box center [774, 59] width 10 height 11
click at [727, 83] on link "Rejeitar solicitações" at bounding box center [745, 82] width 58 height 9
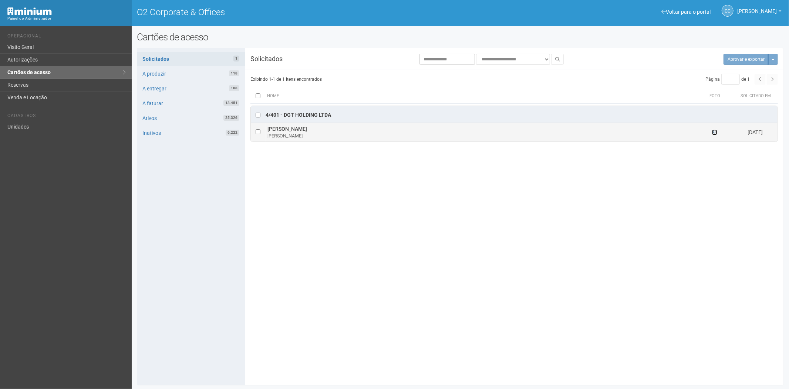
click at [712, 135] on icon at bounding box center [714, 132] width 5 height 5
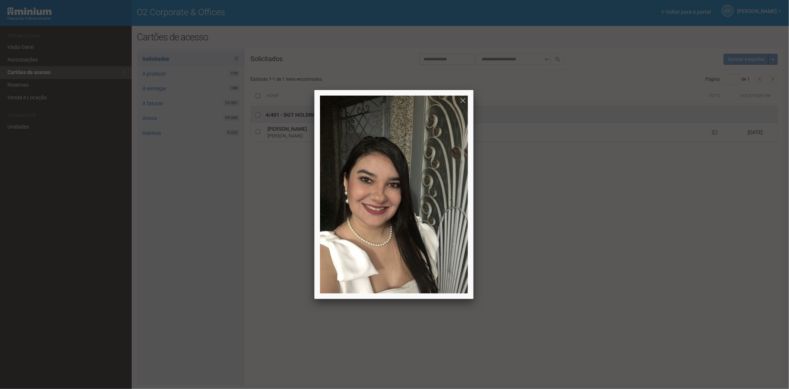
click at [696, 238] on div at bounding box center [394, 194] width 789 height 389
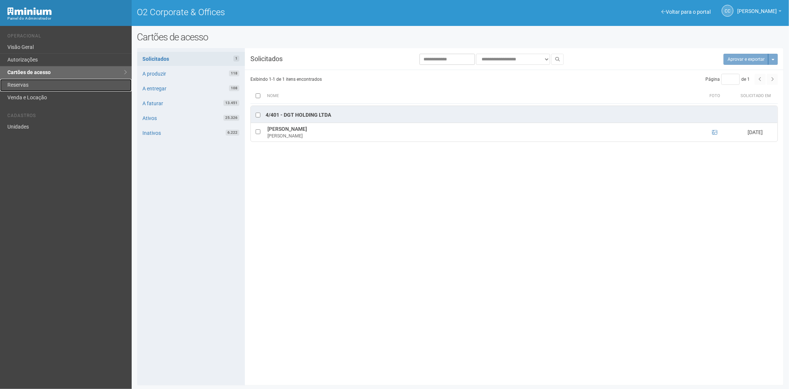
click at [36, 84] on link "Reservas" at bounding box center [66, 85] width 132 height 13
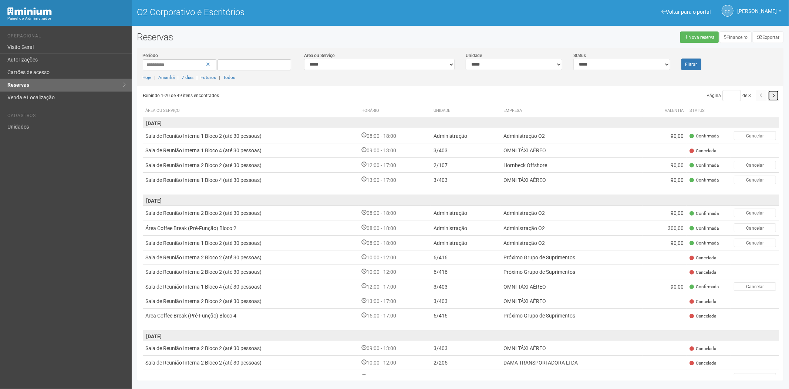
click at [772, 97] on icon "button" at bounding box center [773, 95] width 3 height 4
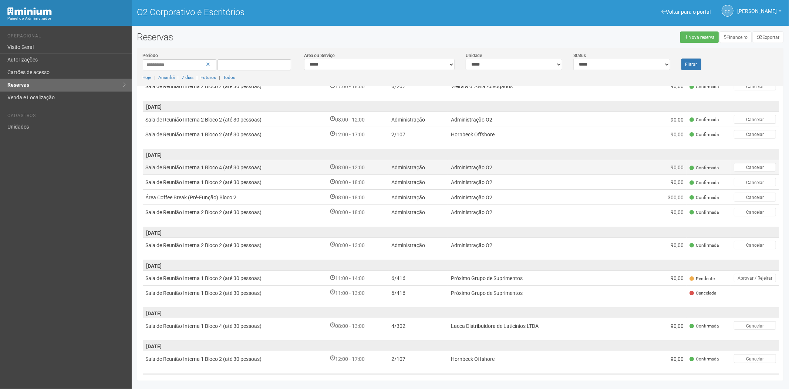
scroll to position [205, 0]
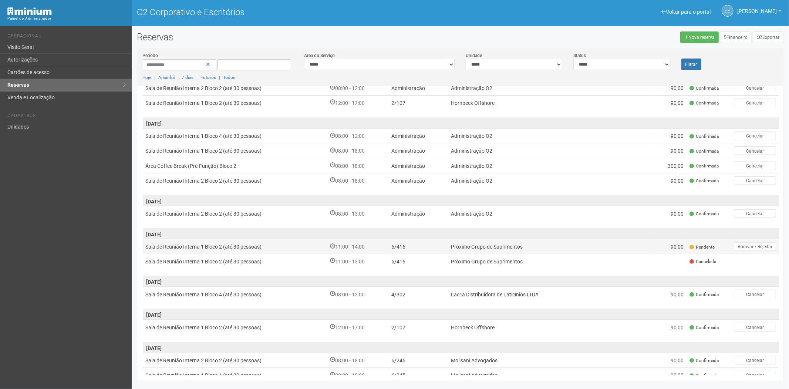
click at [453, 244] on font "Próximo Grupo de Suprimentos" at bounding box center [487, 247] width 72 height 6
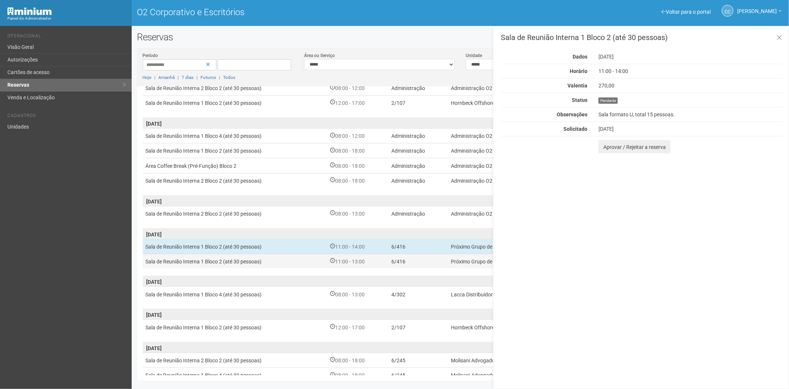
click at [442, 254] on td "6/416" at bounding box center [419, 261] width 60 height 14
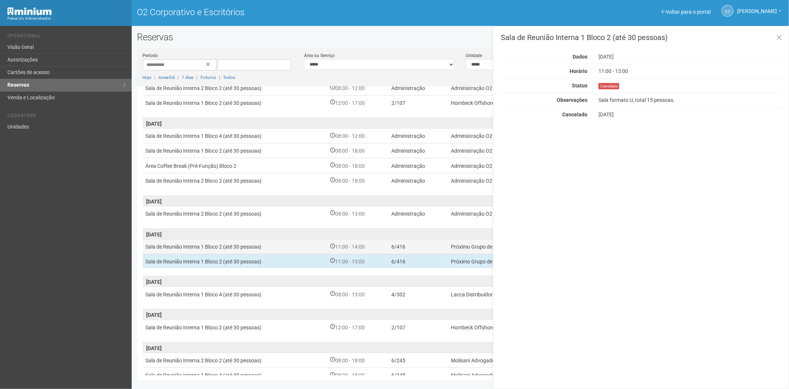
click at [437, 242] on td "6/416" at bounding box center [419, 246] width 60 height 15
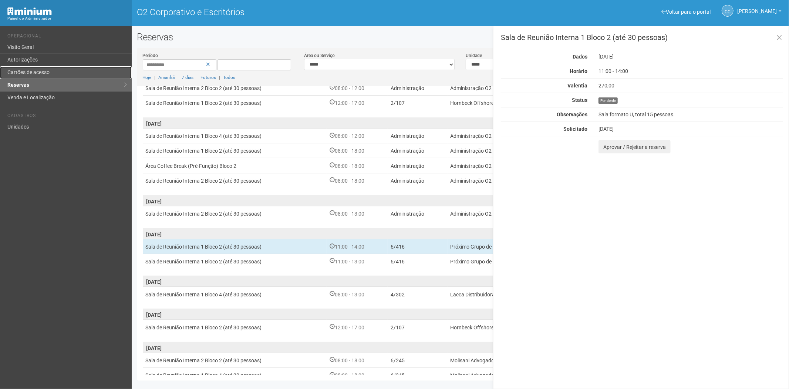
click at [71, 67] on link "Cartões de acesso" at bounding box center [66, 72] width 132 height 13
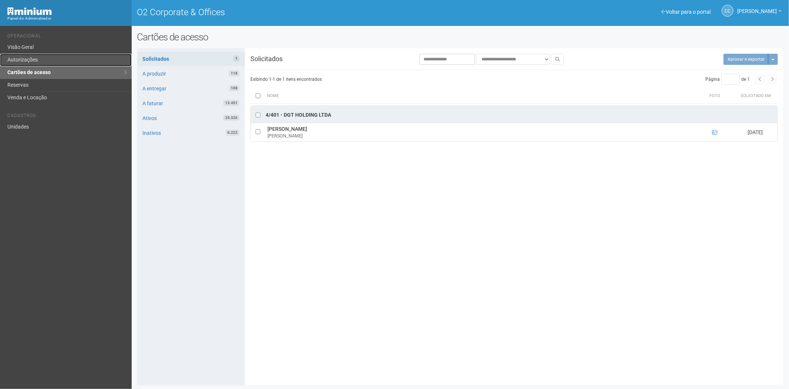
click at [36, 56] on link "Autorizações" at bounding box center [66, 60] width 132 height 13
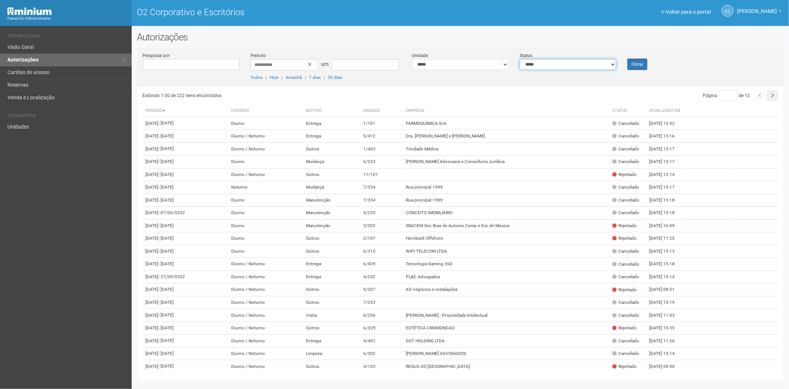
click at [597, 67] on select "**********" at bounding box center [568, 64] width 97 height 11
select select "*"
click at [520, 59] on select "**********" at bounding box center [568, 64] width 97 height 11
click at [642, 67] on button "Filtrar" at bounding box center [638, 63] width 20 height 11
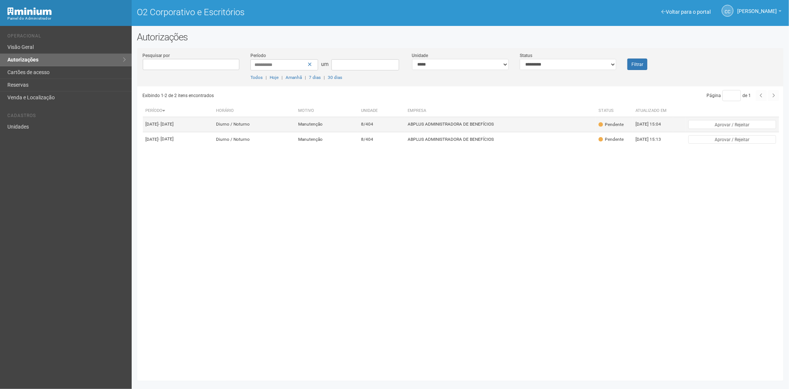
click at [437, 127] on font "ABPLUS ADMINISTRADORA DE BENEFÍCIOS" at bounding box center [451, 124] width 86 height 5
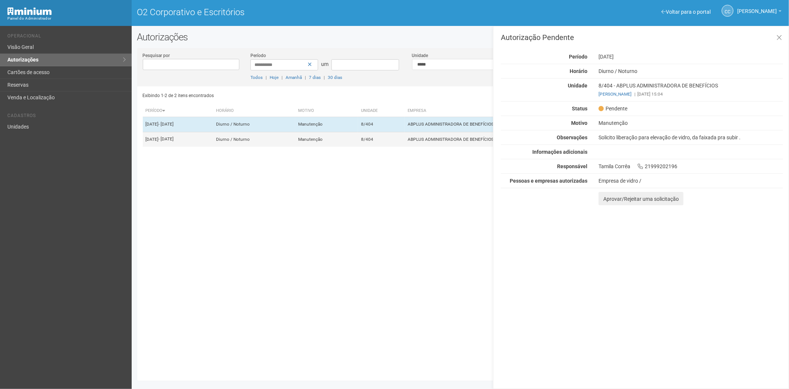
click at [405, 141] on td "8/404" at bounding box center [381, 139] width 47 height 15
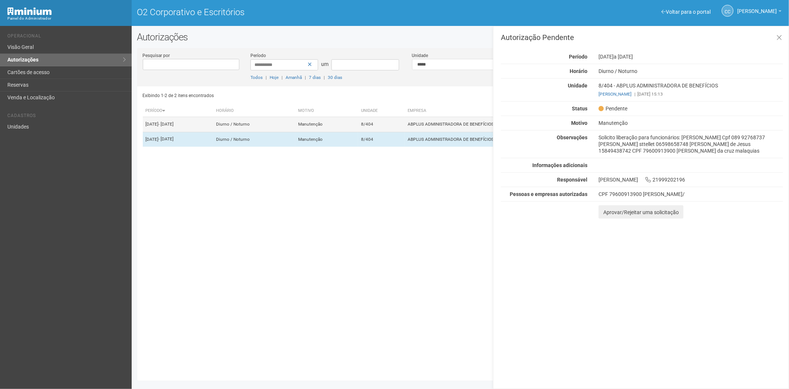
click at [358, 127] on td "Manutenção" at bounding box center [326, 124] width 63 height 15
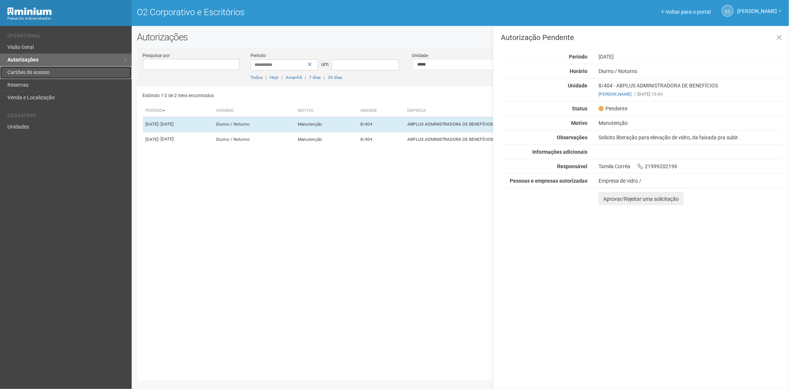
click at [30, 72] on font "Cartões de acesso" at bounding box center [28, 72] width 42 height 6
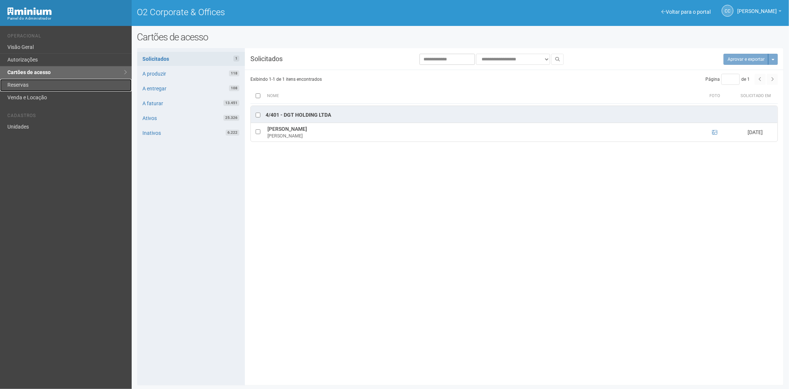
click at [71, 86] on link "Reservas" at bounding box center [66, 85] width 132 height 13
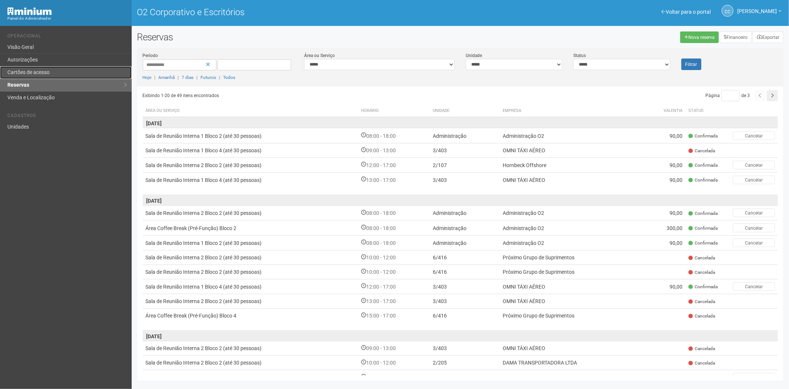
click at [25, 68] on link "Cartões de acesso" at bounding box center [66, 72] width 132 height 13
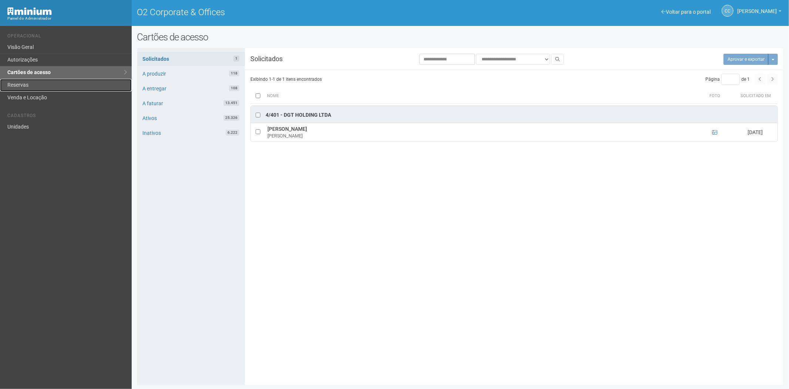
click at [21, 84] on link "Reservas" at bounding box center [66, 85] width 132 height 13
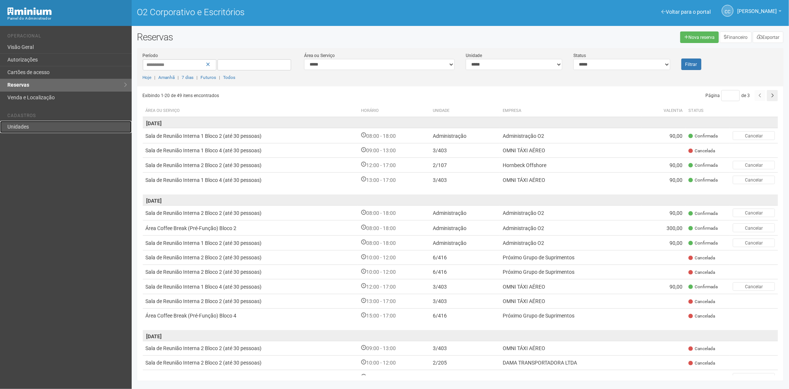
click at [52, 127] on link "Unidades" at bounding box center [66, 127] width 132 height 12
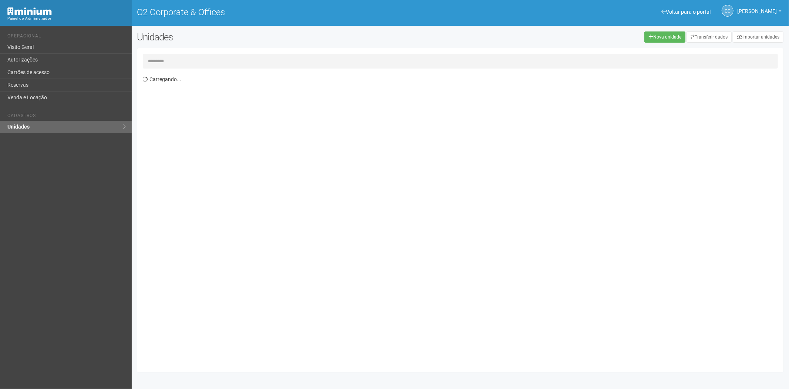
click at [182, 58] on input "text" at bounding box center [461, 61] width 636 height 15
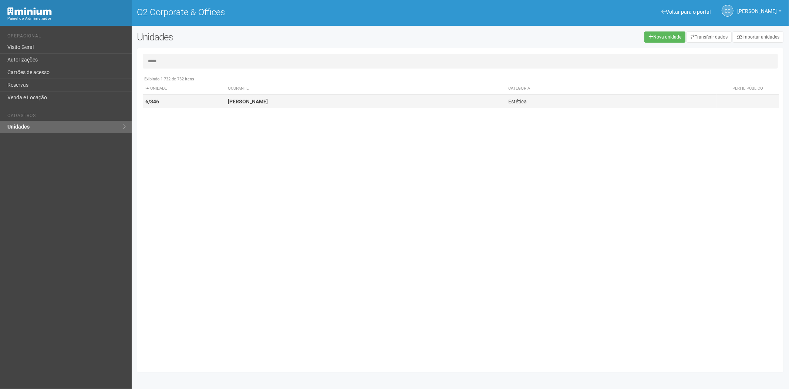
type input "*****"
click at [242, 103] on strong "[PERSON_NAME]" at bounding box center [248, 101] width 40 height 6
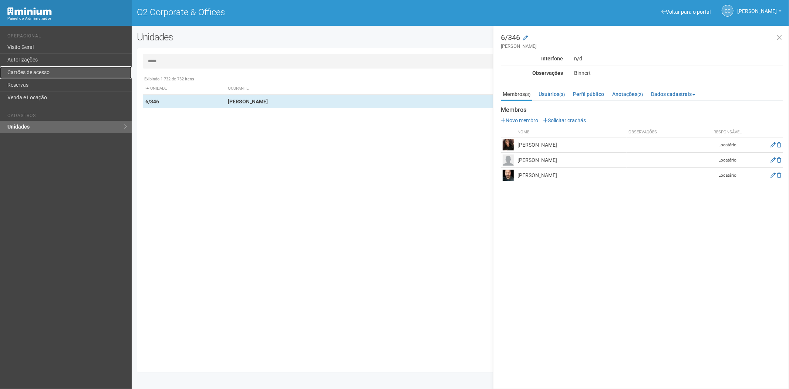
click at [52, 69] on link "Cartões de acesso" at bounding box center [66, 72] width 132 height 13
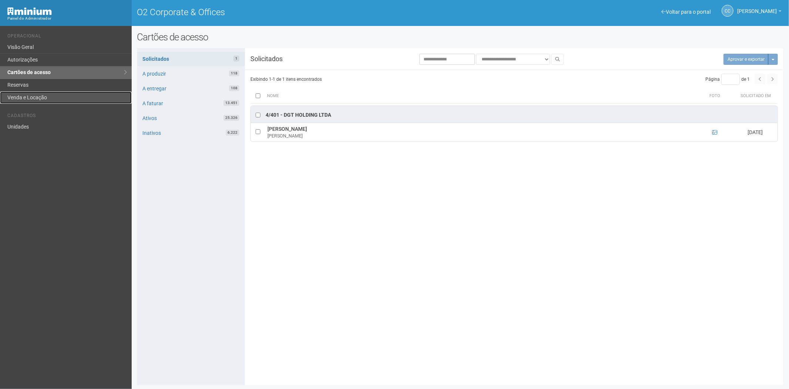
click at [61, 91] on link "Venda e Locação" at bounding box center [66, 97] width 132 height 12
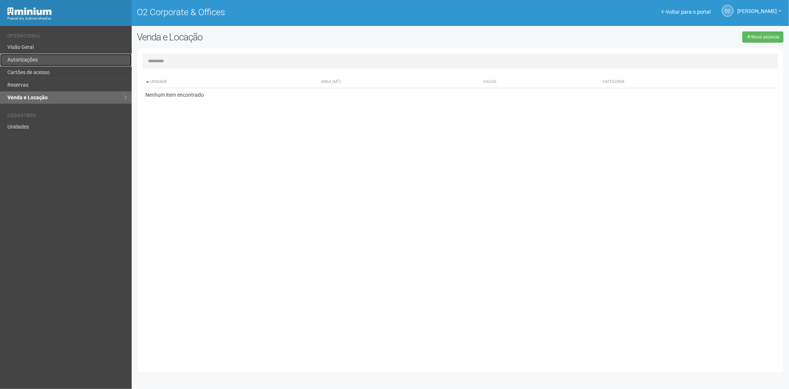
click at [36, 63] on link "Autorizações" at bounding box center [66, 60] width 132 height 13
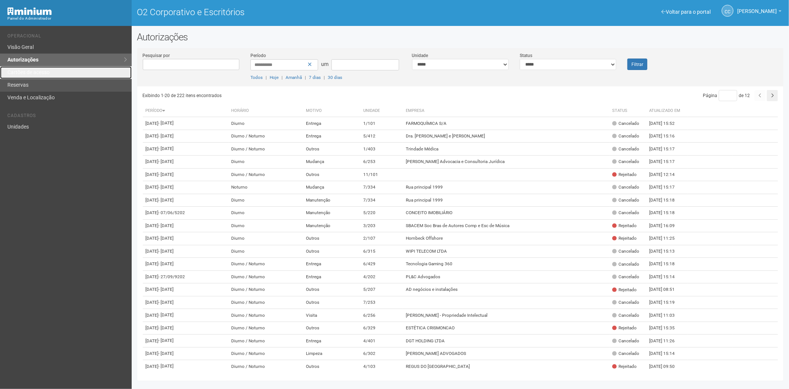
click at [46, 72] on font "Cartões de acesso" at bounding box center [28, 72] width 42 height 6
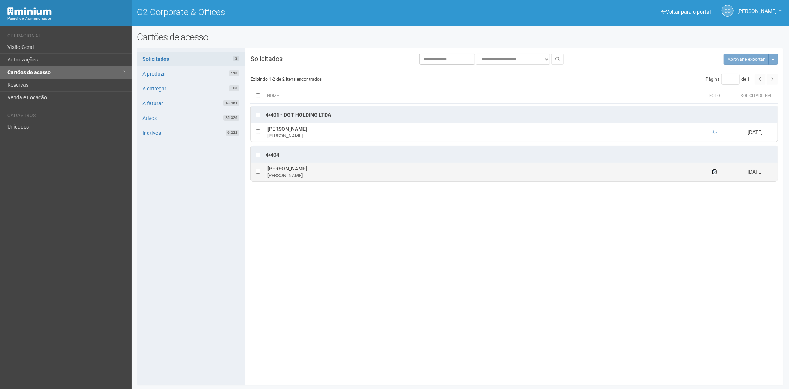
click at [715, 174] on icon at bounding box center [714, 171] width 5 height 5
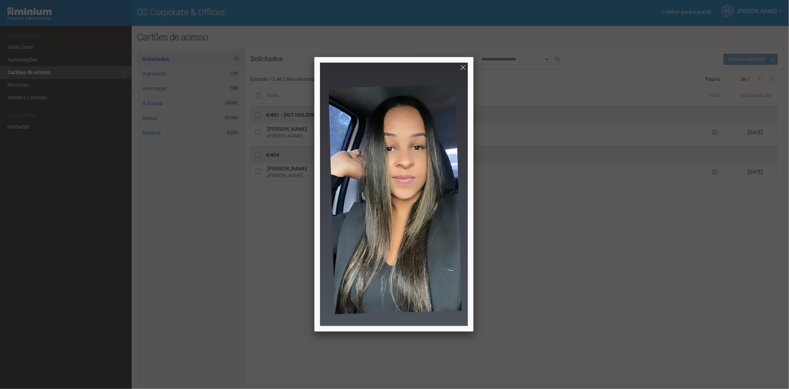
click at [585, 256] on div at bounding box center [394, 194] width 789 height 389
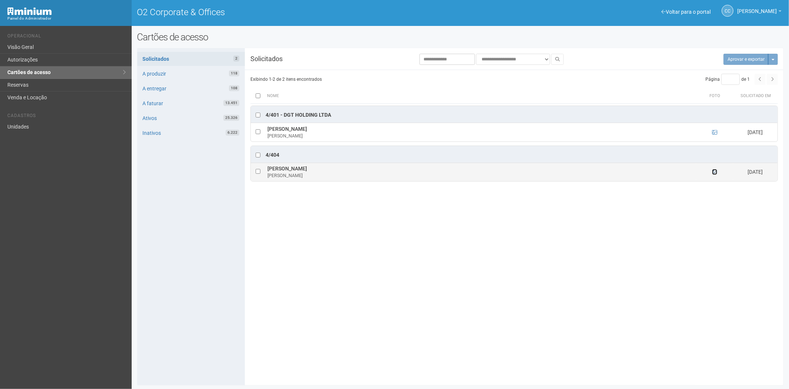
click at [714, 174] on icon at bounding box center [714, 171] width 5 height 5
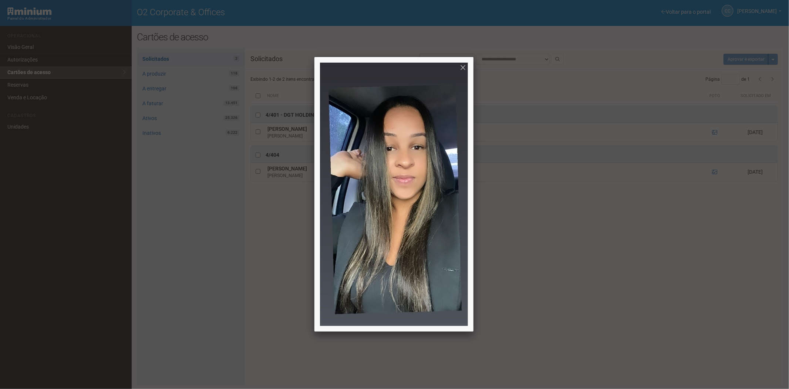
click at [565, 324] on div at bounding box center [394, 194] width 789 height 389
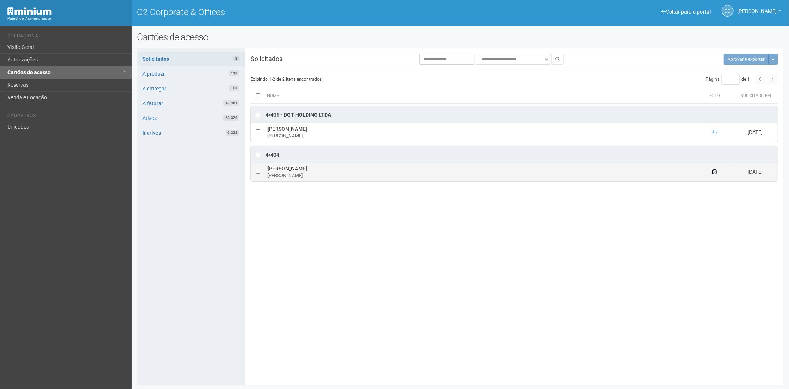
click at [713, 174] on icon at bounding box center [714, 171] width 5 height 5
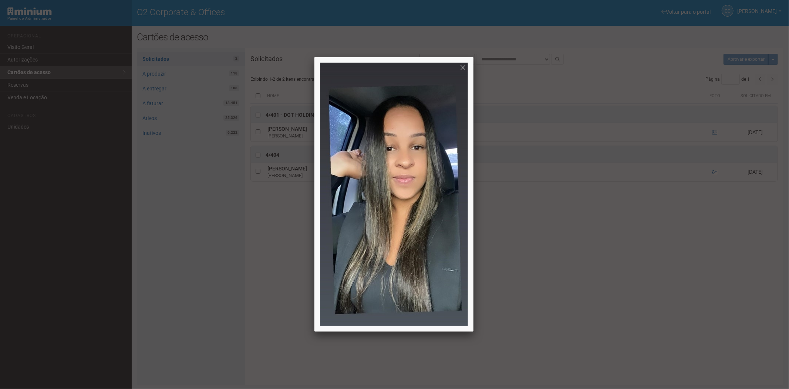
click at [713, 174] on div at bounding box center [394, 194] width 789 height 389
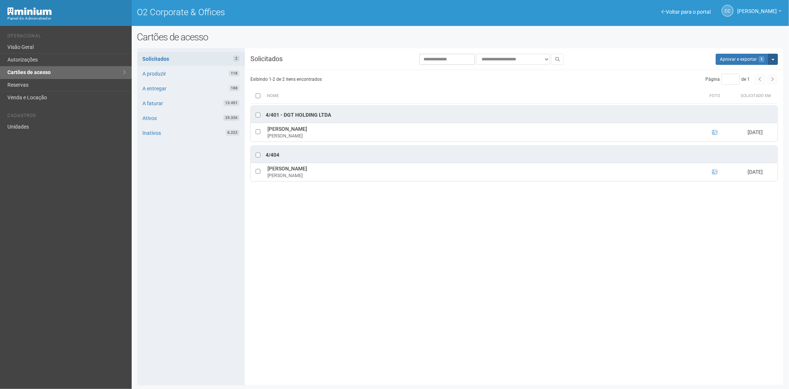
click at [774, 60] on span "button" at bounding box center [773, 59] width 3 height 1
click at [739, 87] on link "Rejeitar solicitações" at bounding box center [745, 82] width 58 height 9
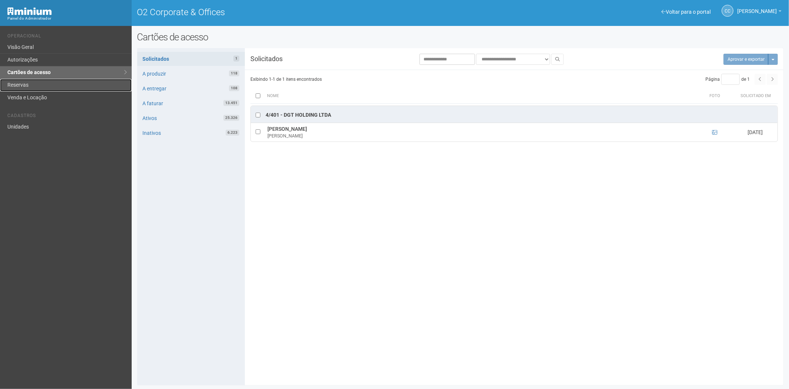
click at [38, 84] on link "Reservas" at bounding box center [66, 85] width 132 height 13
